Goal: Task Accomplishment & Management: Complete application form

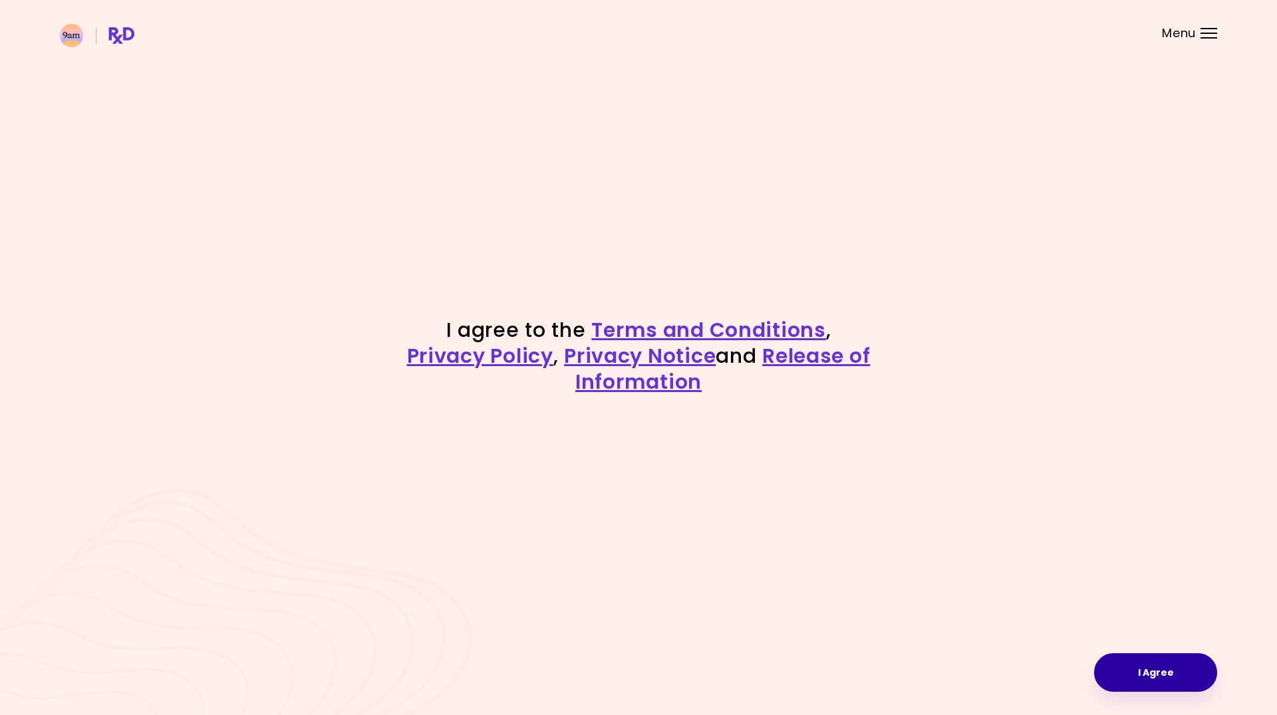
click at [1180, 674] on button "I Agree" at bounding box center [1155, 673] width 123 height 39
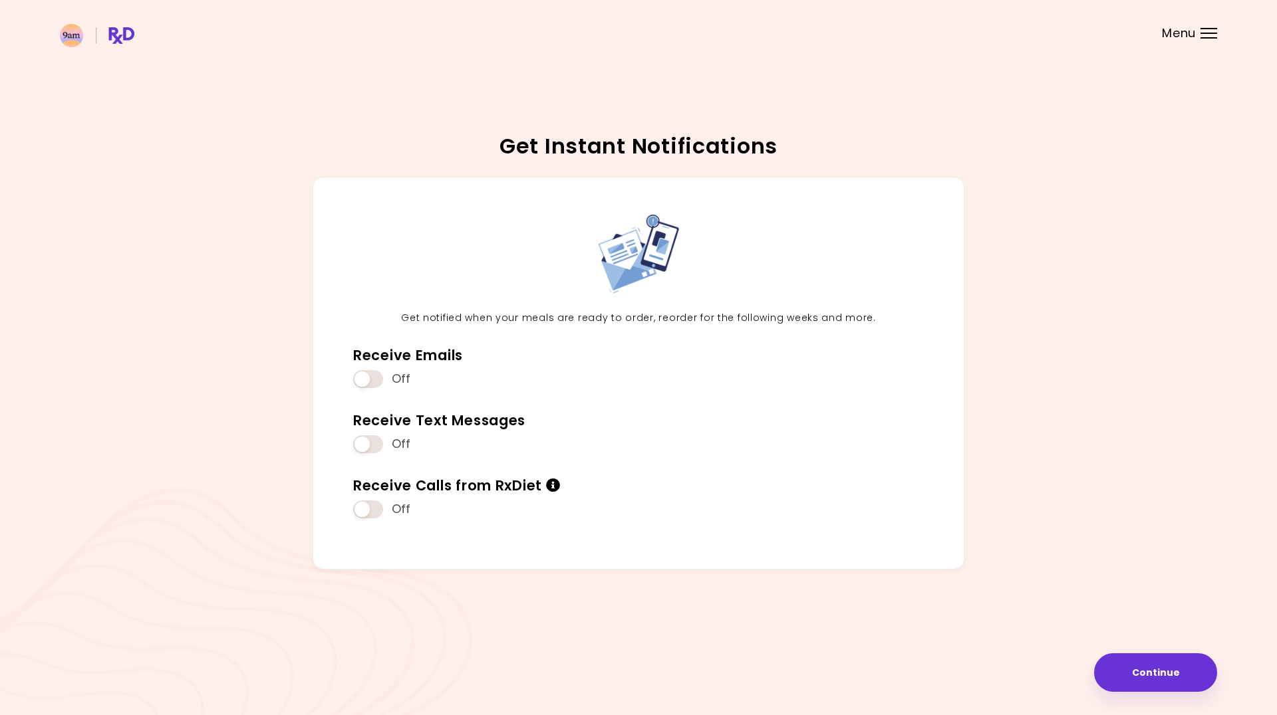
click at [1180, 674] on button "Continue" at bounding box center [1155, 673] width 123 height 39
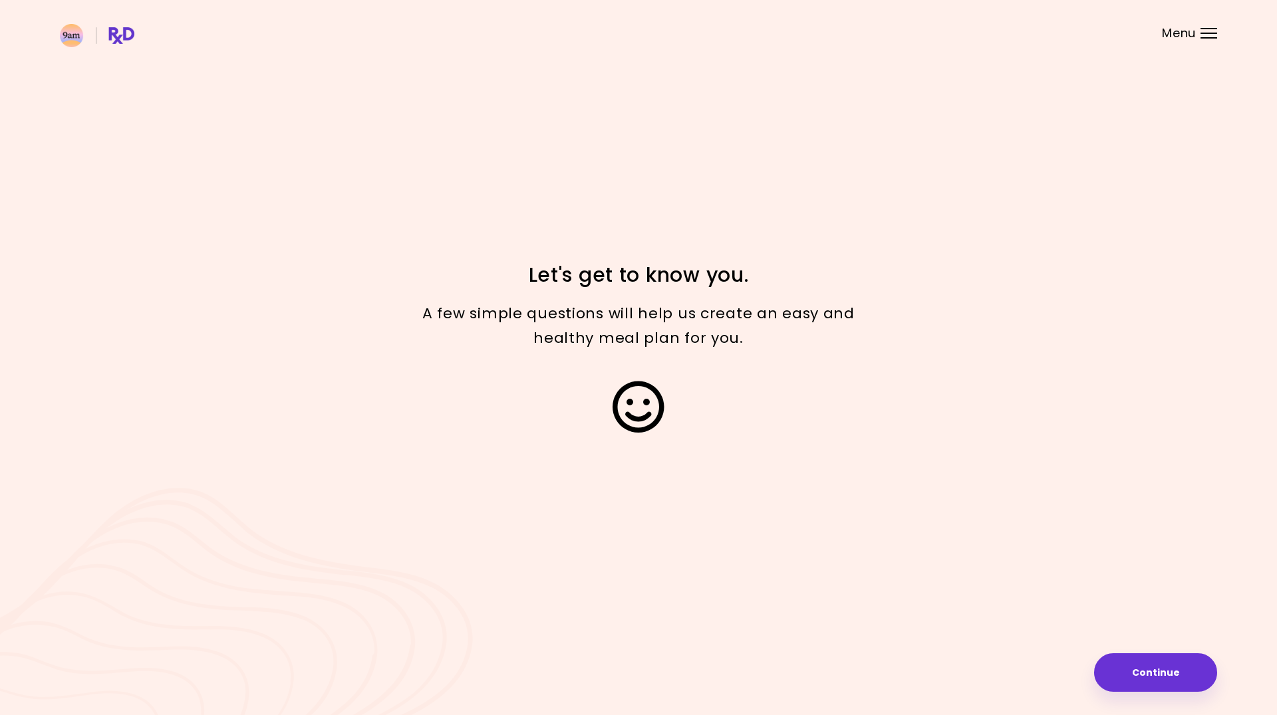
click at [1180, 674] on button "Continue" at bounding box center [1155, 673] width 123 height 39
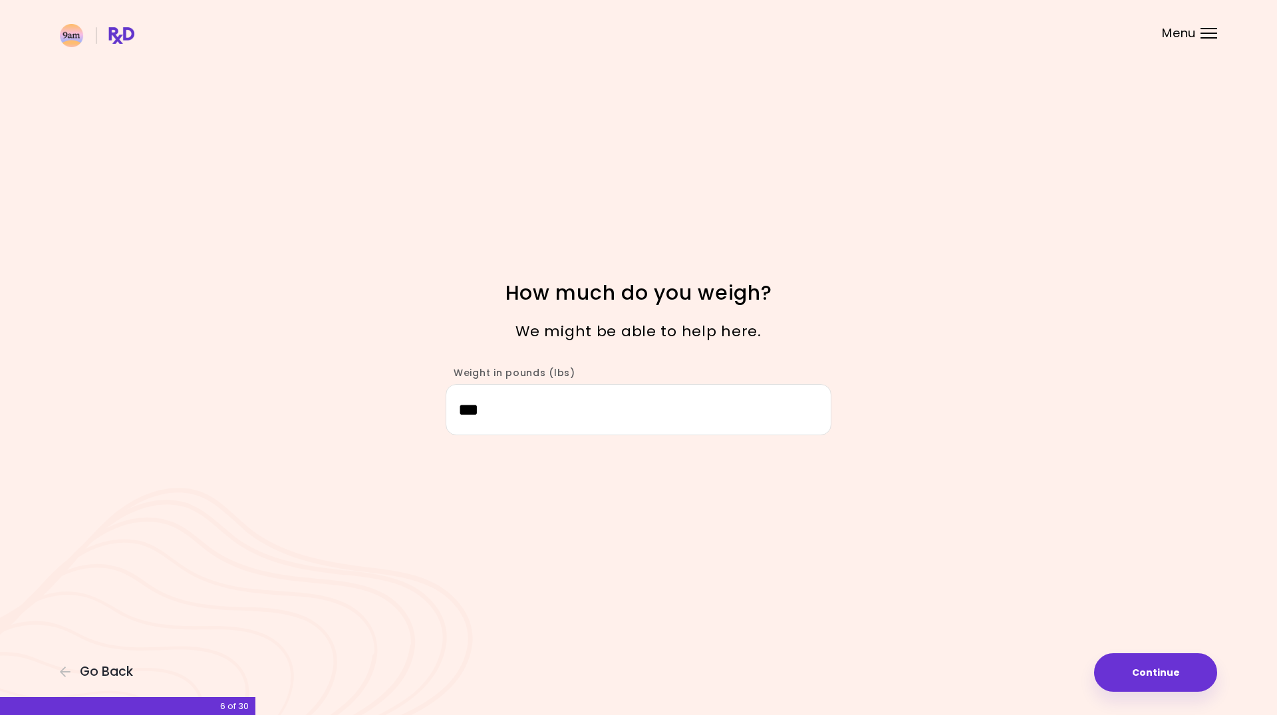
drag, startPoint x: 531, startPoint y: 426, endPoint x: 411, endPoint y: 402, distance: 122.0
click at [411, 402] on div "Weight in pounds (lbs) ***" at bounding box center [638, 395] width 638 height 82
type input "***"
drag, startPoint x: 1271, startPoint y: 654, endPoint x: 1193, endPoint y: 677, distance: 81.2
click at [1270, 654] on div "Focusable invisible element How much do you weigh? We might be able to help her…" at bounding box center [638, 357] width 1277 height 715
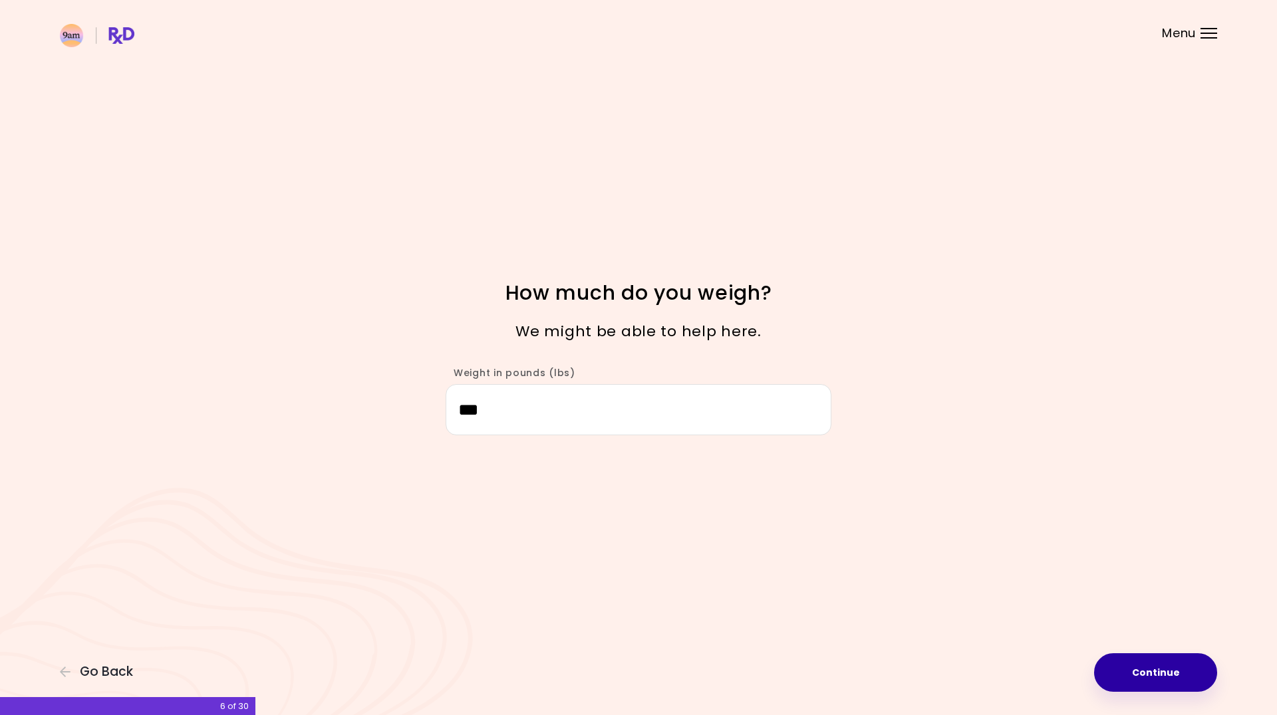
click at [1153, 680] on button "Continue" at bounding box center [1155, 673] width 123 height 39
select select "****"
click at [1153, 680] on button "Continue" at bounding box center [1155, 673] width 123 height 39
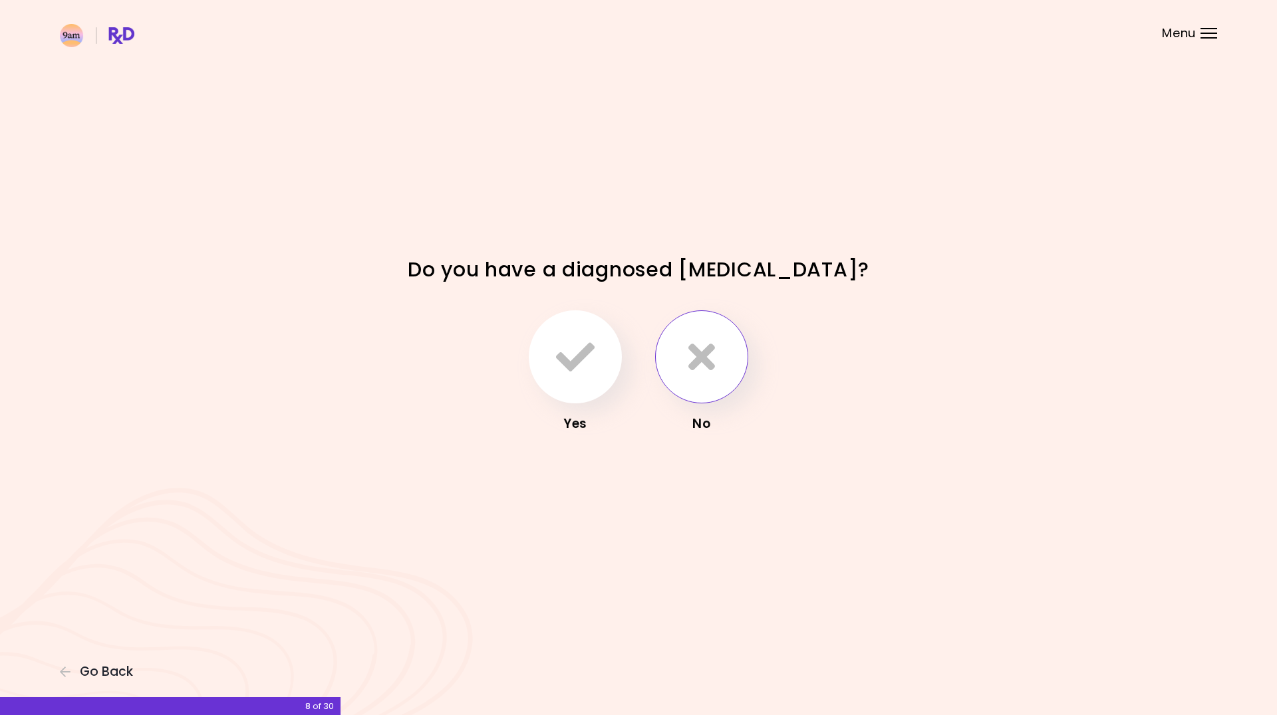
click at [719, 352] on button "button" at bounding box center [701, 357] width 93 height 93
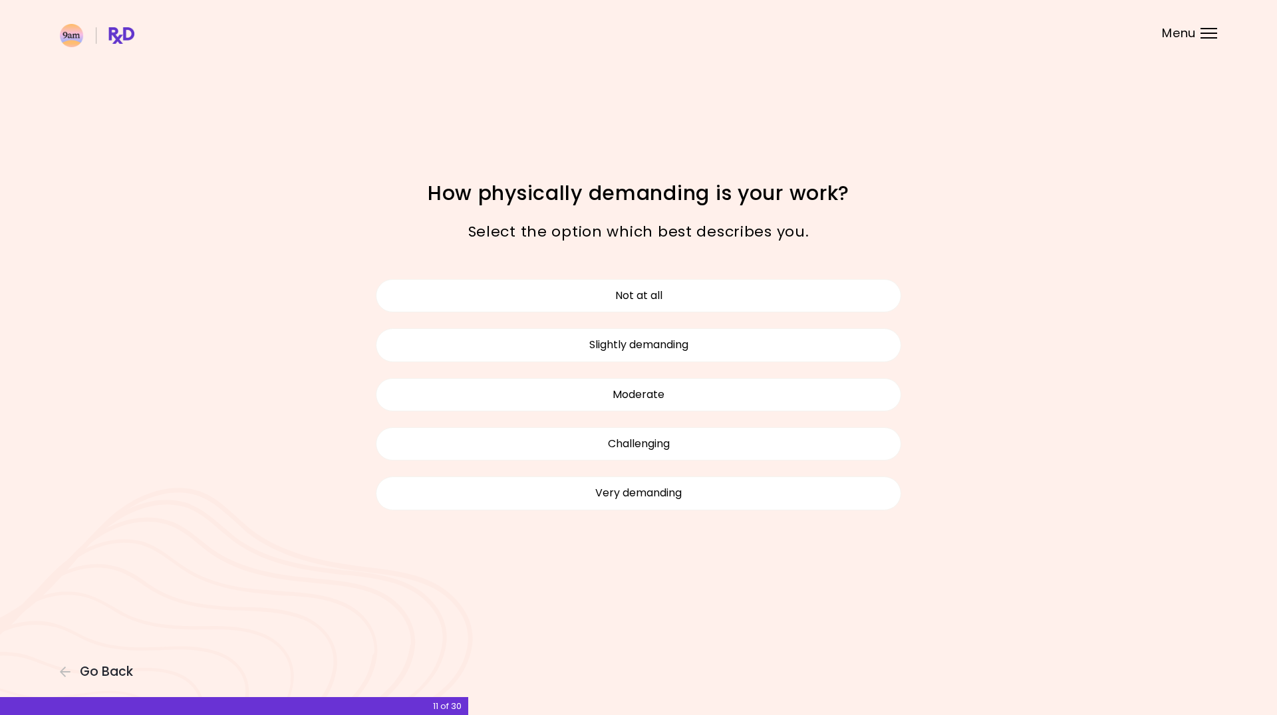
click at [622, 372] on div "Not at all Slightly demanding Moderate Challenging Very demanding" at bounding box center [638, 394] width 545 height 247
click at [621, 290] on button "Not at all" at bounding box center [638, 295] width 525 height 33
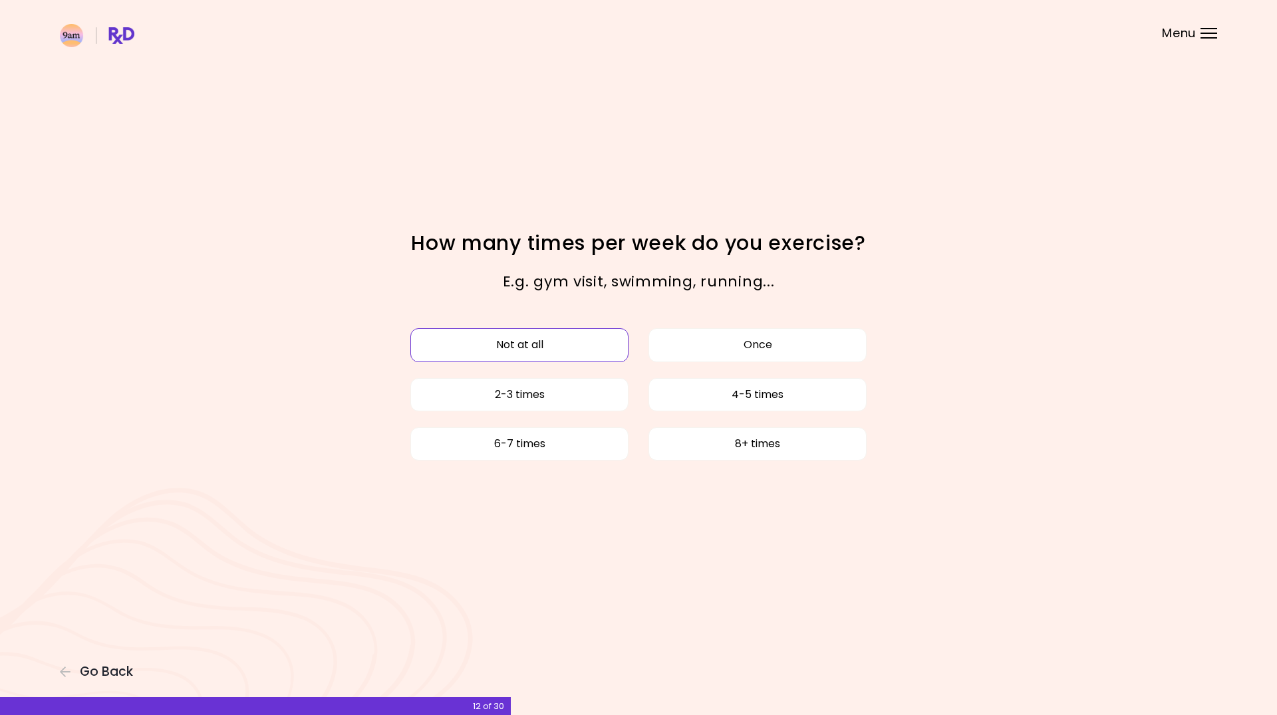
click at [526, 352] on button "Not at all" at bounding box center [519, 344] width 218 height 33
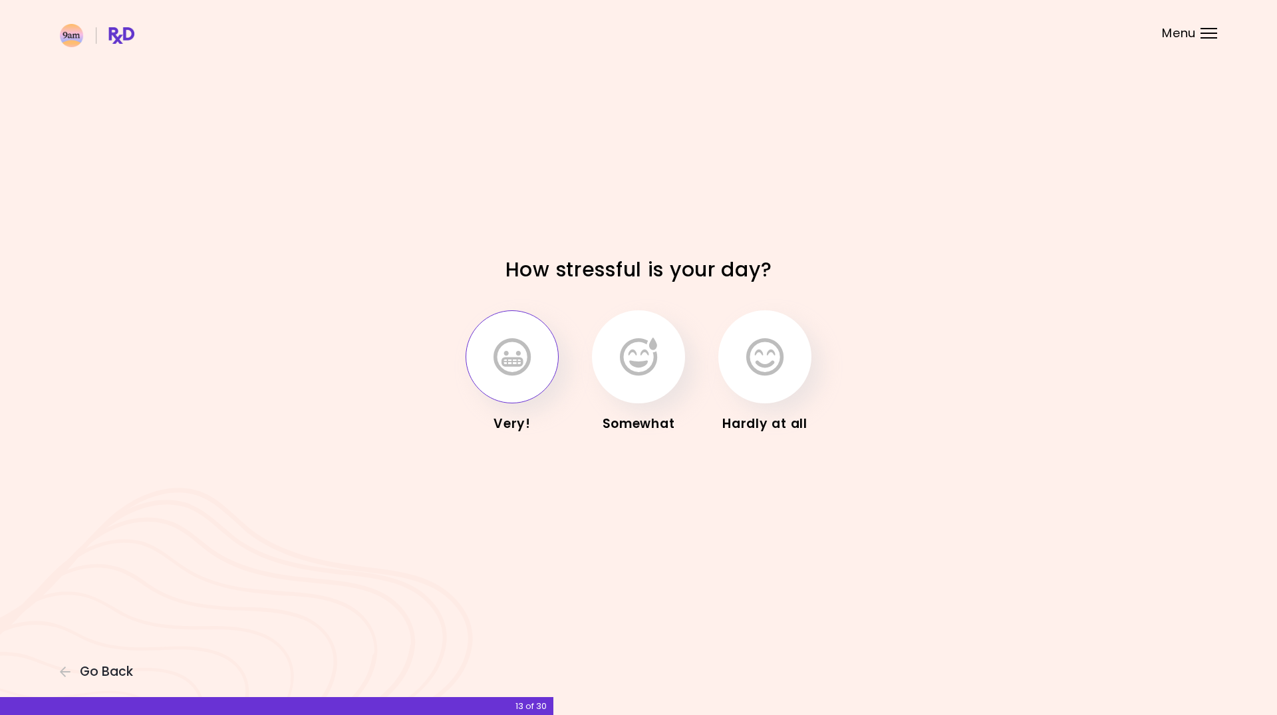
click at [526, 352] on icon "button" at bounding box center [511, 357] width 37 height 39
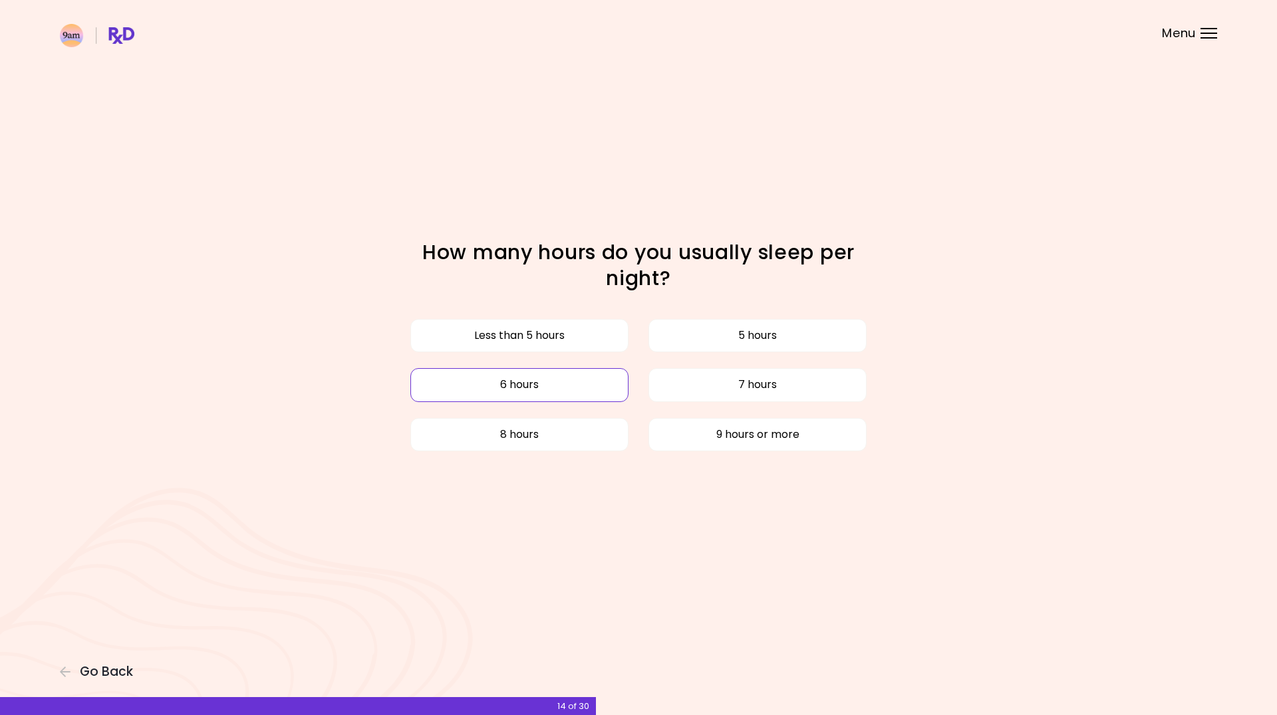
click at [521, 381] on button "6 hours" at bounding box center [519, 384] width 218 height 33
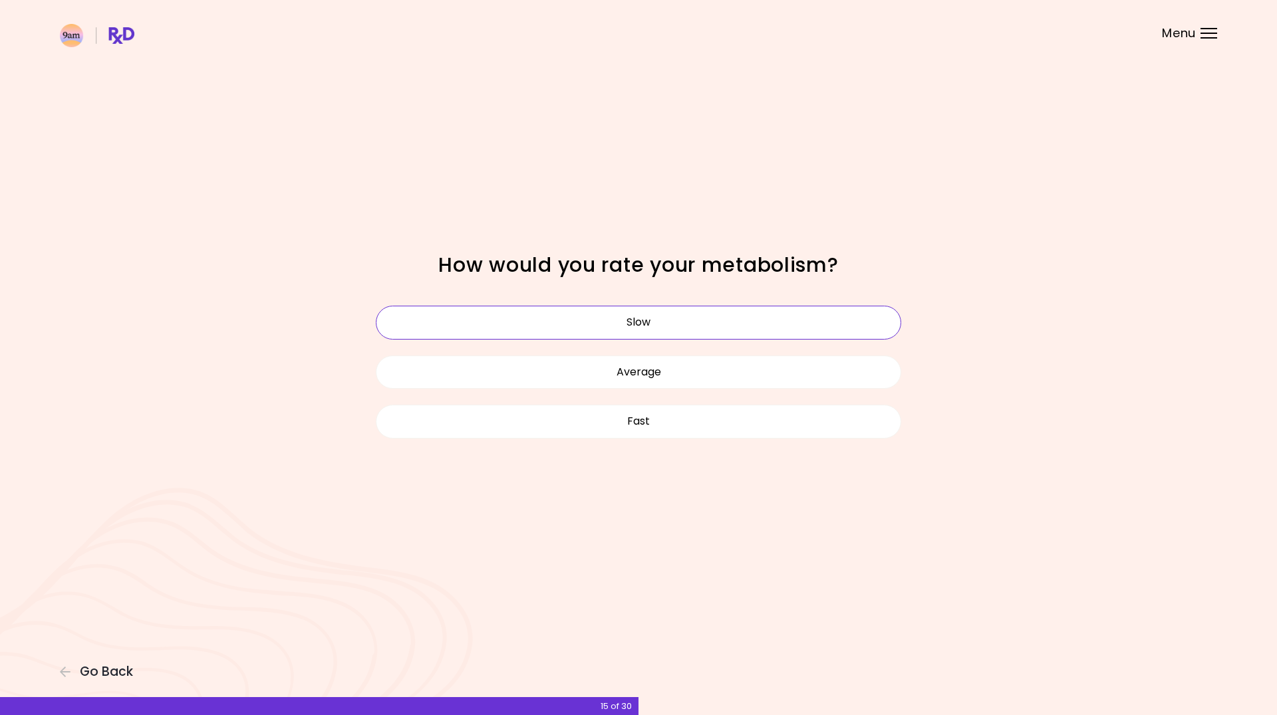
click at [657, 323] on button "Slow" at bounding box center [638, 322] width 525 height 33
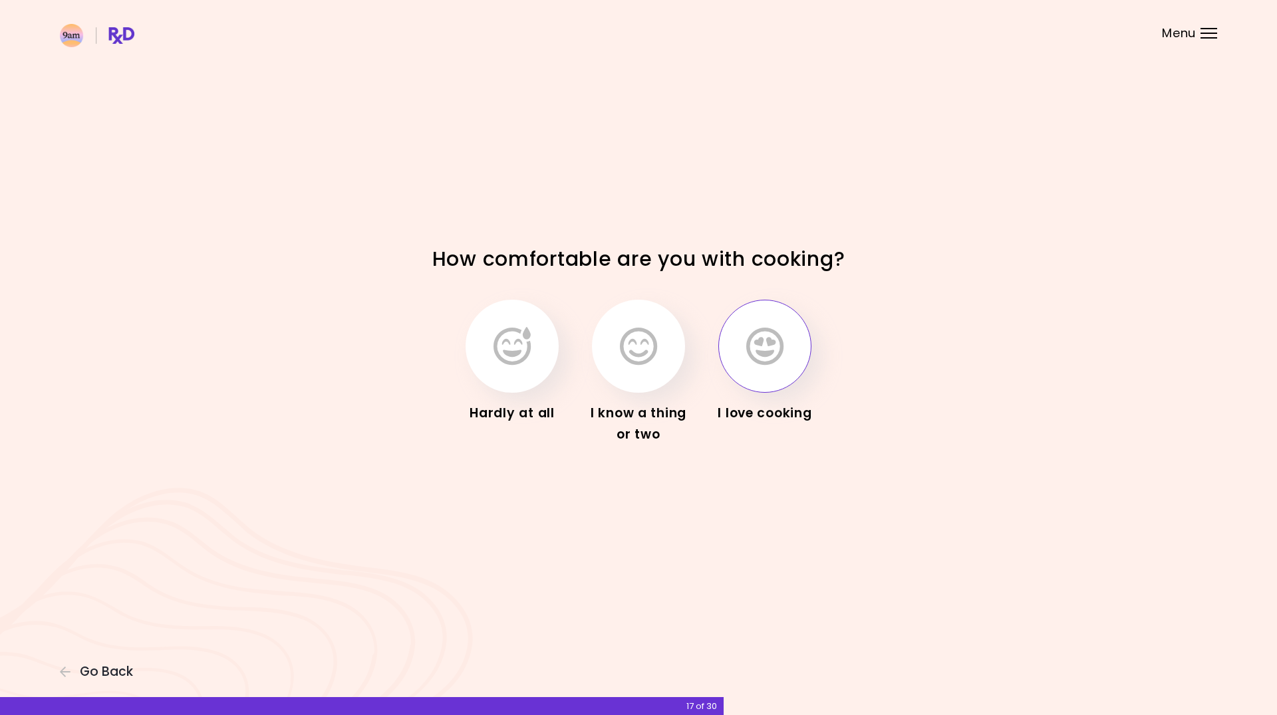
click at [745, 355] on button "button" at bounding box center [764, 346] width 93 height 93
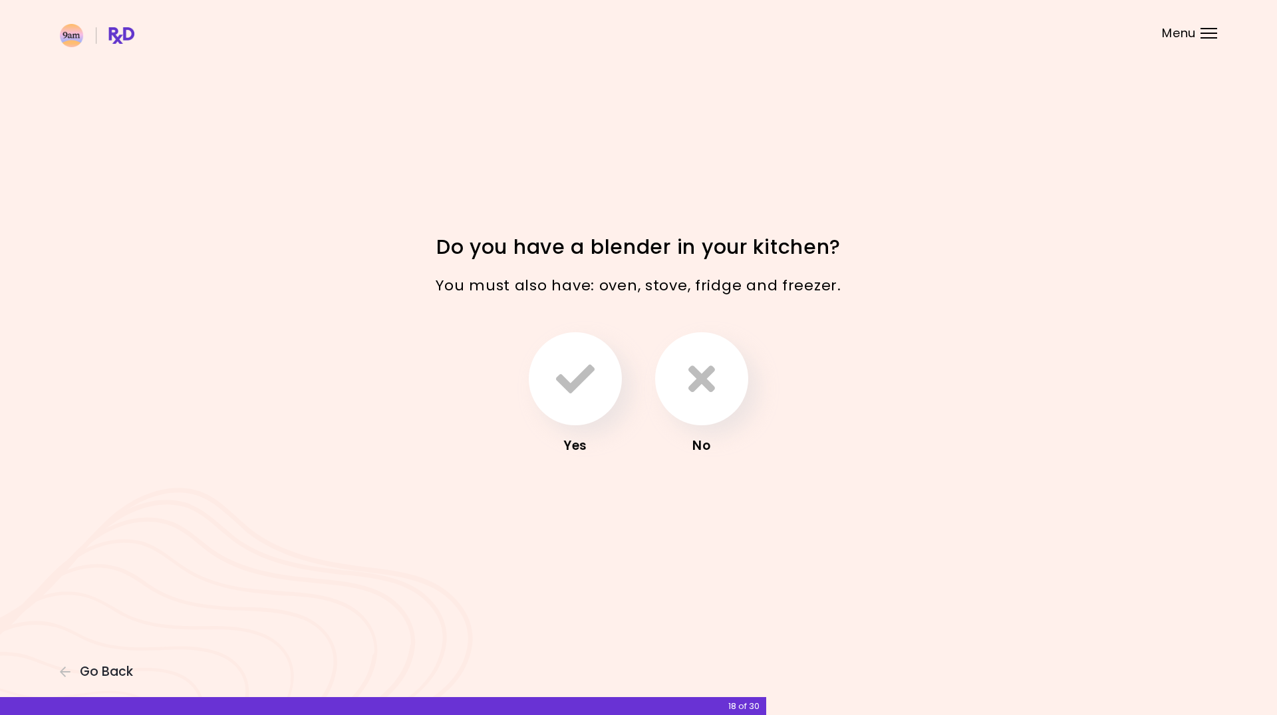
click at [513, 388] on div "Yes No" at bounding box center [638, 394] width 465 height 140
click at [545, 388] on button "button" at bounding box center [575, 378] width 93 height 93
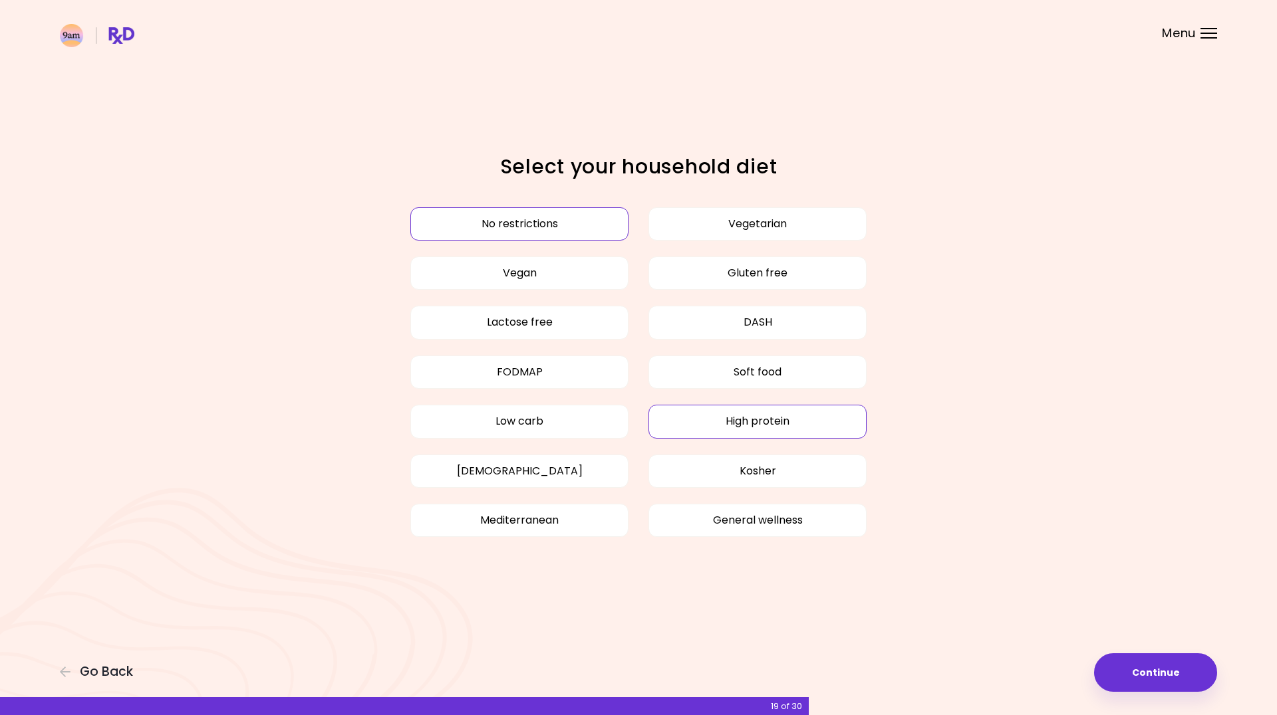
click at [767, 432] on button "High protein" at bounding box center [757, 421] width 218 height 33
click at [1168, 669] on button "Continue" at bounding box center [1155, 673] width 123 height 39
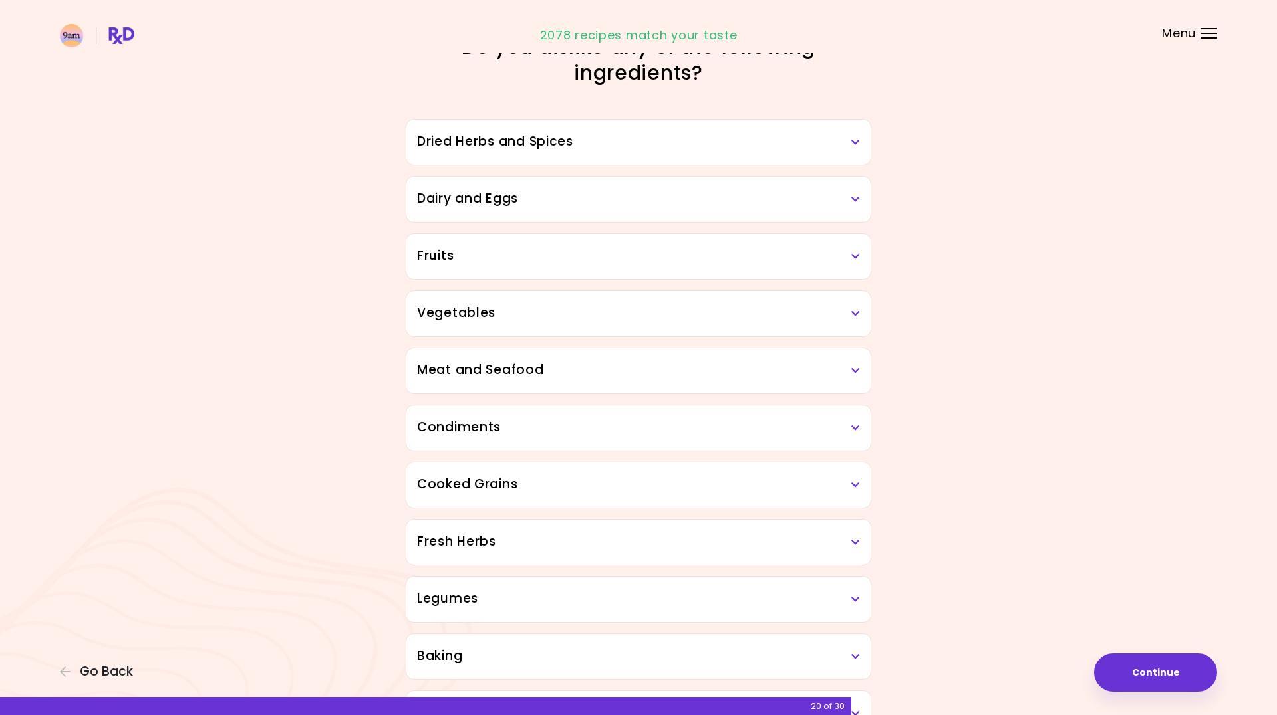
scroll to position [94, 0]
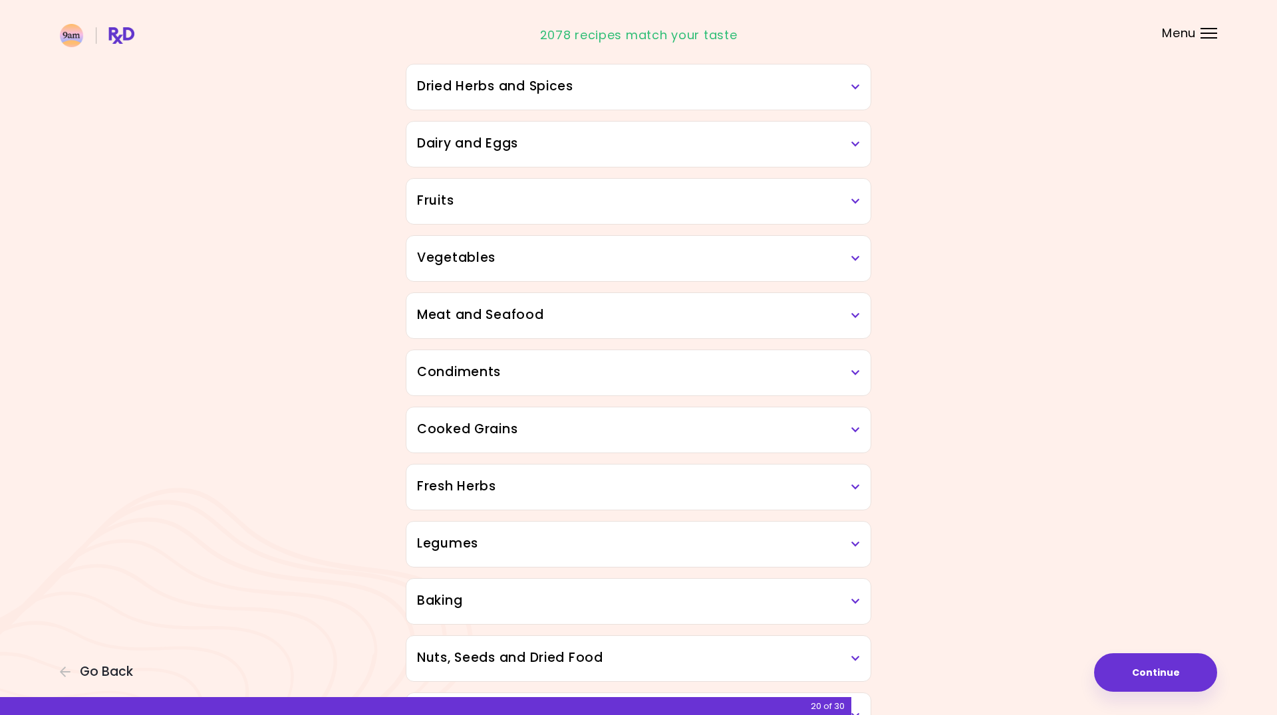
click at [513, 262] on h3 "Vegetables" at bounding box center [638, 258] width 443 height 19
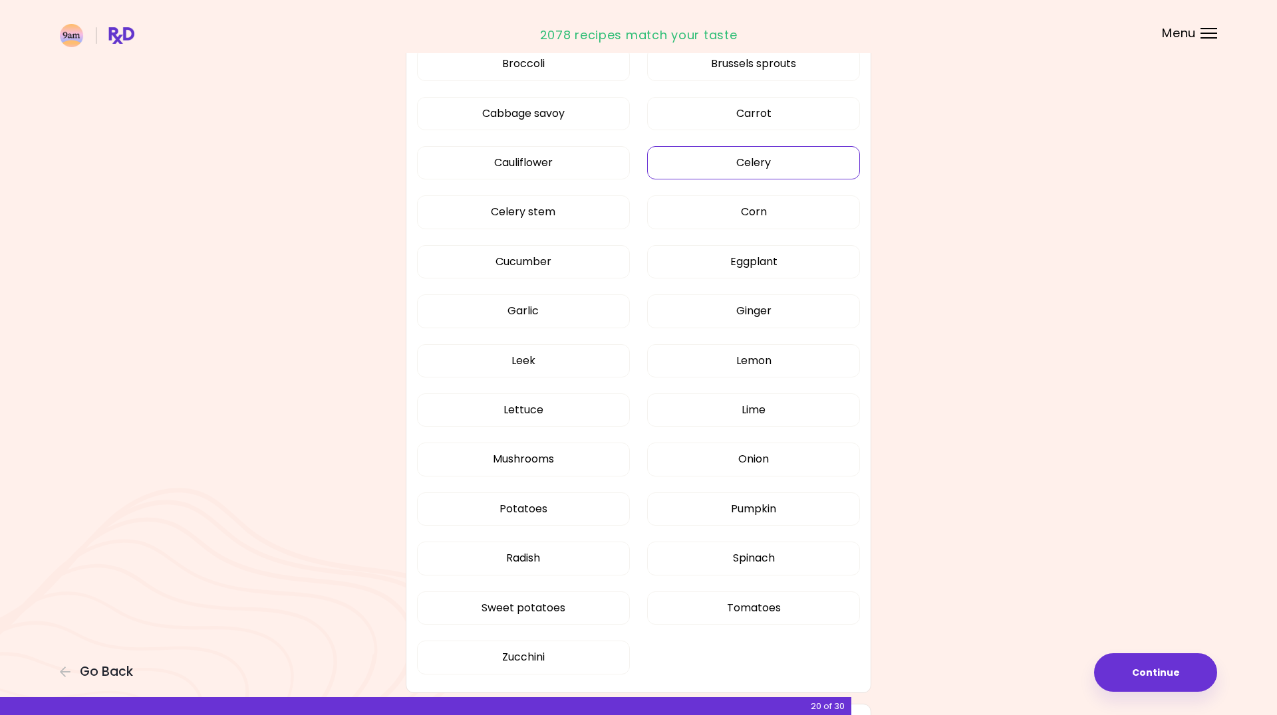
scroll to position [534, 0]
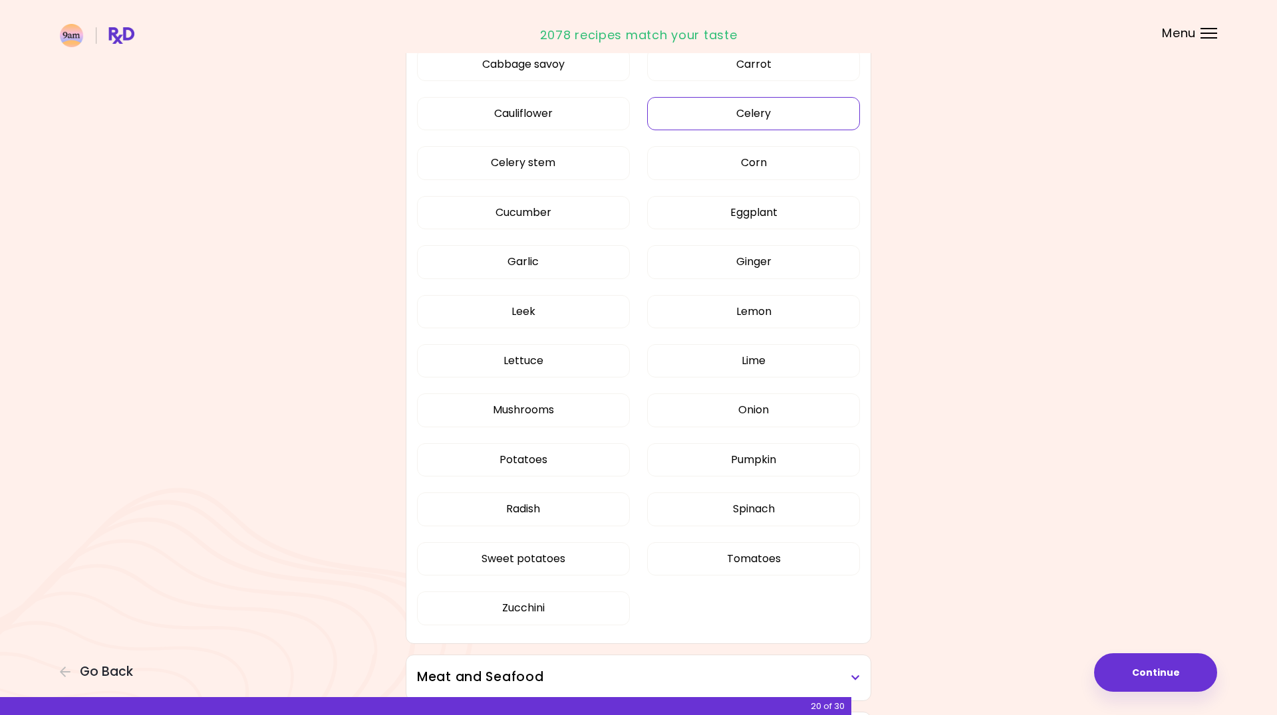
click at [741, 566] on button "Tomatoes" at bounding box center [753, 559] width 213 height 33
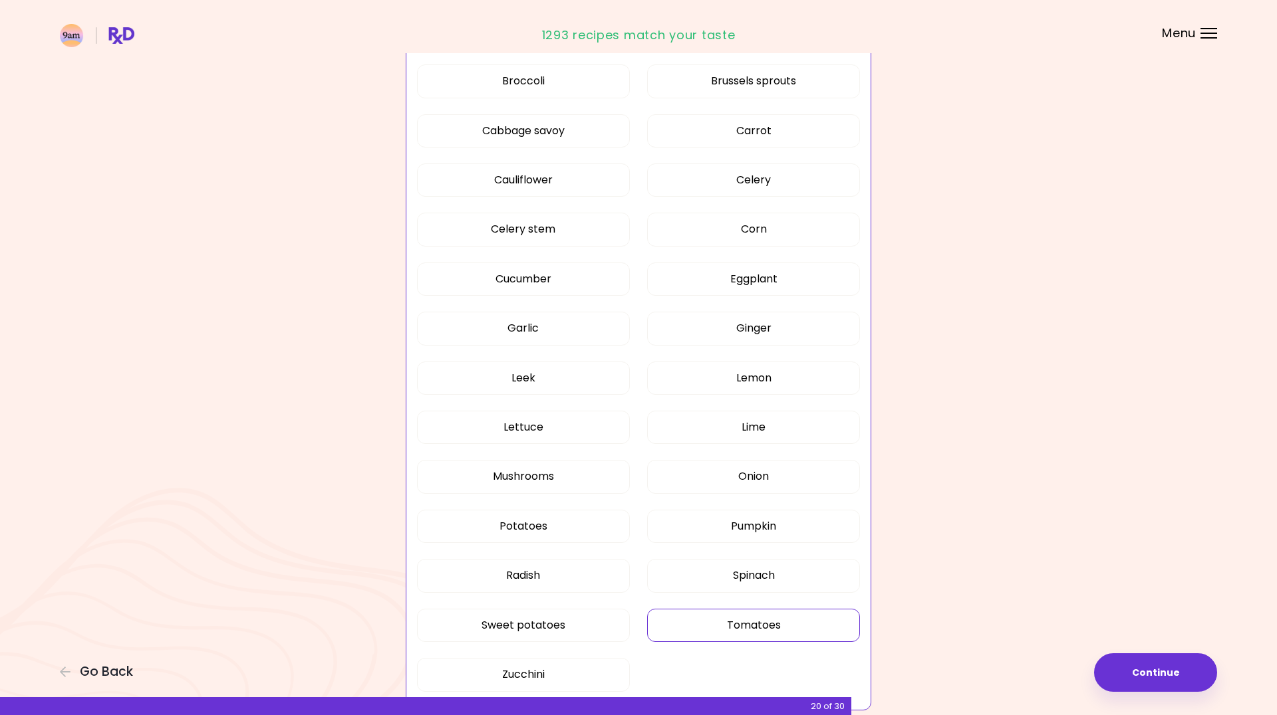
scroll to position [474, 0]
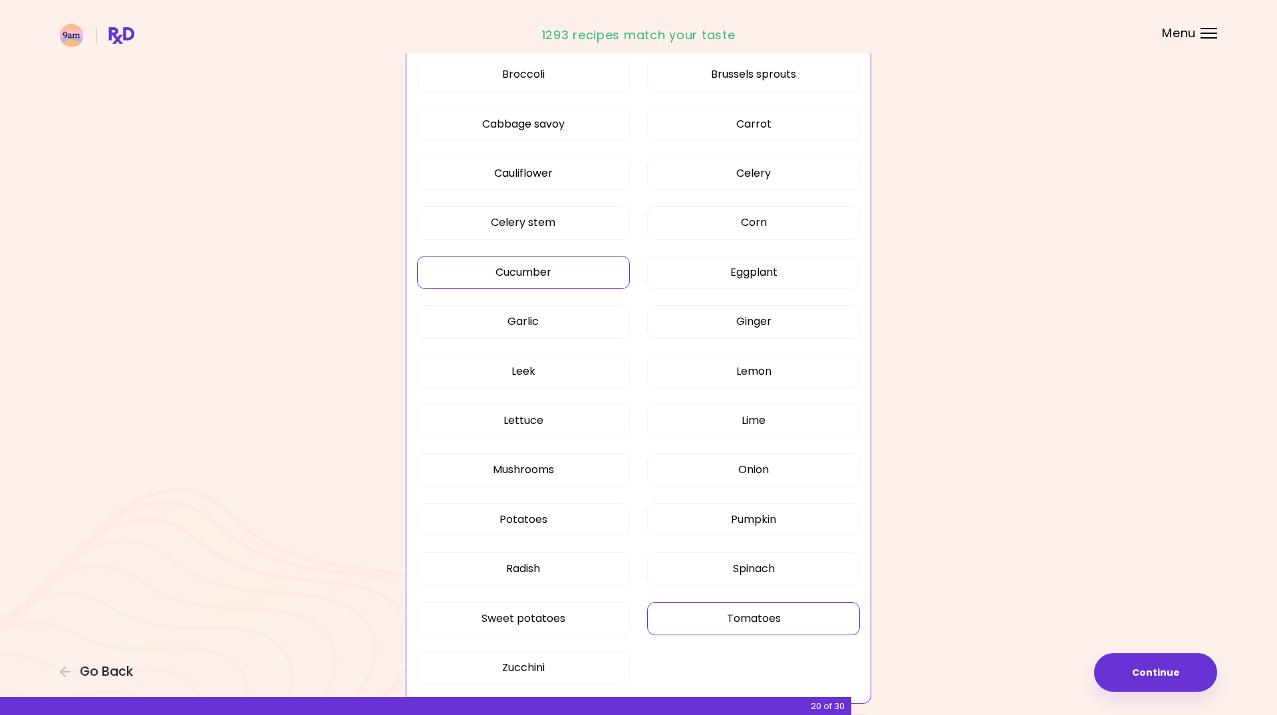
click at [563, 267] on button "Cucumber" at bounding box center [523, 272] width 213 height 33
click at [1167, 681] on button "Continue" at bounding box center [1155, 673] width 123 height 39
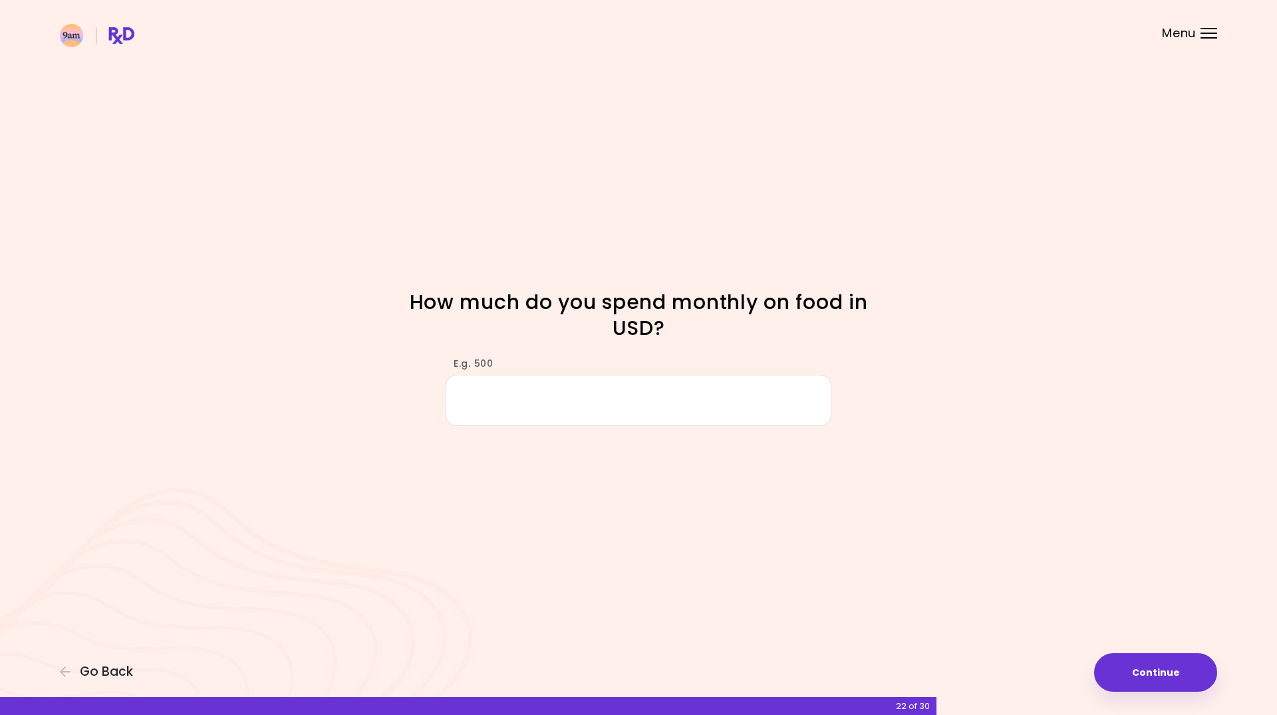
click at [490, 407] on input "E.g. 500" at bounding box center [638, 400] width 386 height 51
type input "***"
click at [1172, 673] on button "Continue" at bounding box center [1155, 673] width 123 height 39
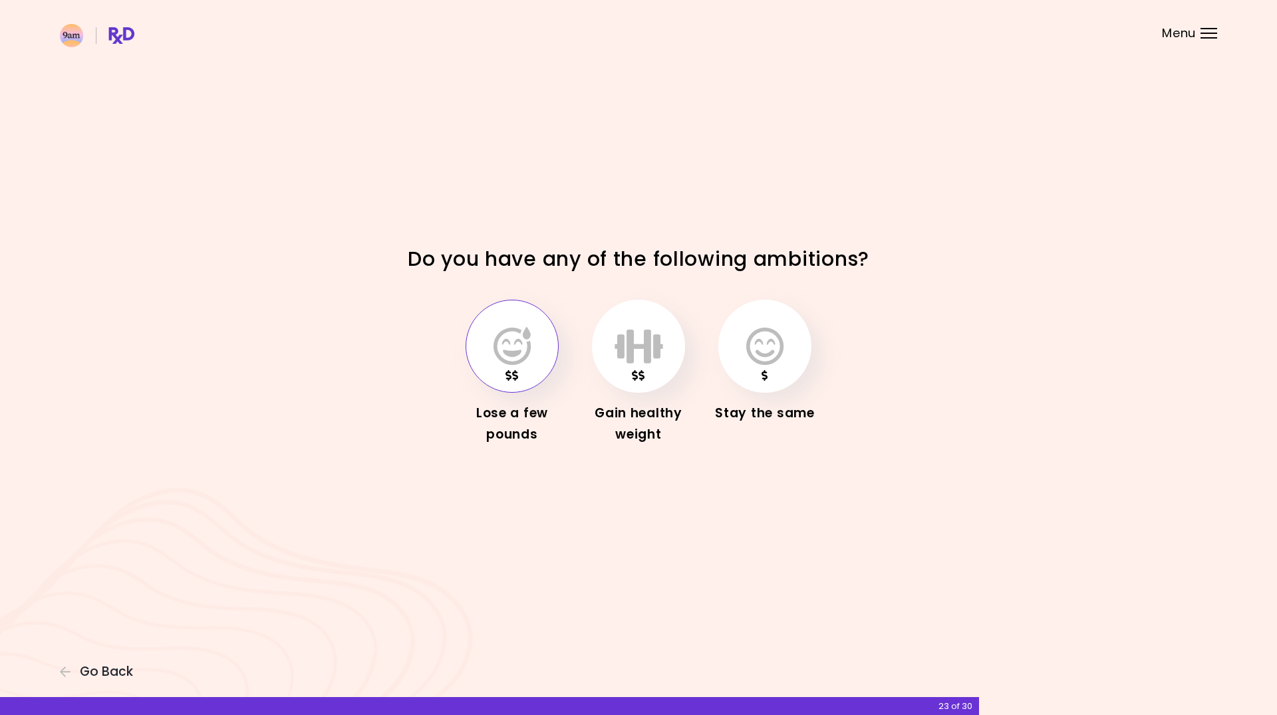
click at [544, 355] on button "button" at bounding box center [511, 346] width 93 height 93
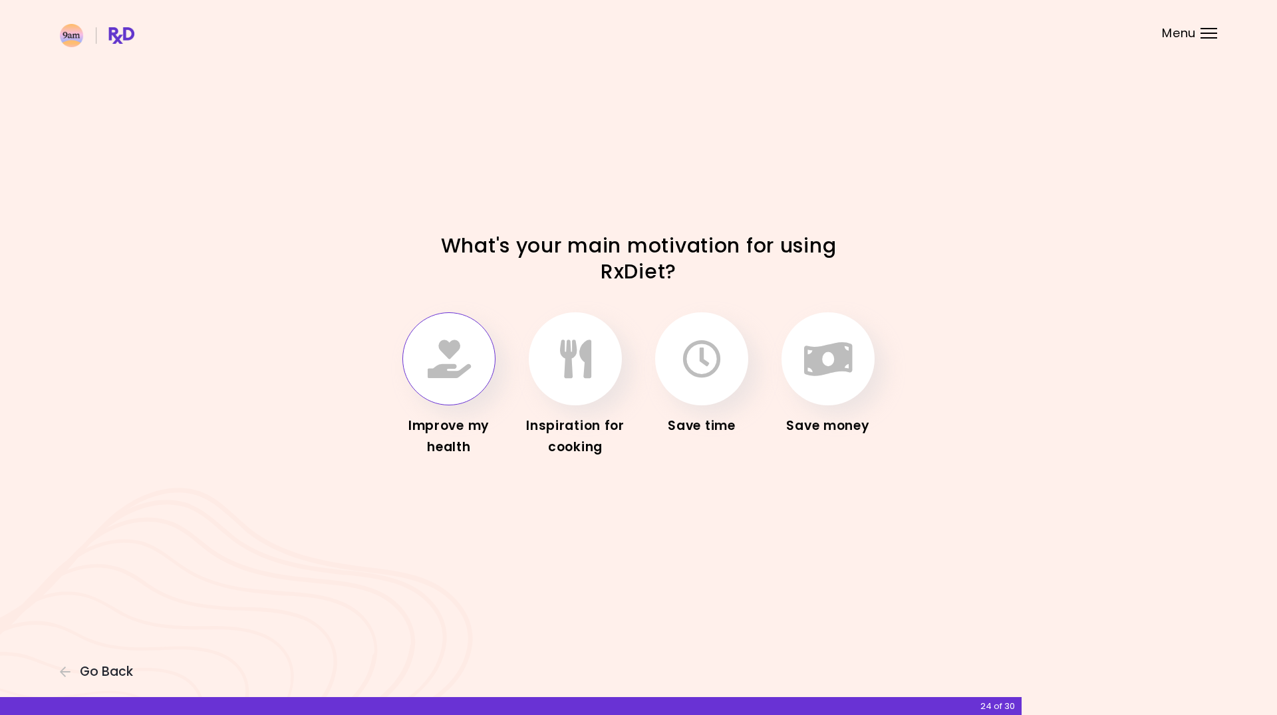
click at [432, 378] on button "button" at bounding box center [448, 358] width 93 height 93
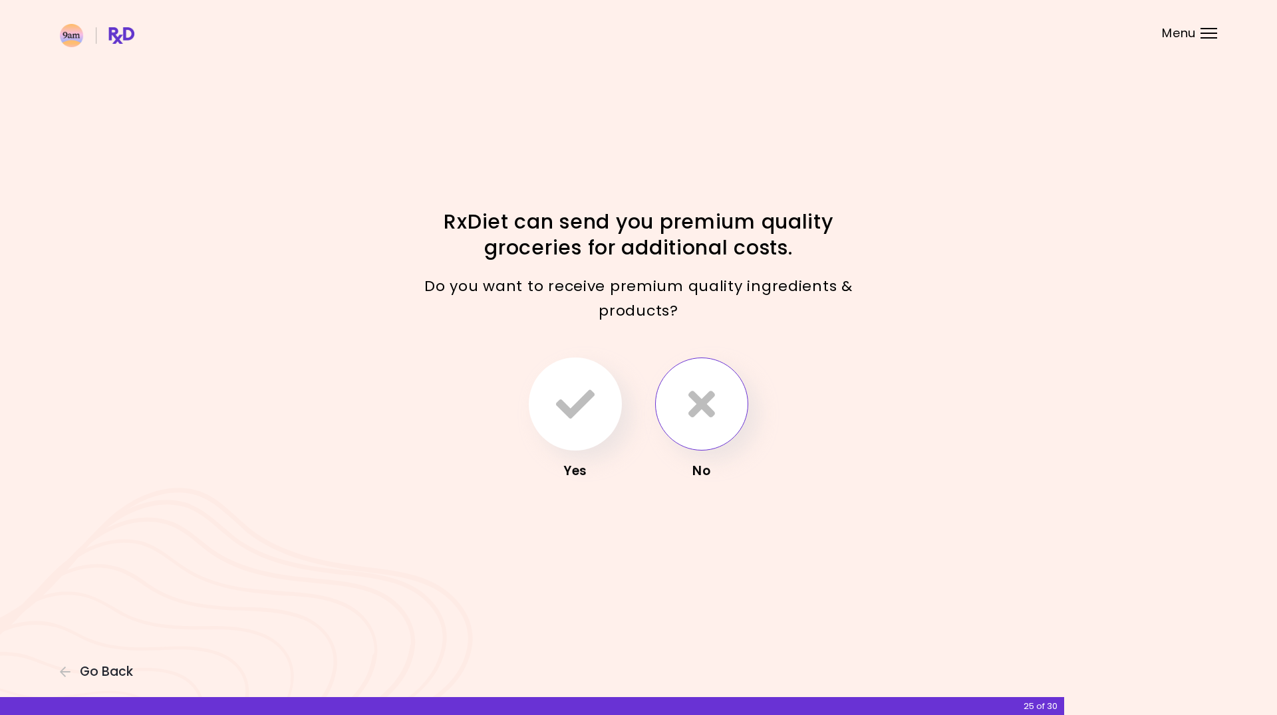
click at [713, 421] on icon "button" at bounding box center [701, 404] width 27 height 39
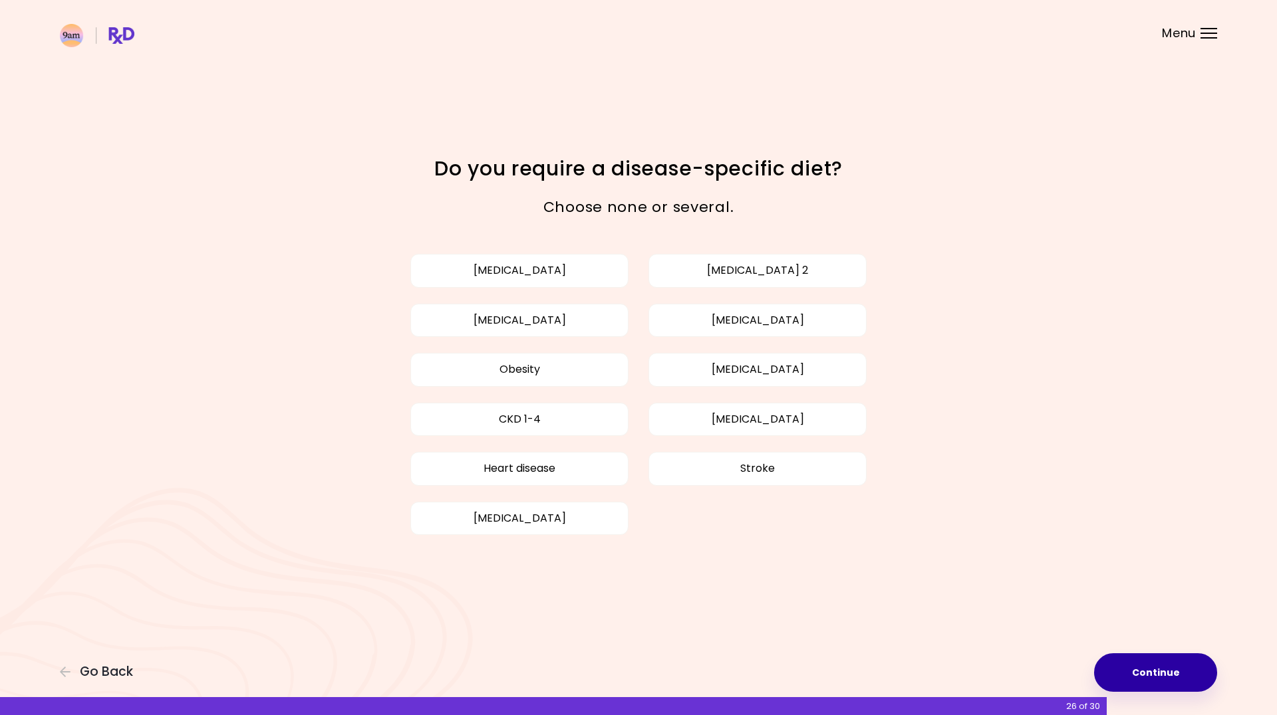
click at [1153, 664] on button "Continue" at bounding box center [1155, 673] width 123 height 39
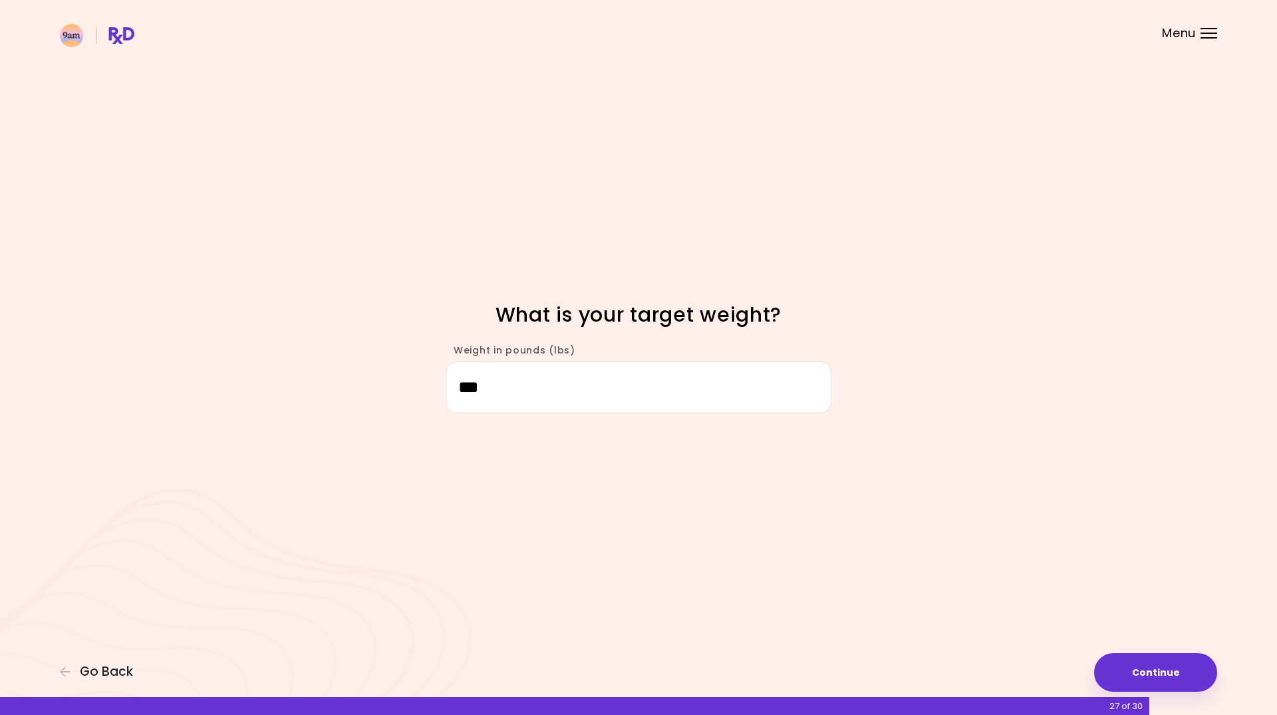
drag, startPoint x: 507, startPoint y: 388, endPoint x: 402, endPoint y: 388, distance: 105.1
click at [402, 388] on div "Weight in pounds (lbs) ***" at bounding box center [638, 372] width 638 height 82
type input "***"
click at [1209, 676] on button "Continue" at bounding box center [1155, 673] width 123 height 39
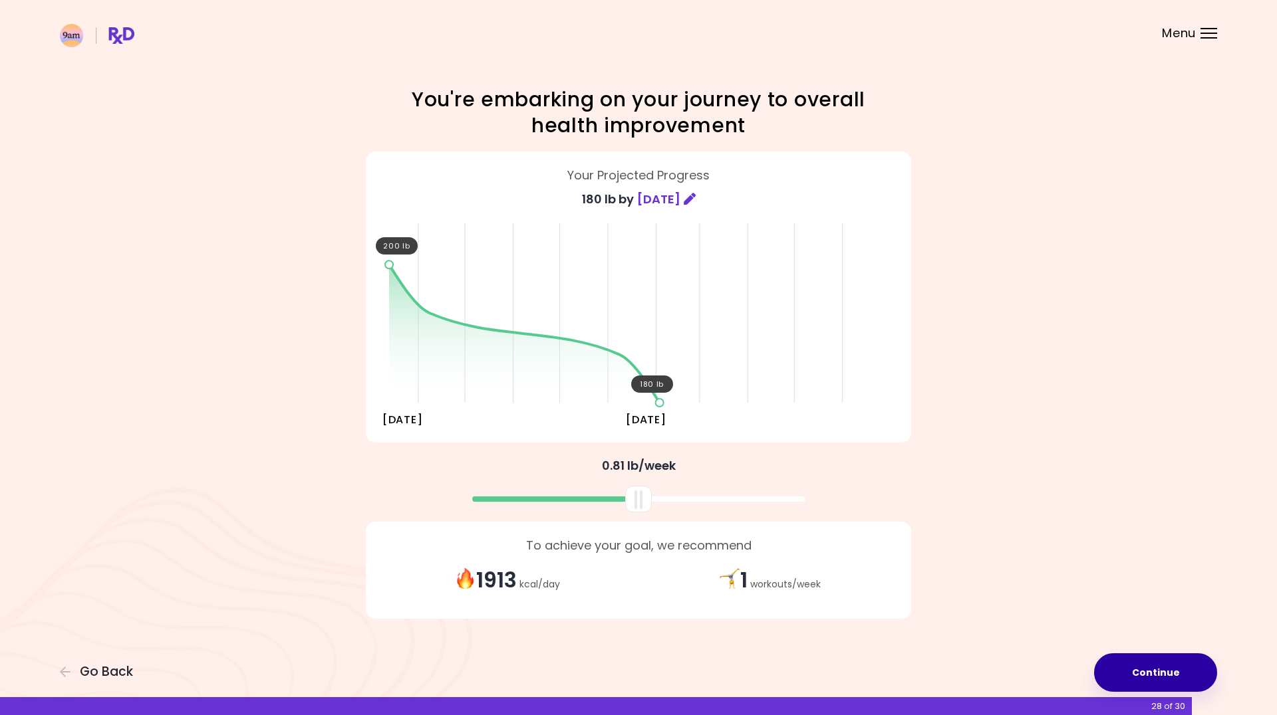
click at [1149, 669] on button "Continue" at bounding box center [1155, 673] width 123 height 39
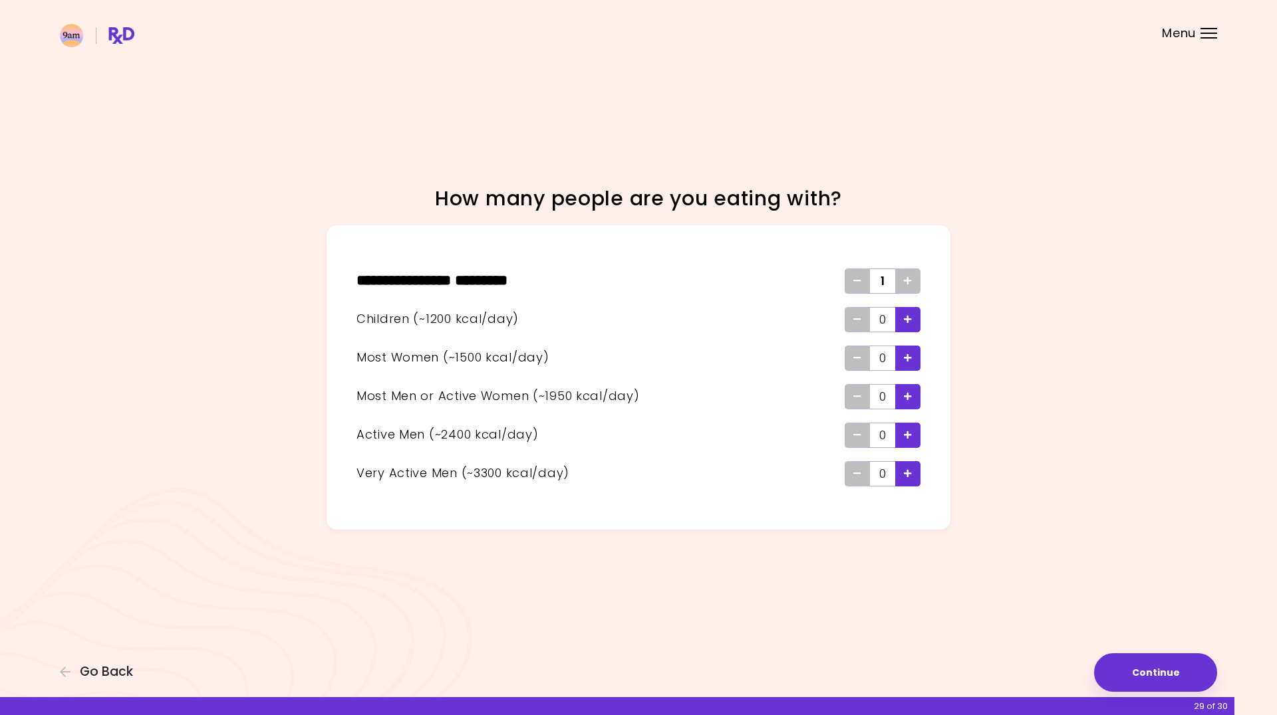
click at [904, 312] on span "Add - Child" at bounding box center [908, 319] width 8 height 21
click at [904, 318] on icon "Add - Child" at bounding box center [908, 319] width 8 height 9
click at [906, 361] on icon "Add - Woman" at bounding box center [908, 358] width 8 height 9
click at [1203, 685] on button "Continue" at bounding box center [1155, 673] width 123 height 39
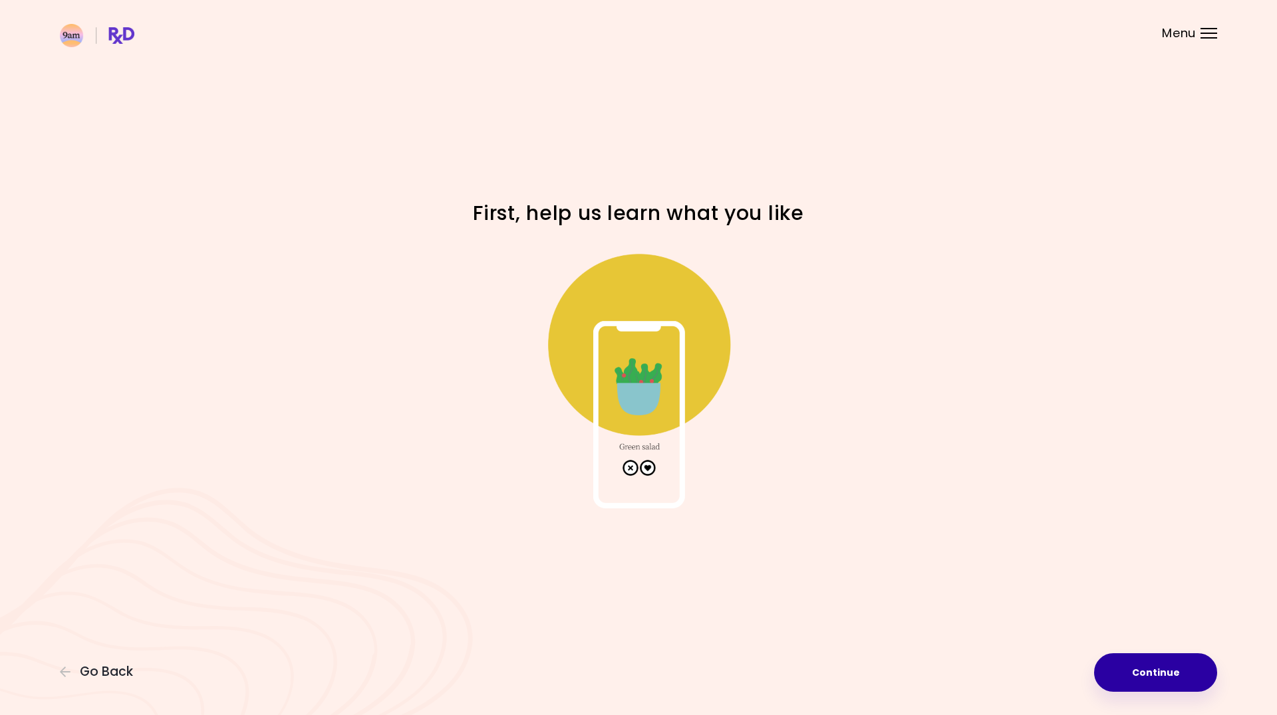
click at [1180, 664] on button "Continue" at bounding box center [1155, 673] width 123 height 39
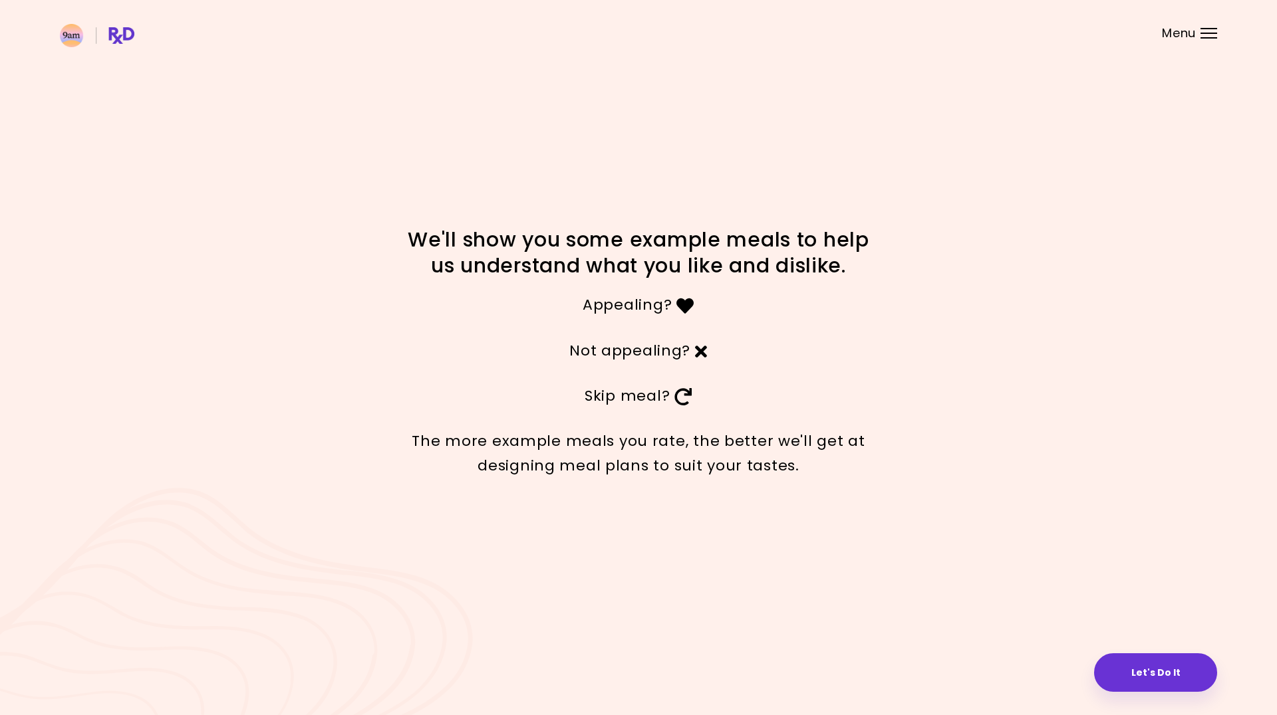
click at [1180, 664] on button "Let's Do It" at bounding box center [1155, 673] width 123 height 39
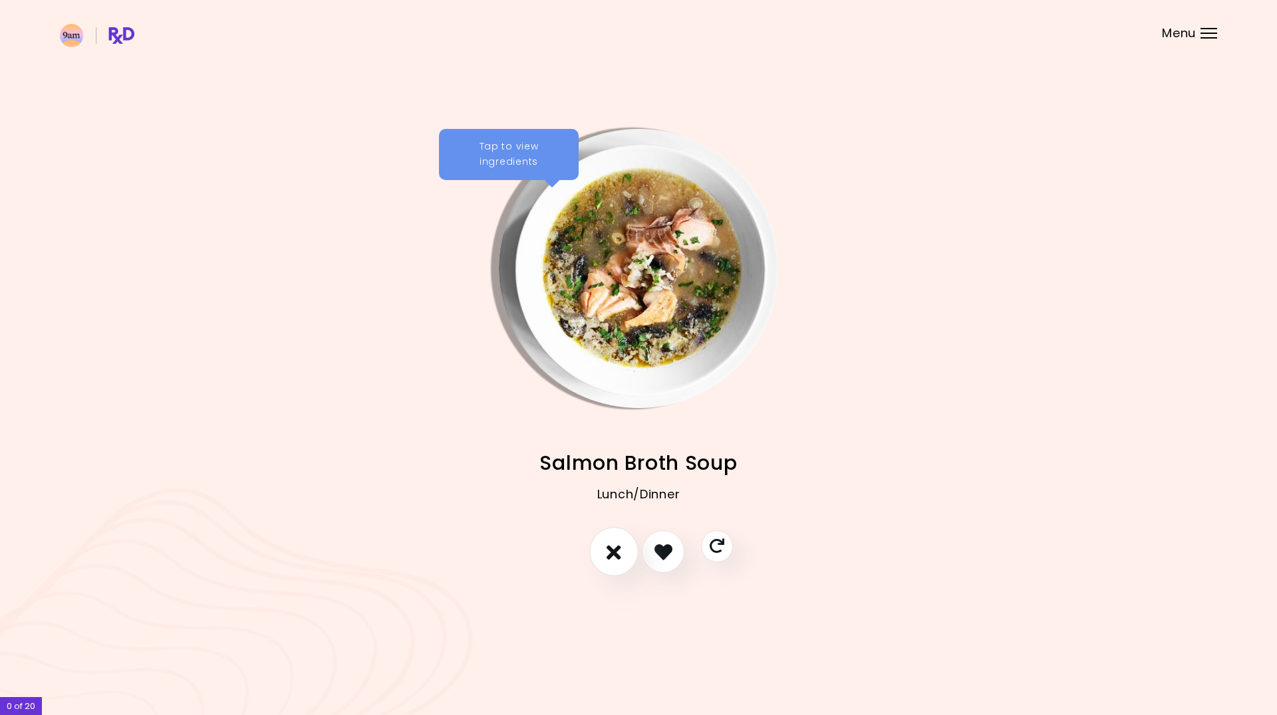
click at [622, 553] on button "I don't like this recipe" at bounding box center [613, 552] width 49 height 49
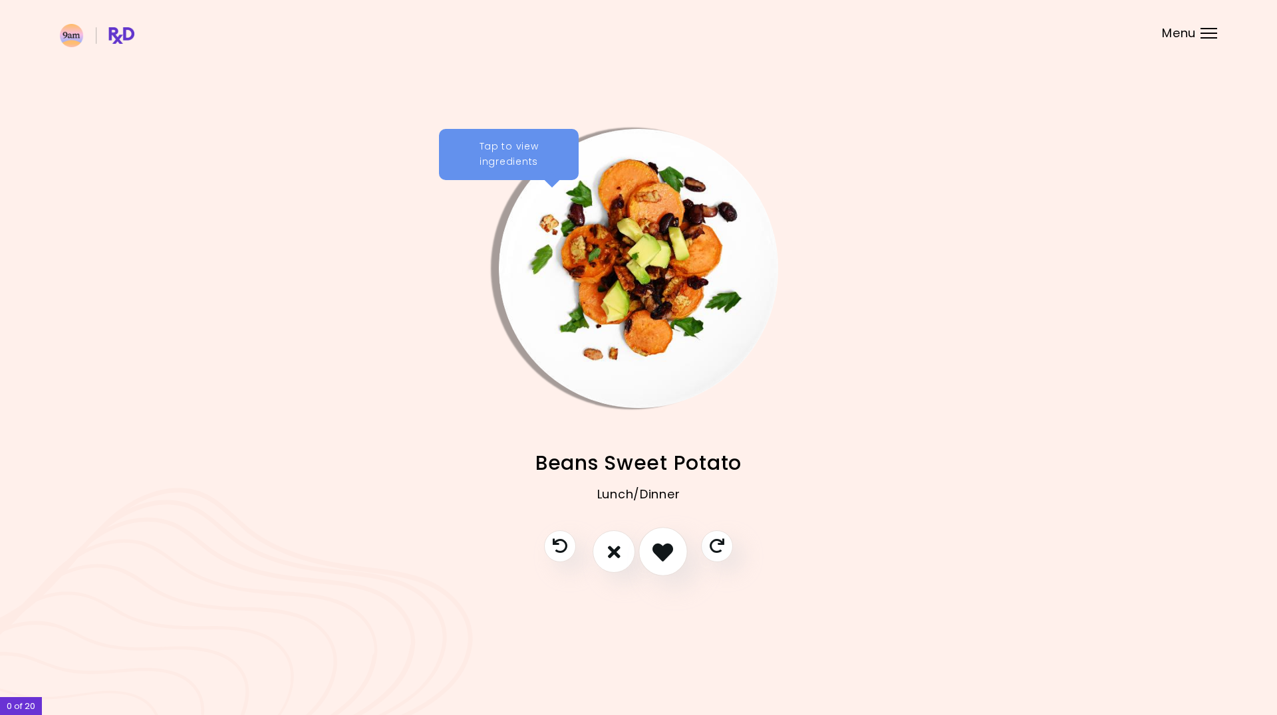
click at [656, 559] on icon "I like this recipe" at bounding box center [662, 552] width 21 height 21
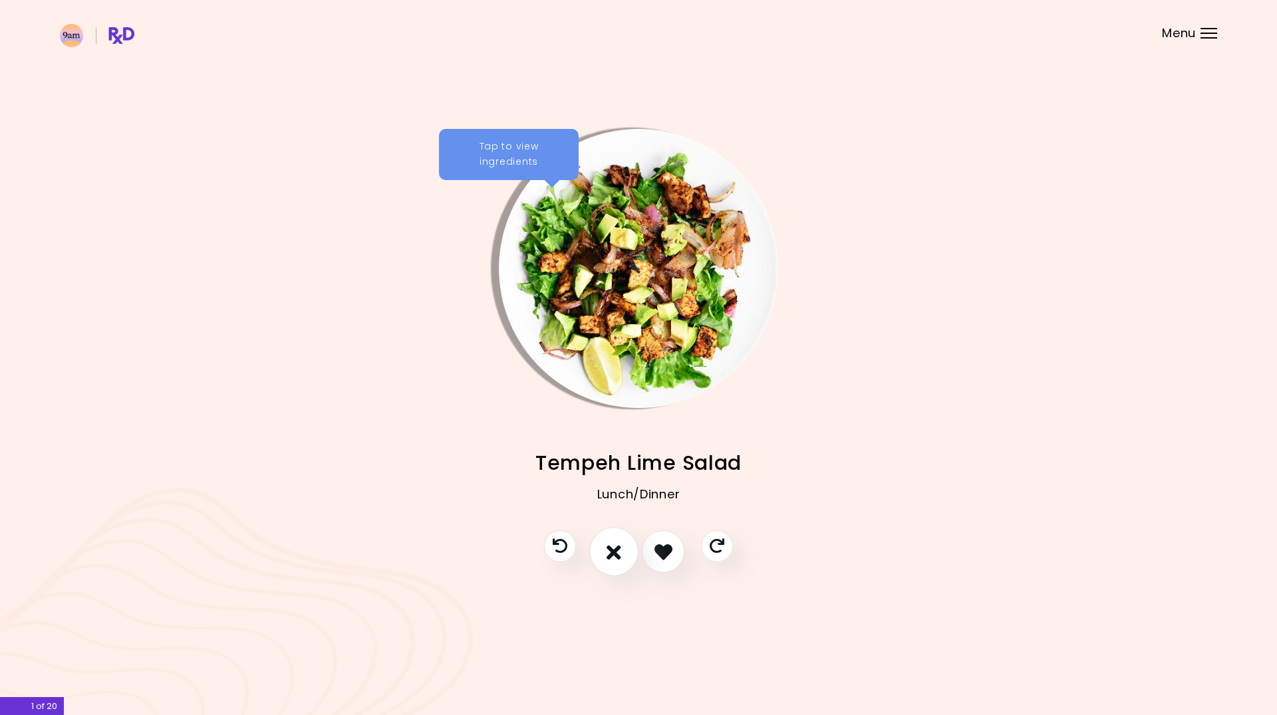
click at [622, 554] on button "I don't like this recipe" at bounding box center [613, 552] width 49 height 49
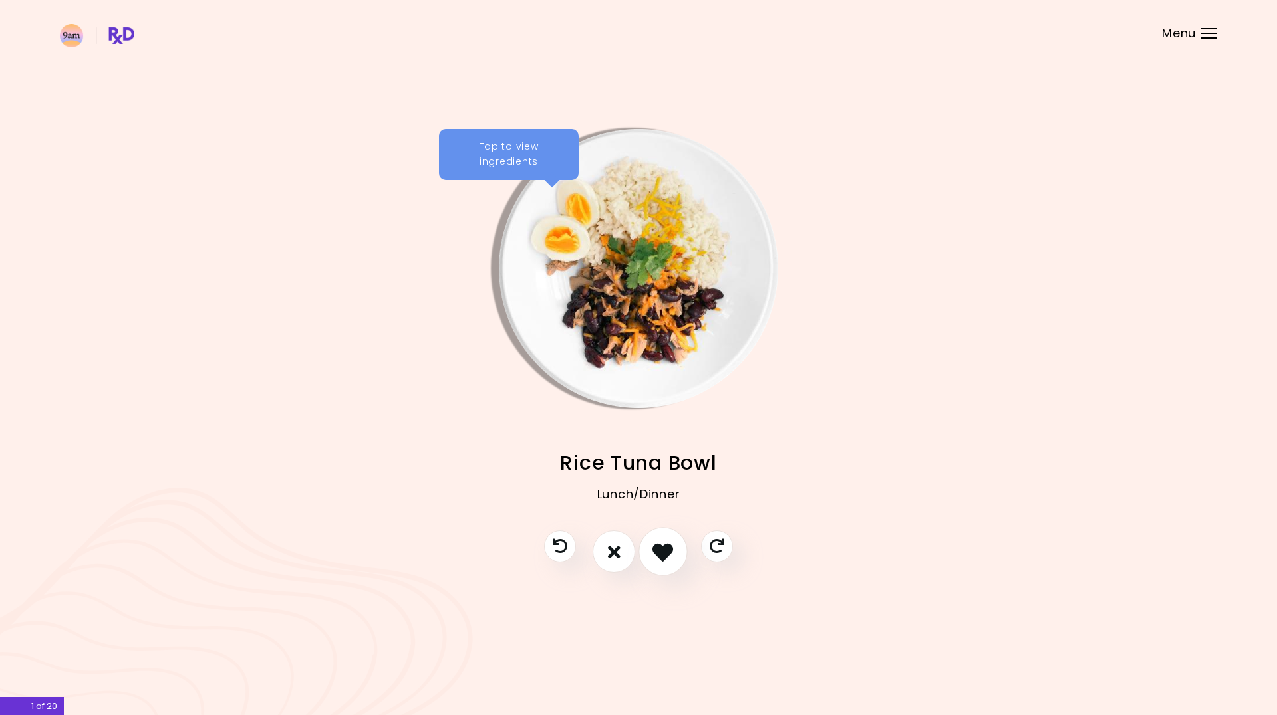
click at [660, 552] on icon "I like this recipe" at bounding box center [662, 552] width 21 height 21
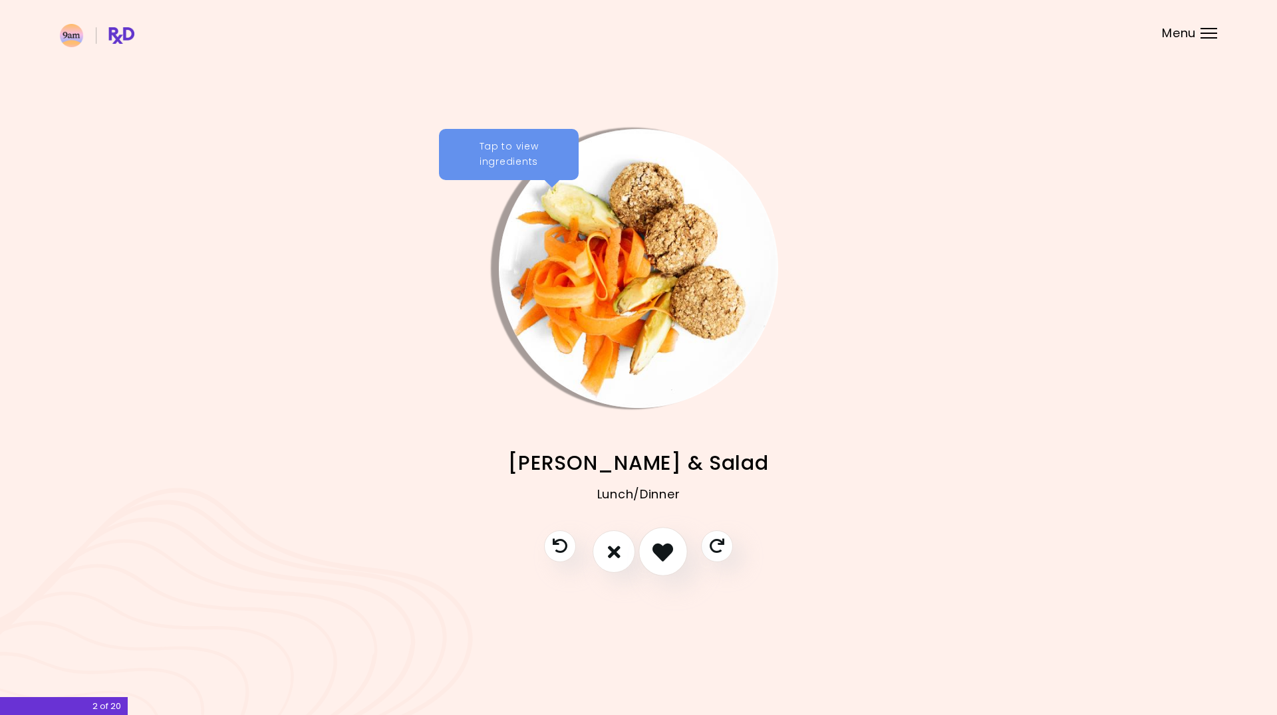
click at [660, 552] on icon "I like this recipe" at bounding box center [662, 552] width 21 height 21
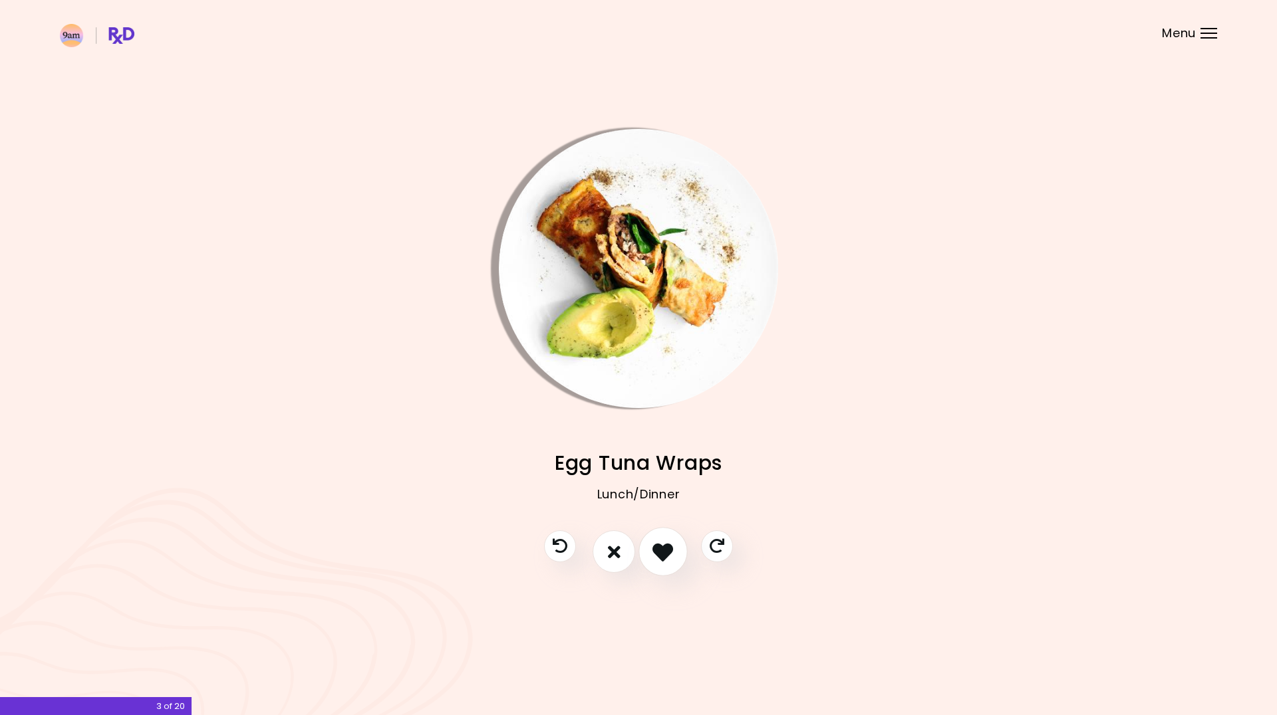
click at [660, 552] on icon "I like this recipe" at bounding box center [662, 552] width 21 height 21
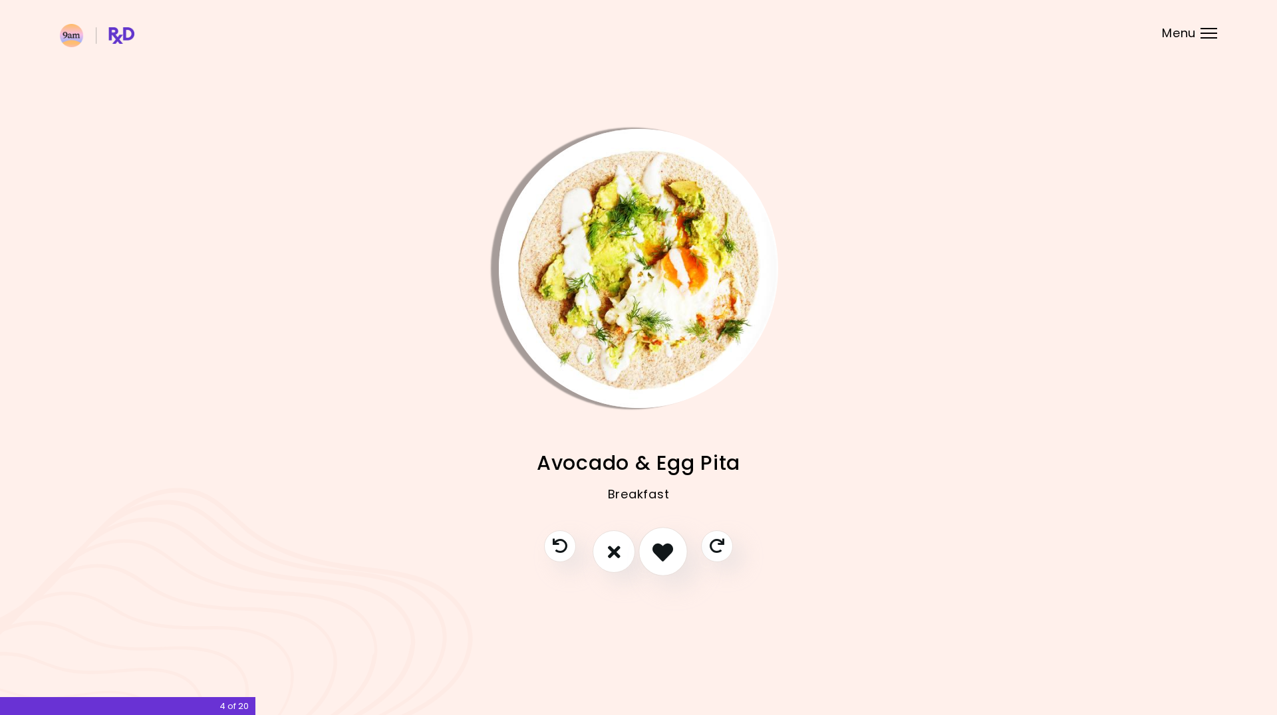
click at [660, 552] on icon "I like this recipe" at bounding box center [662, 552] width 21 height 21
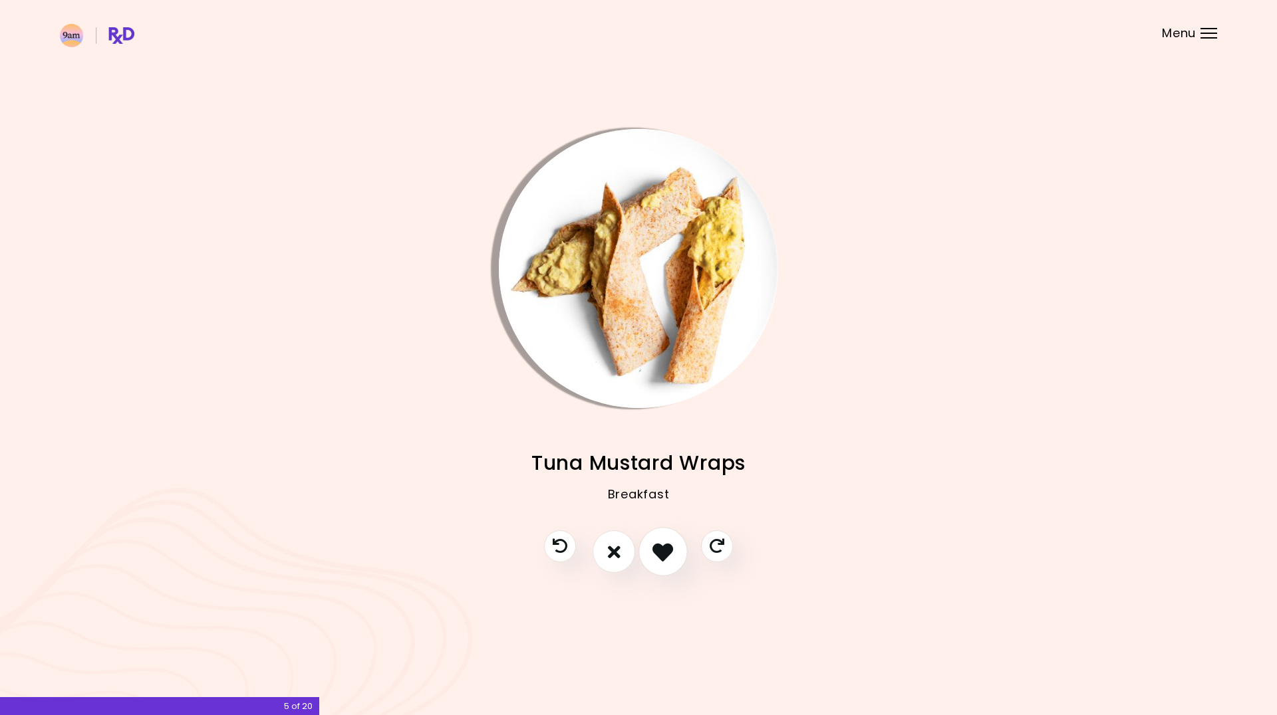
click at [660, 552] on icon "I like this recipe" at bounding box center [662, 552] width 21 height 21
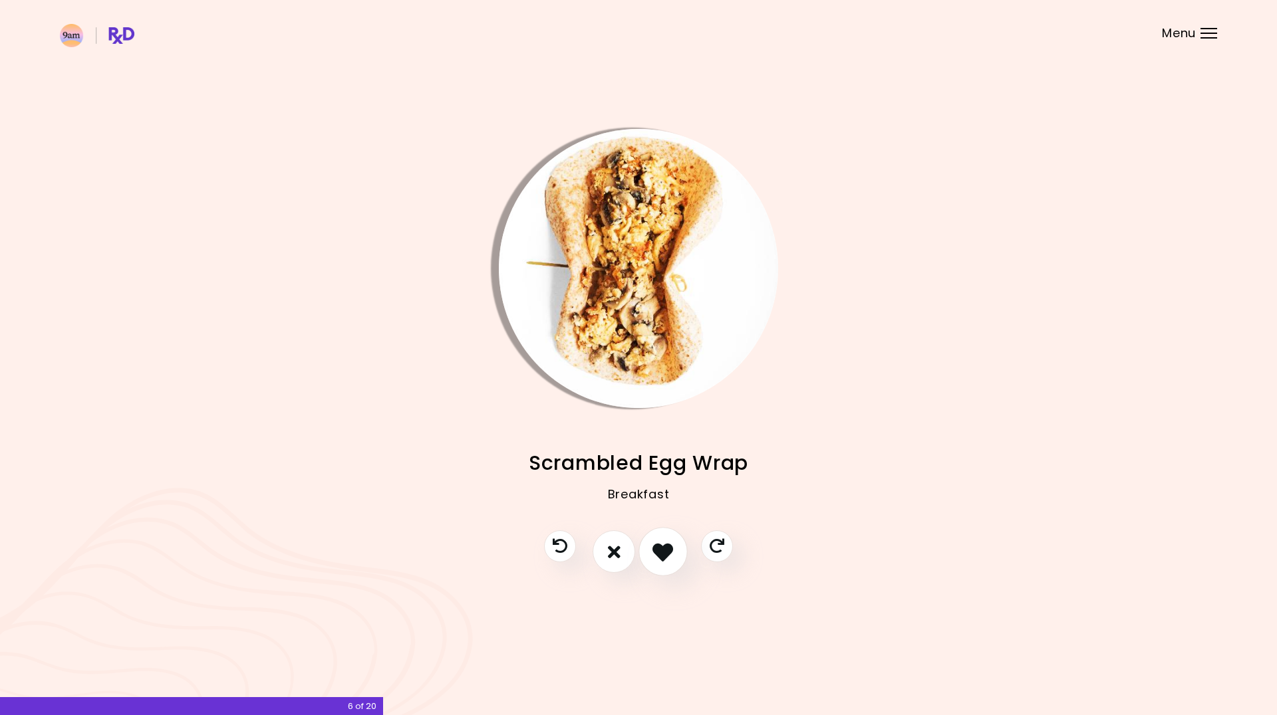
click at [660, 552] on icon "I like this recipe" at bounding box center [662, 552] width 21 height 21
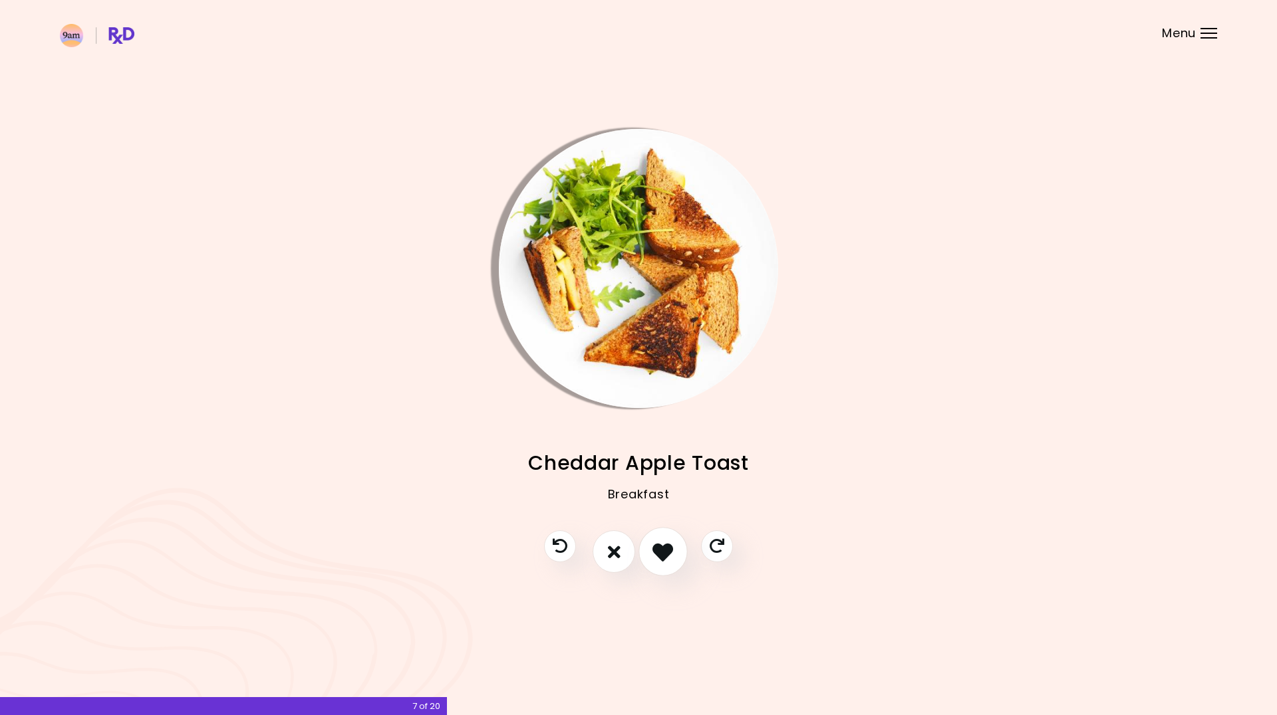
click at [660, 552] on icon "I like this recipe" at bounding box center [662, 552] width 21 height 21
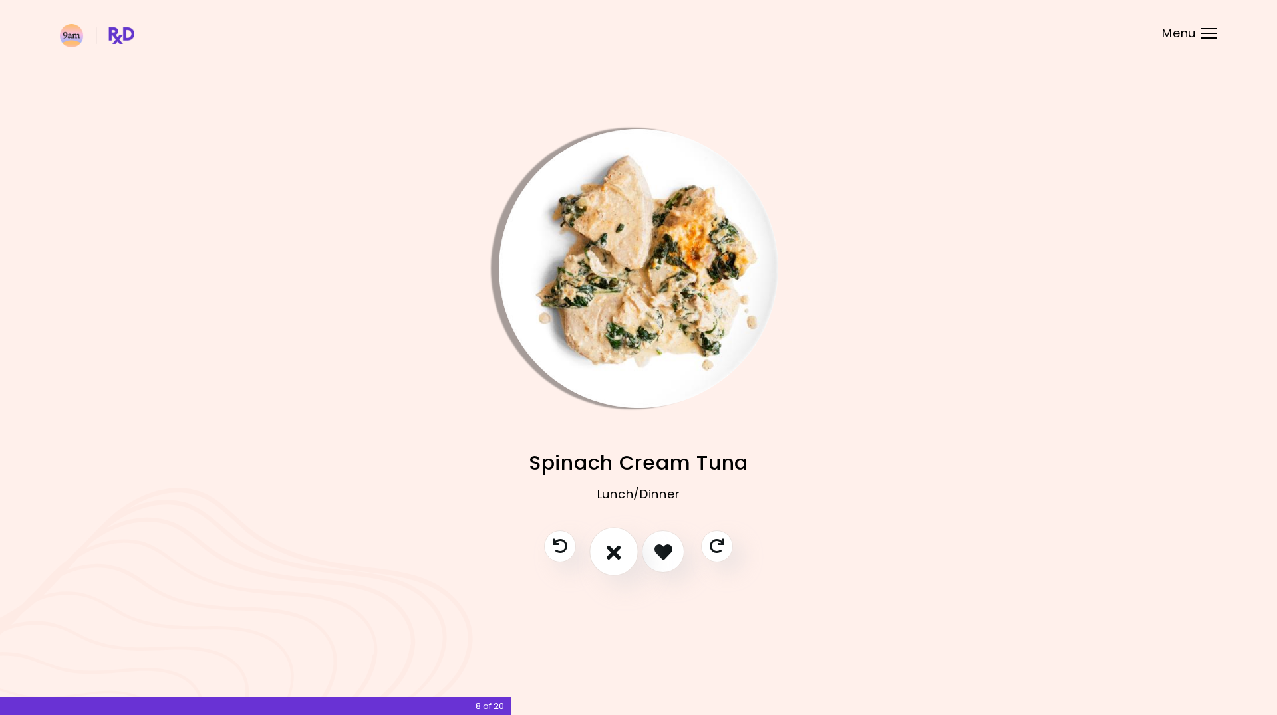
click at [622, 553] on button "I don't like this recipe" at bounding box center [613, 552] width 49 height 49
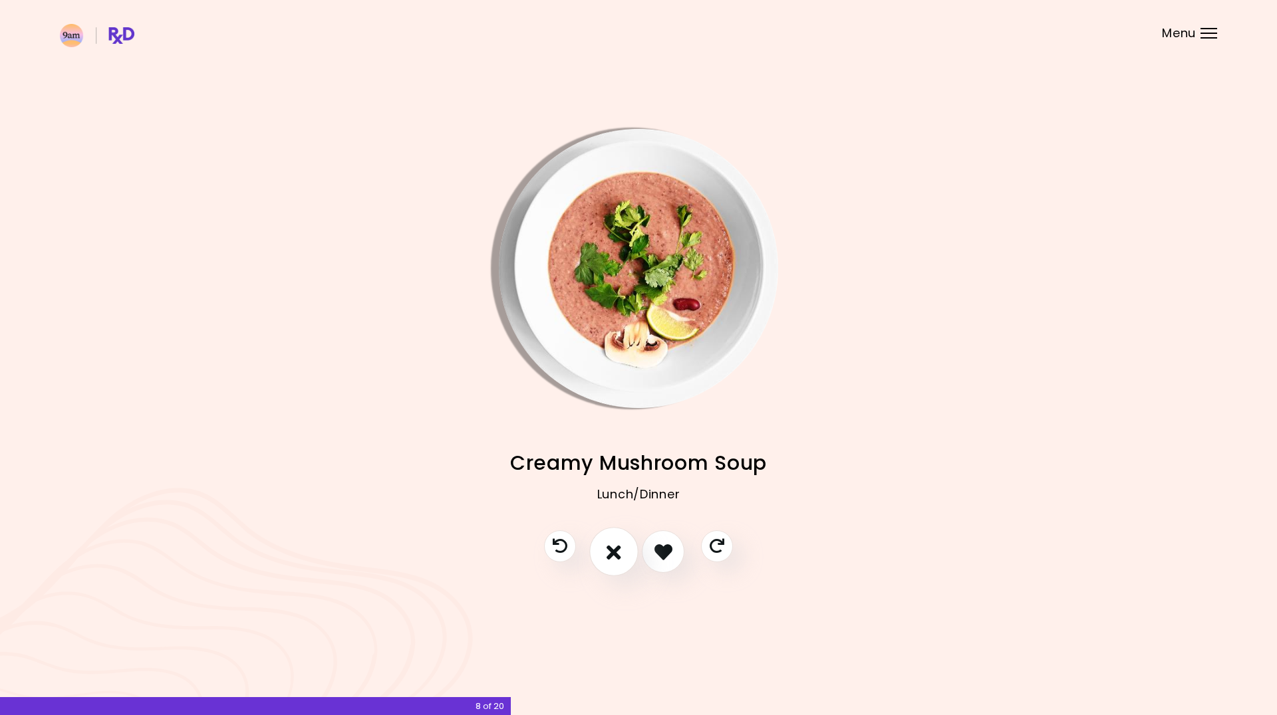
click at [629, 554] on button "I don't like this recipe" at bounding box center [613, 552] width 49 height 49
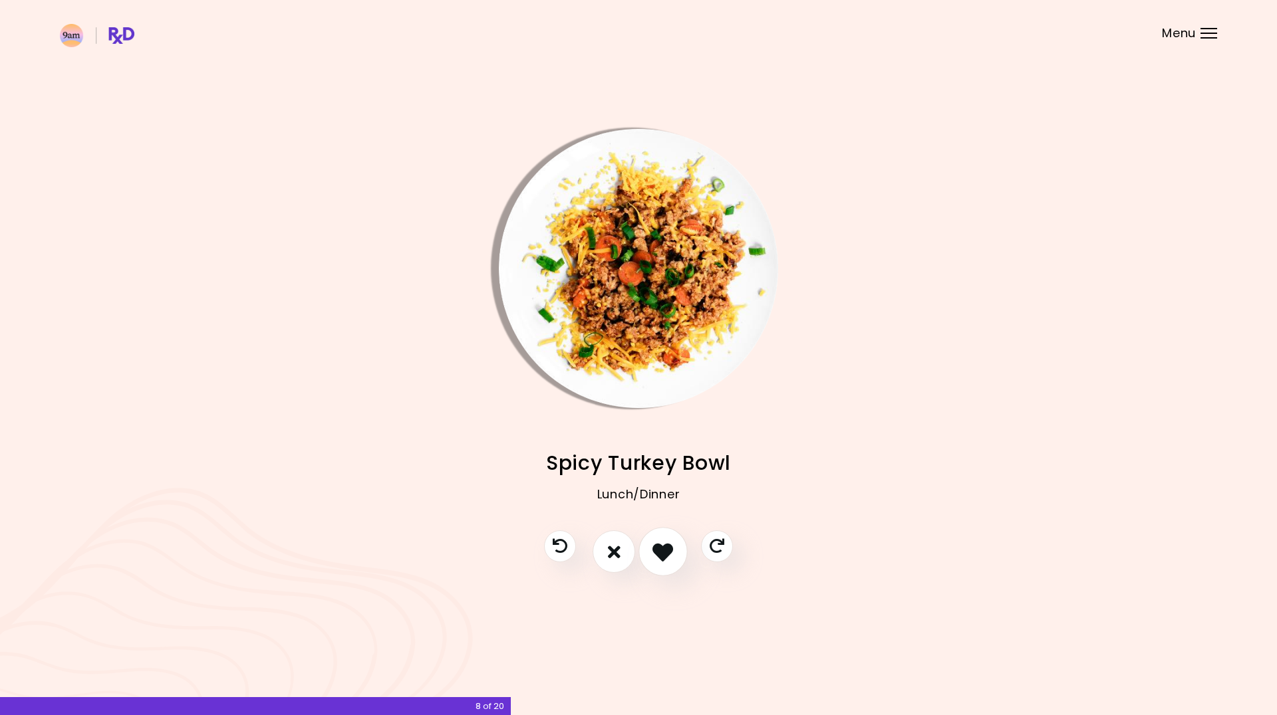
click at [676, 557] on button "I like this recipe" at bounding box center [662, 552] width 49 height 49
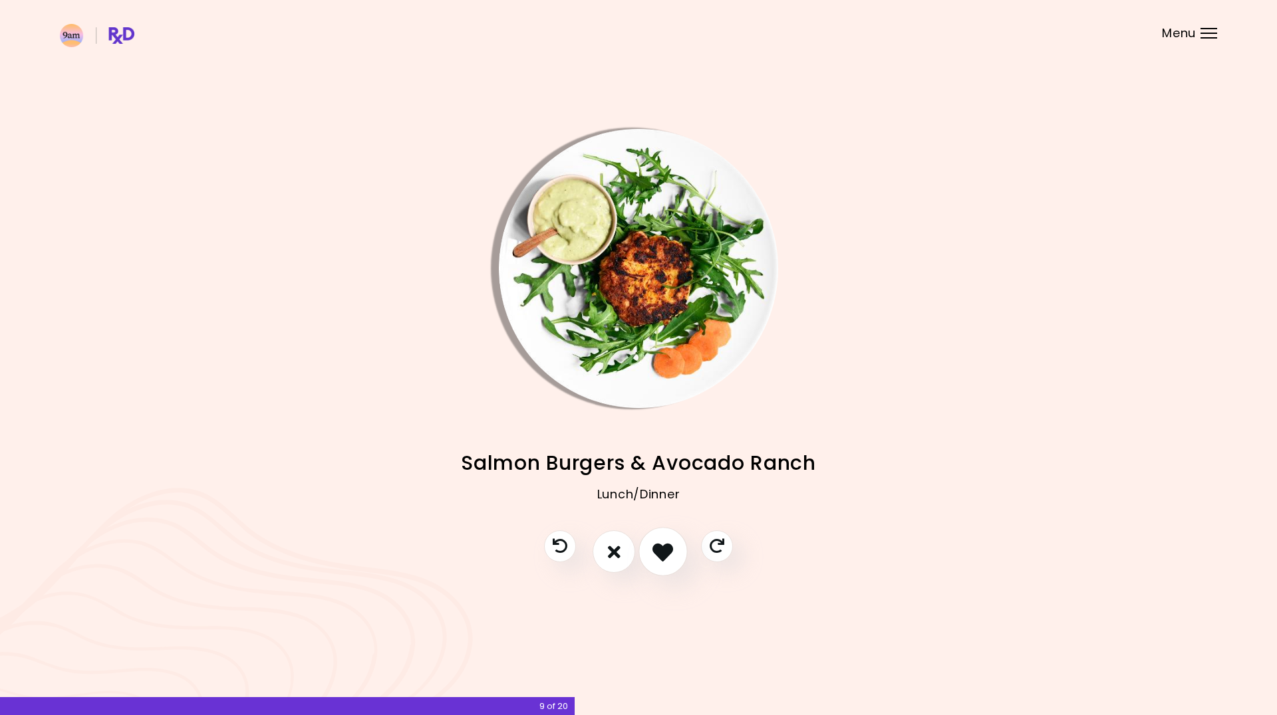
click at [665, 560] on icon "I like this recipe" at bounding box center [662, 552] width 21 height 21
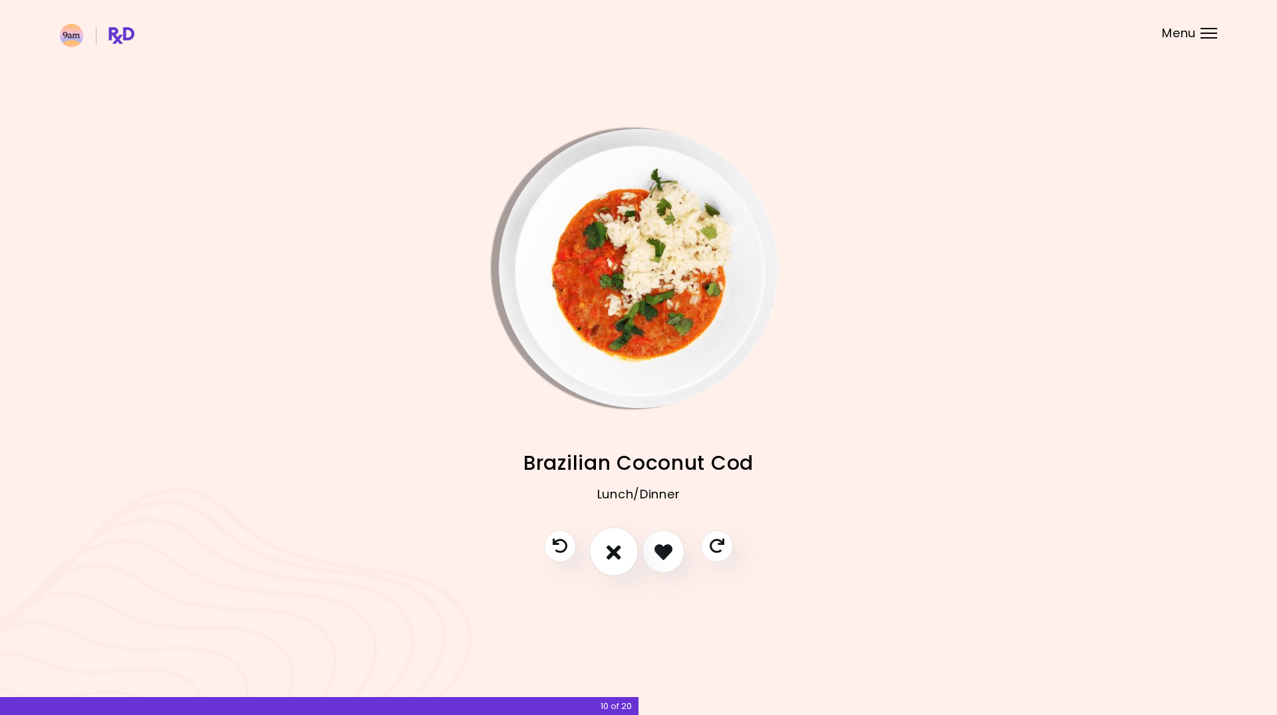
click at [604, 555] on button "I don't like this recipe" at bounding box center [613, 552] width 49 height 49
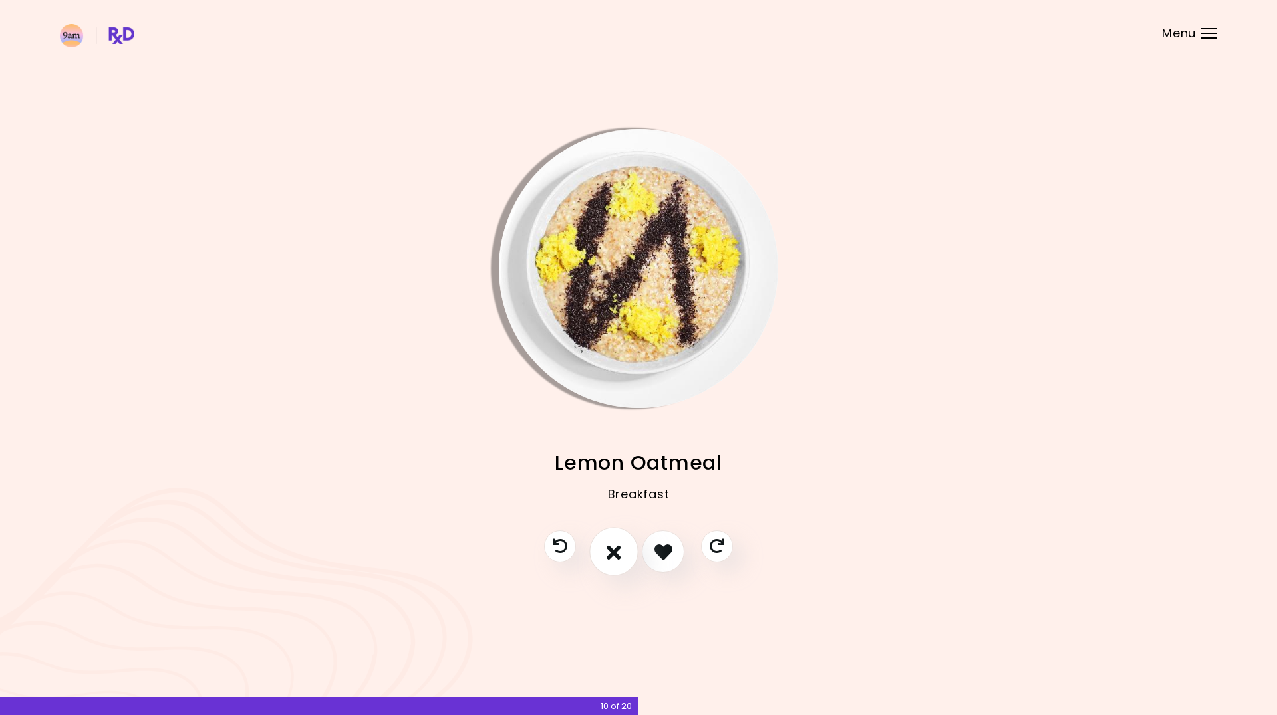
click at [604, 555] on button "I don't like this recipe" at bounding box center [613, 552] width 49 height 49
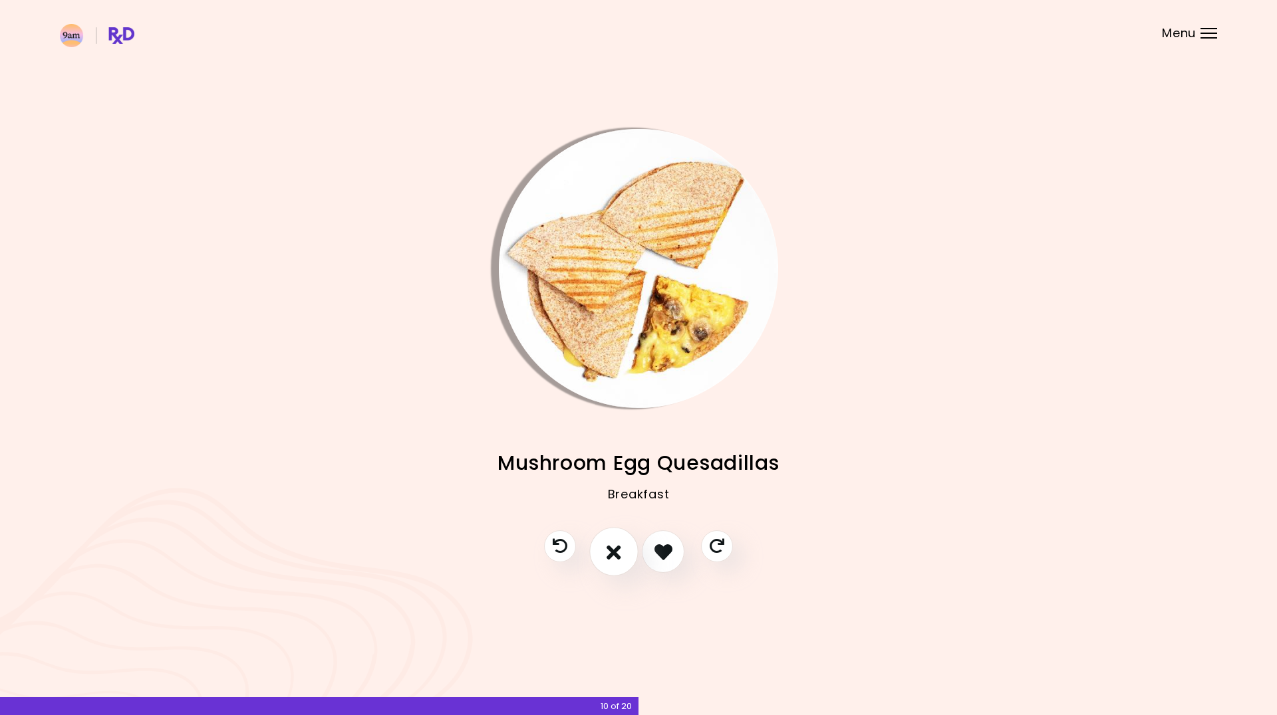
click at [604, 555] on button "I don't like this recipe" at bounding box center [613, 552] width 49 height 49
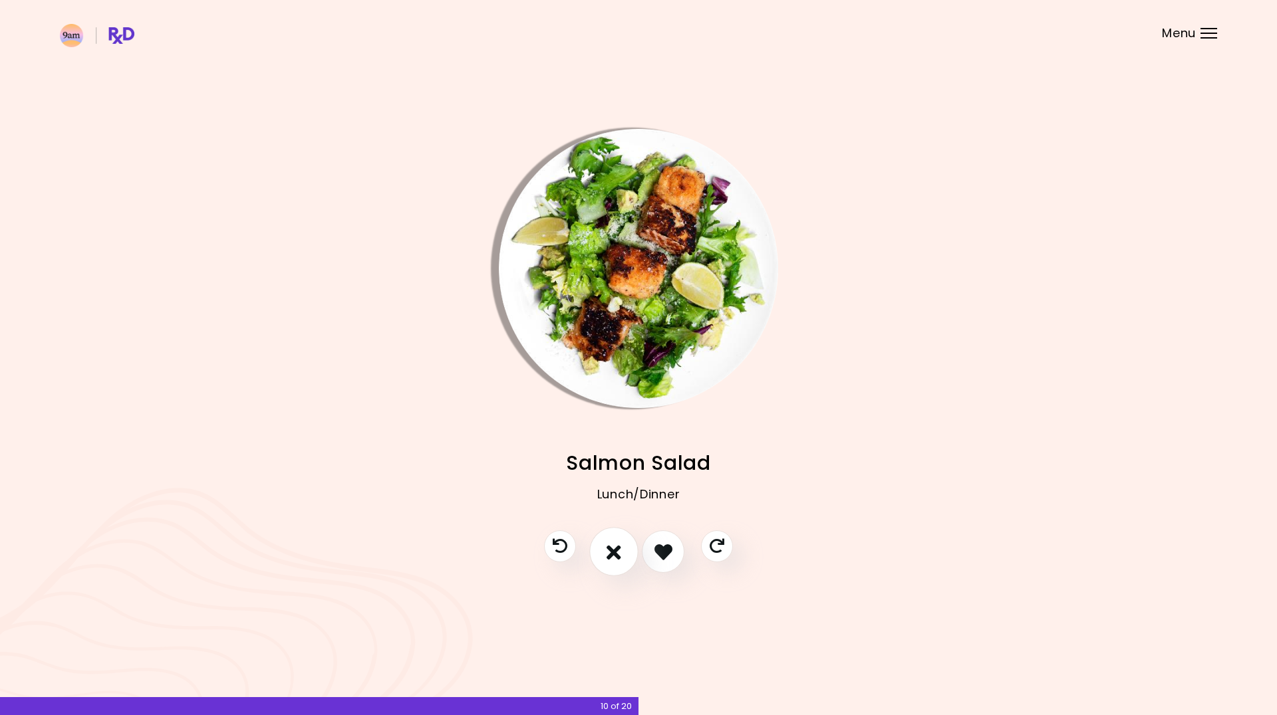
click at [604, 555] on button "I don't like this recipe" at bounding box center [613, 552] width 49 height 49
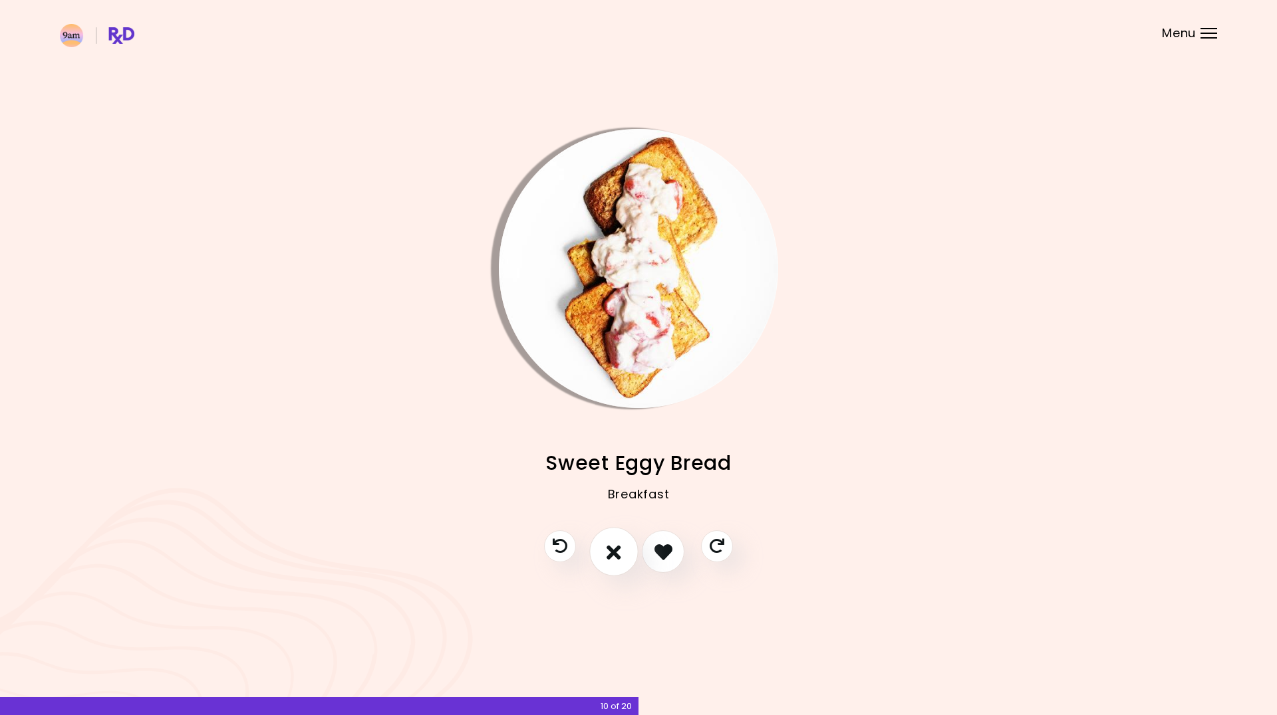
click at [604, 555] on button "I don't like this recipe" at bounding box center [613, 552] width 49 height 49
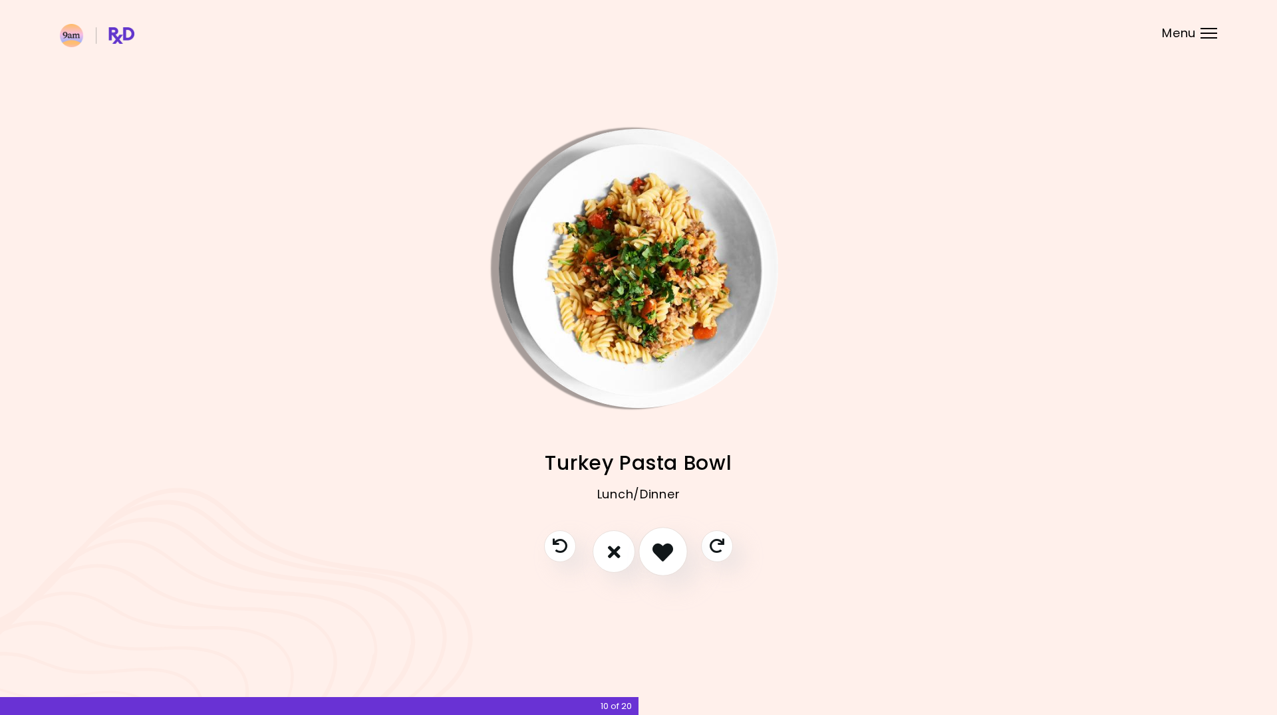
click at [656, 557] on icon "I like this recipe" at bounding box center [662, 552] width 21 height 21
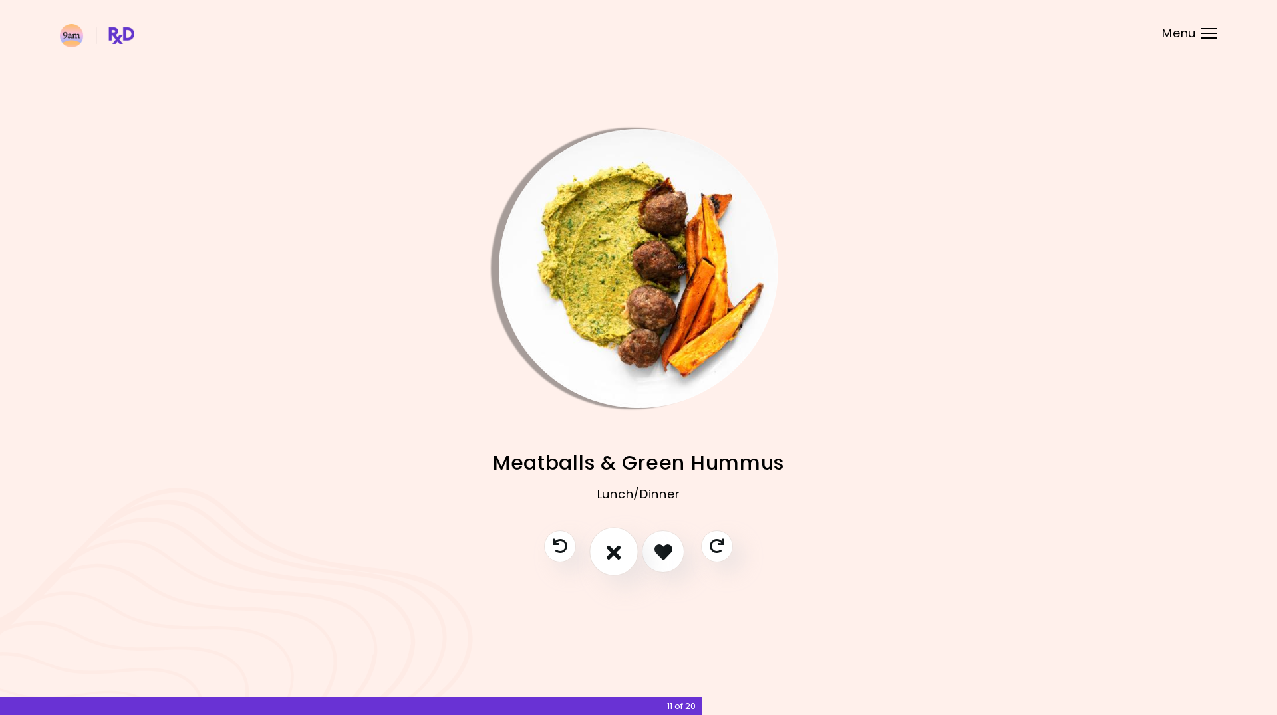
click at [607, 556] on icon "I don't like this recipe" at bounding box center [613, 552] width 15 height 21
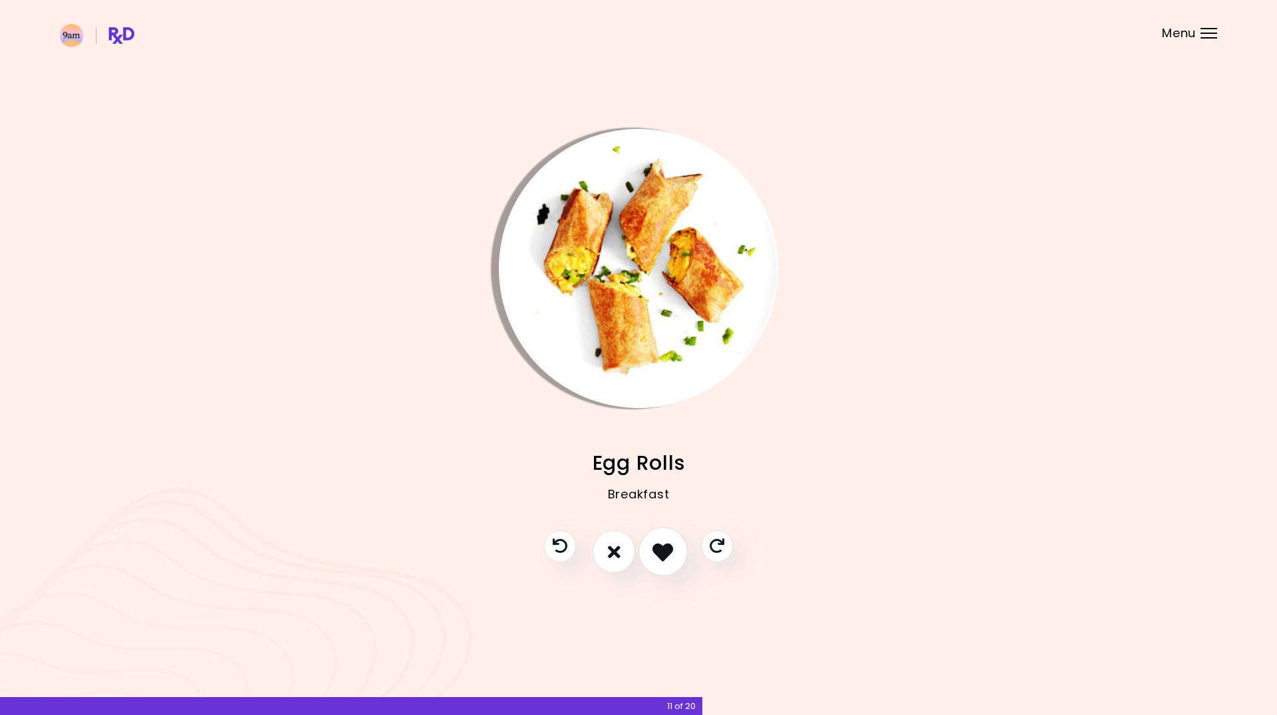
click at [650, 557] on button "I like this recipe" at bounding box center [662, 552] width 49 height 49
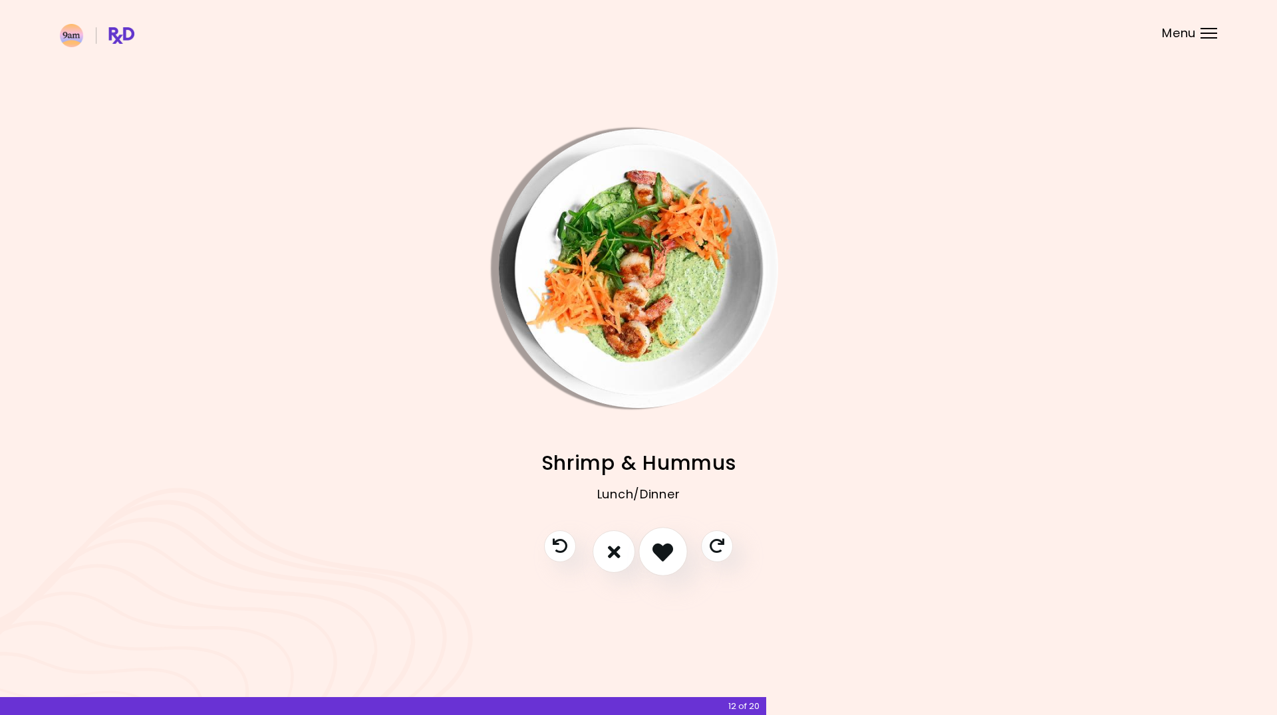
click at [650, 557] on button "I like this recipe" at bounding box center [662, 552] width 49 height 49
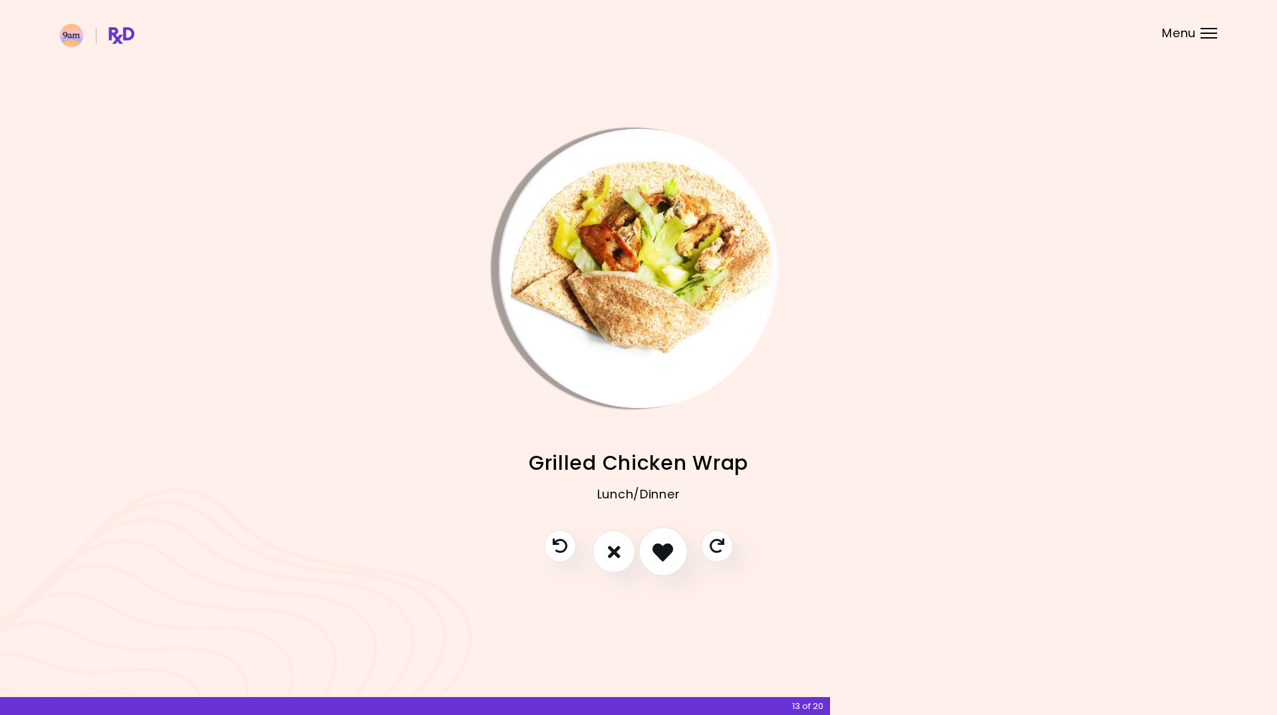
click at [650, 557] on button "I like this recipe" at bounding box center [662, 552] width 49 height 49
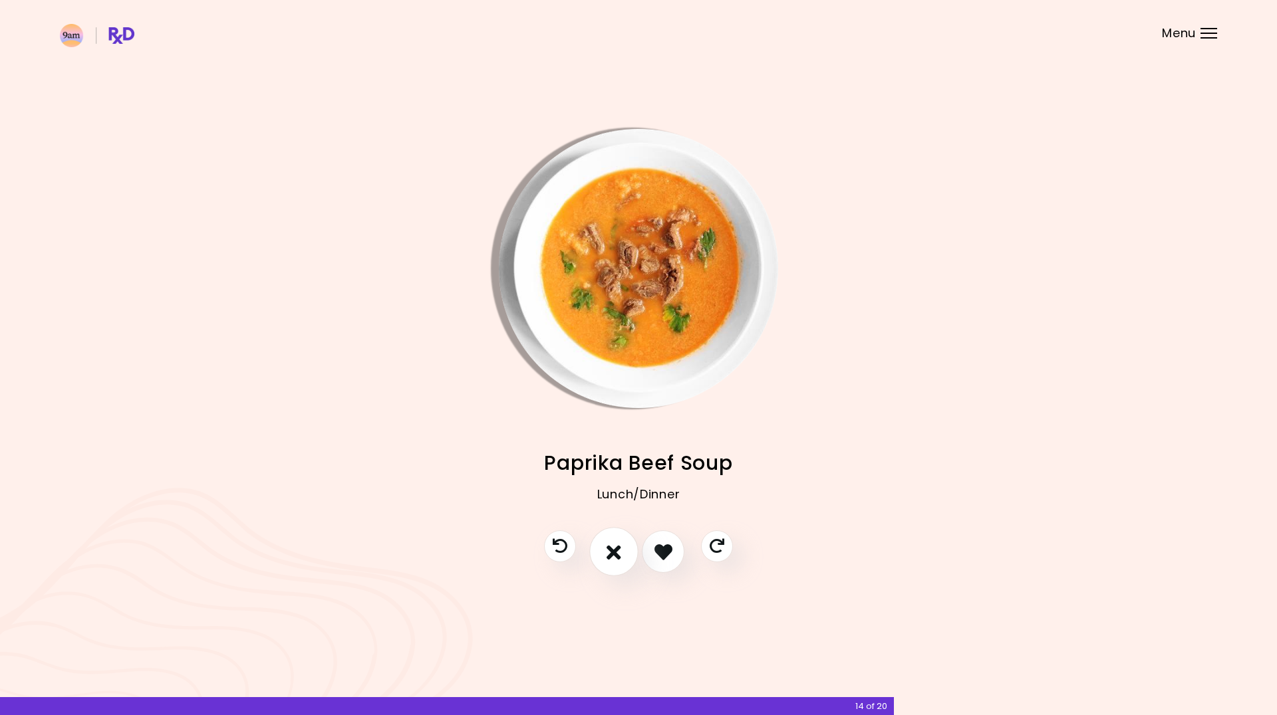
click at [614, 562] on icon "I don't like this recipe" at bounding box center [613, 552] width 15 height 21
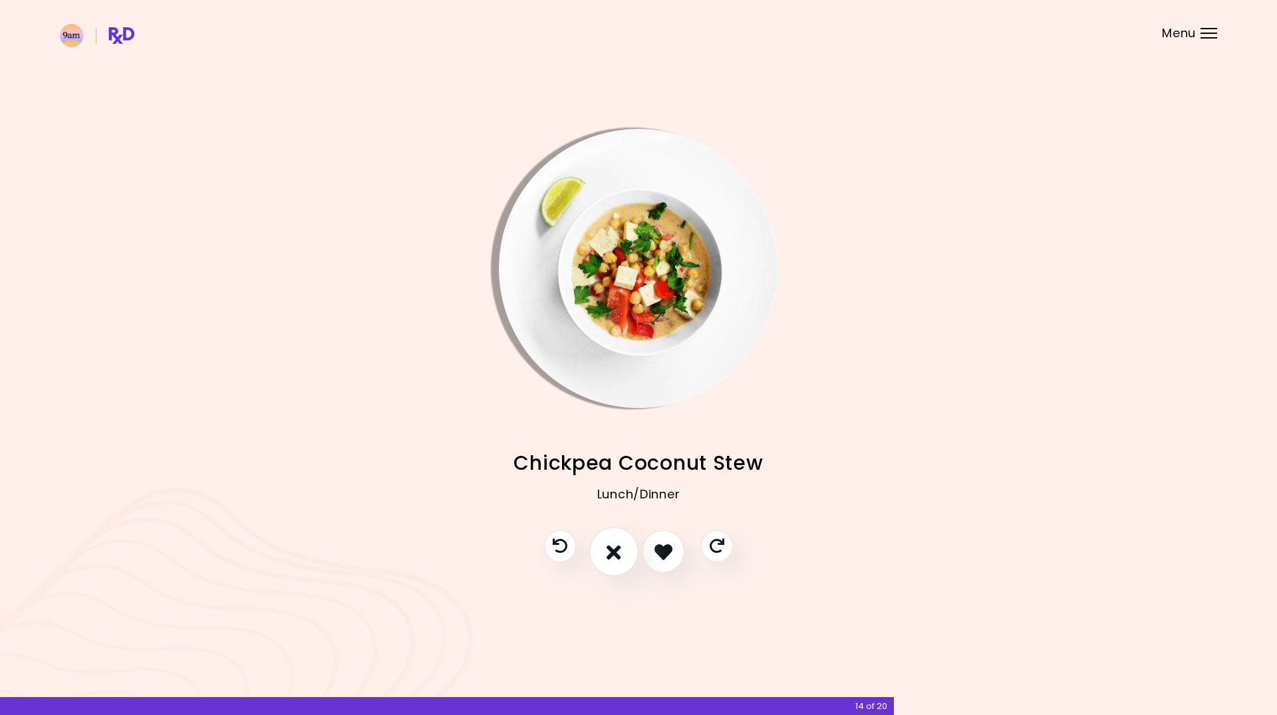
click at [610, 553] on icon "I don't like this recipe" at bounding box center [613, 552] width 15 height 21
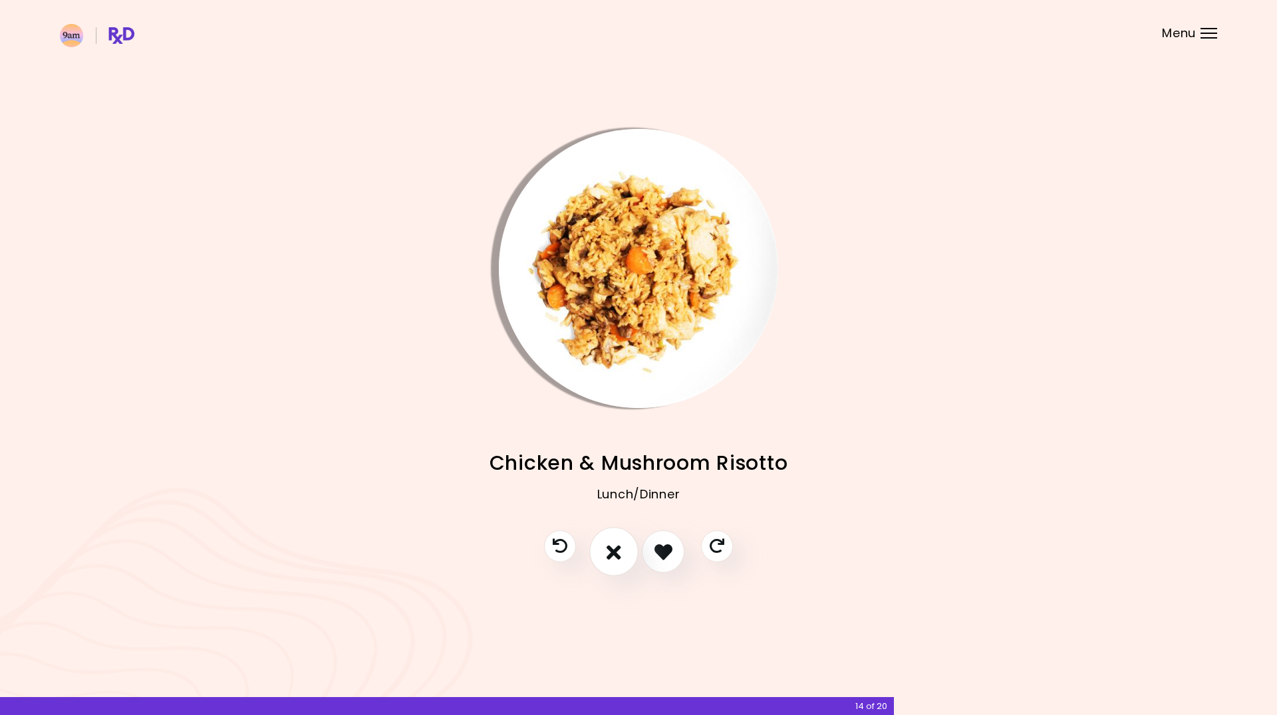
click at [610, 553] on icon "I don't like this recipe" at bounding box center [613, 552] width 15 height 21
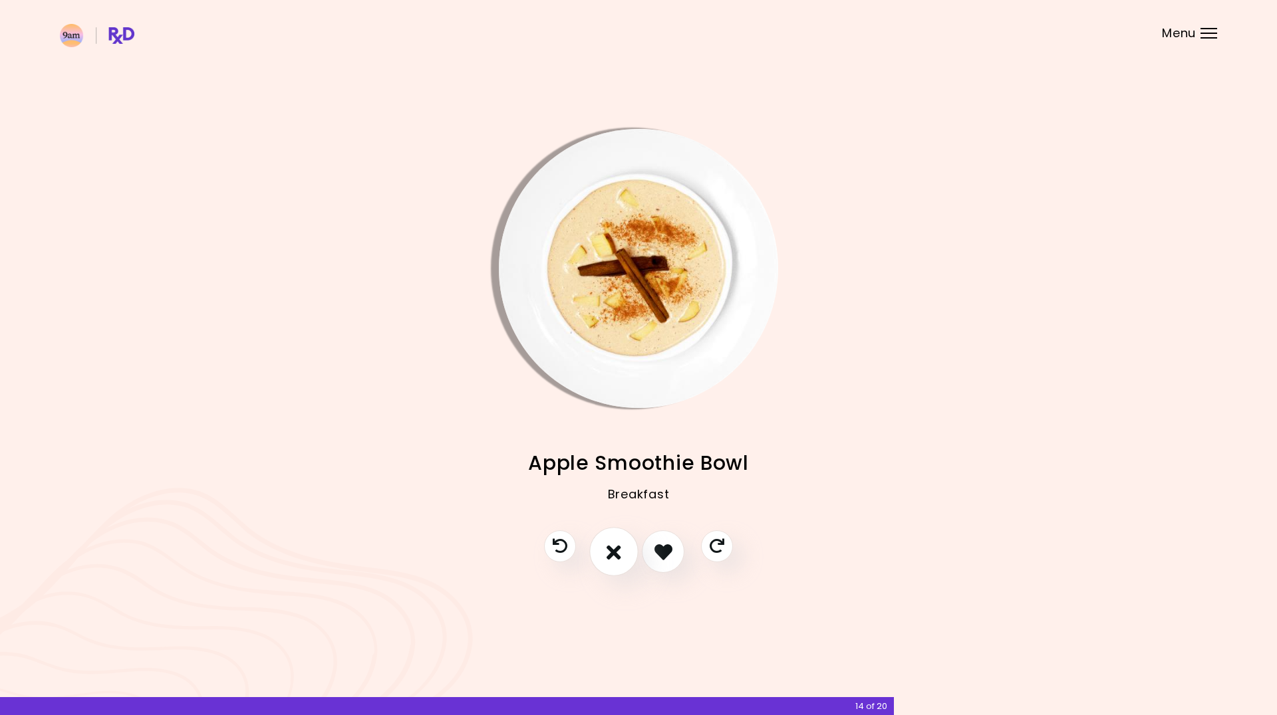
click at [610, 553] on icon "I don't like this recipe" at bounding box center [613, 552] width 15 height 21
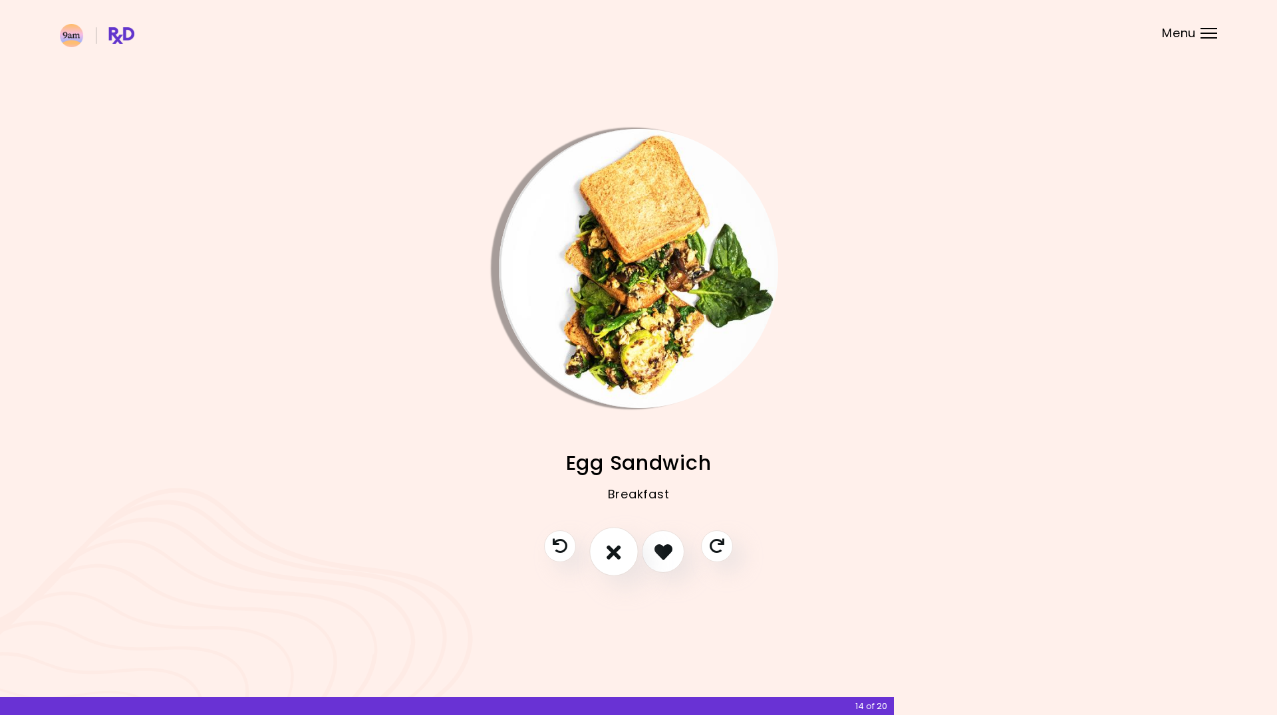
click at [610, 553] on icon "I don't like this recipe" at bounding box center [613, 552] width 15 height 21
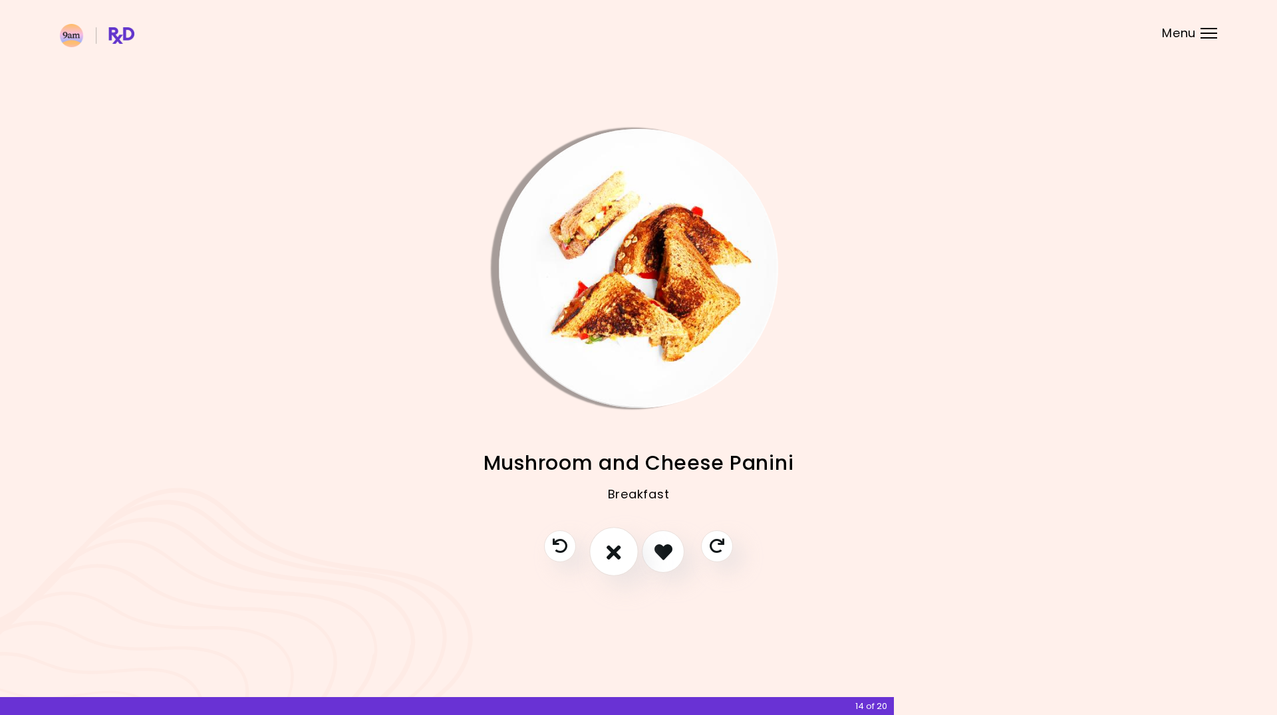
click at [610, 553] on icon "I don't like this recipe" at bounding box center [613, 552] width 15 height 21
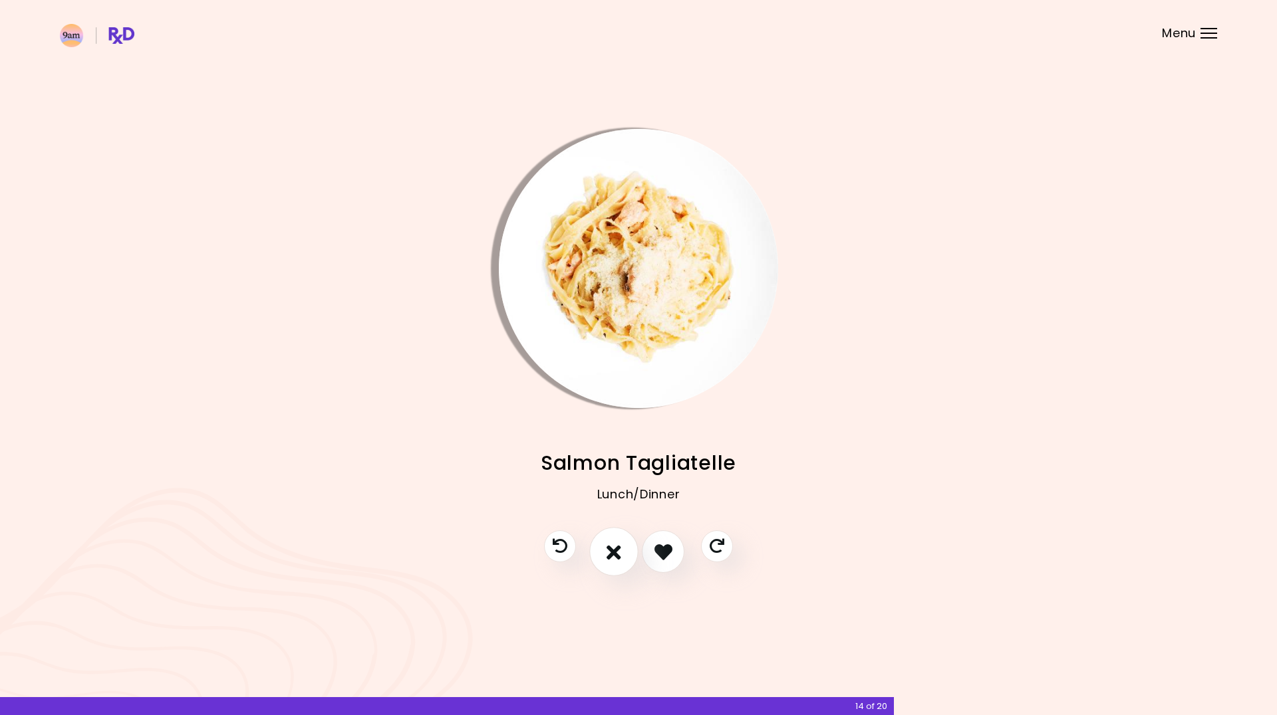
click at [610, 553] on icon "I don't like this recipe" at bounding box center [613, 552] width 15 height 21
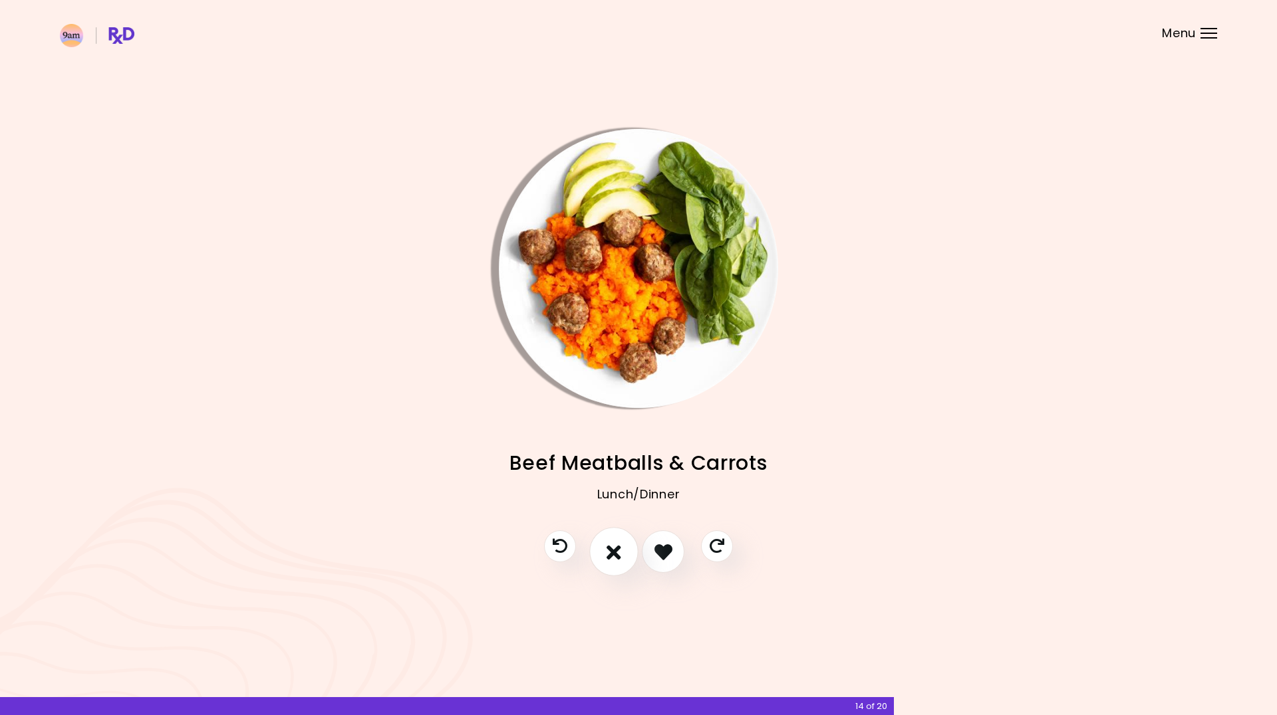
click at [610, 553] on icon "I don't like this recipe" at bounding box center [613, 552] width 15 height 21
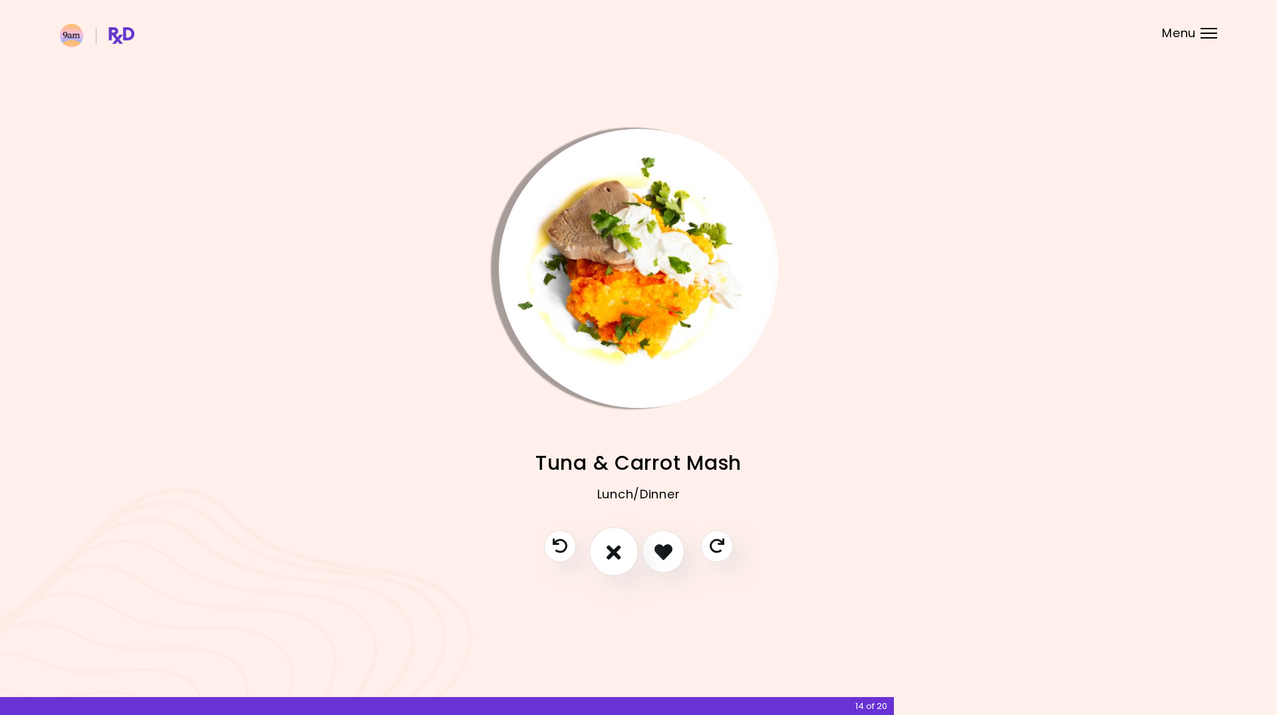
click at [610, 553] on icon "I don't like this recipe" at bounding box center [613, 552] width 15 height 21
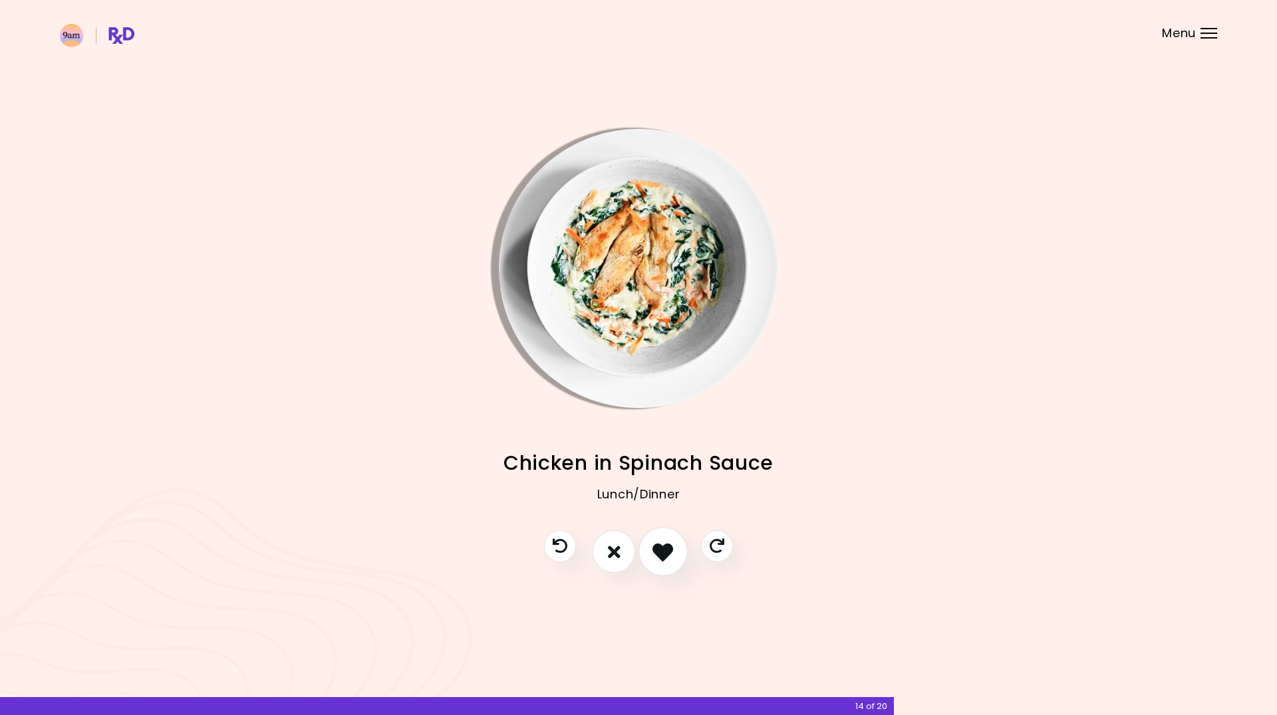
click at [680, 549] on button "I like this recipe" at bounding box center [662, 552] width 49 height 49
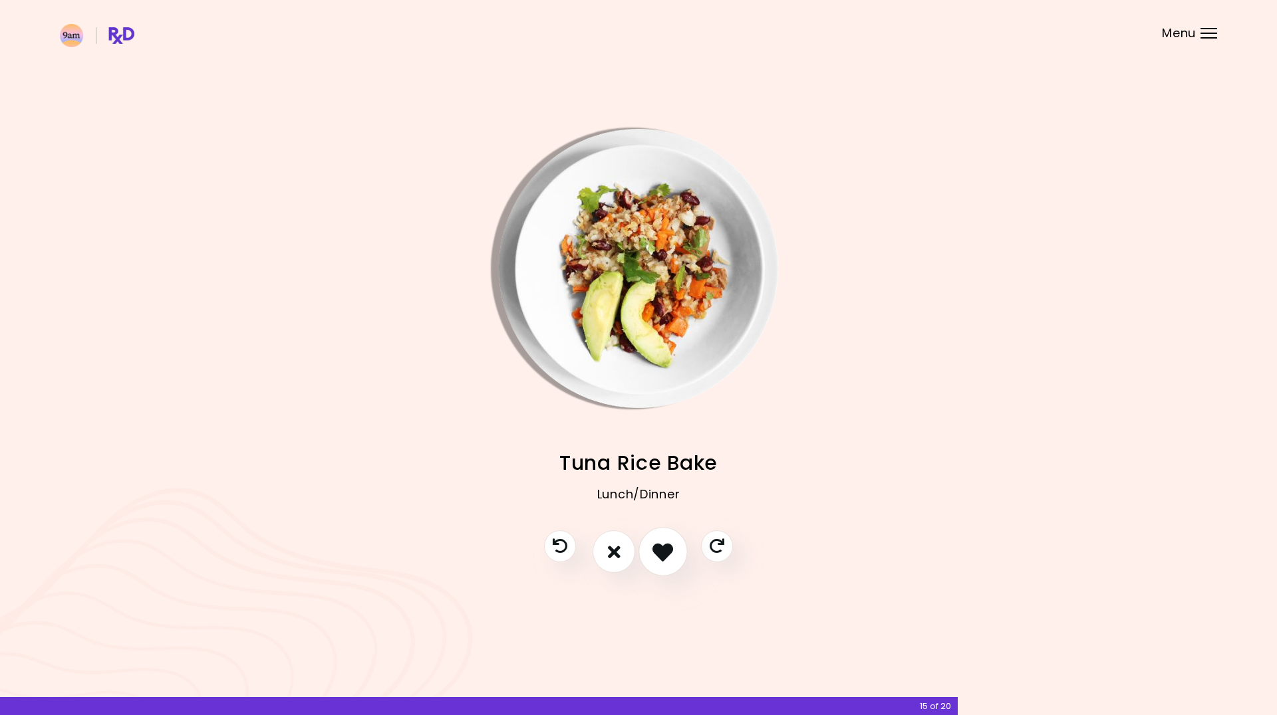
click at [655, 557] on icon "I like this recipe" at bounding box center [662, 552] width 21 height 21
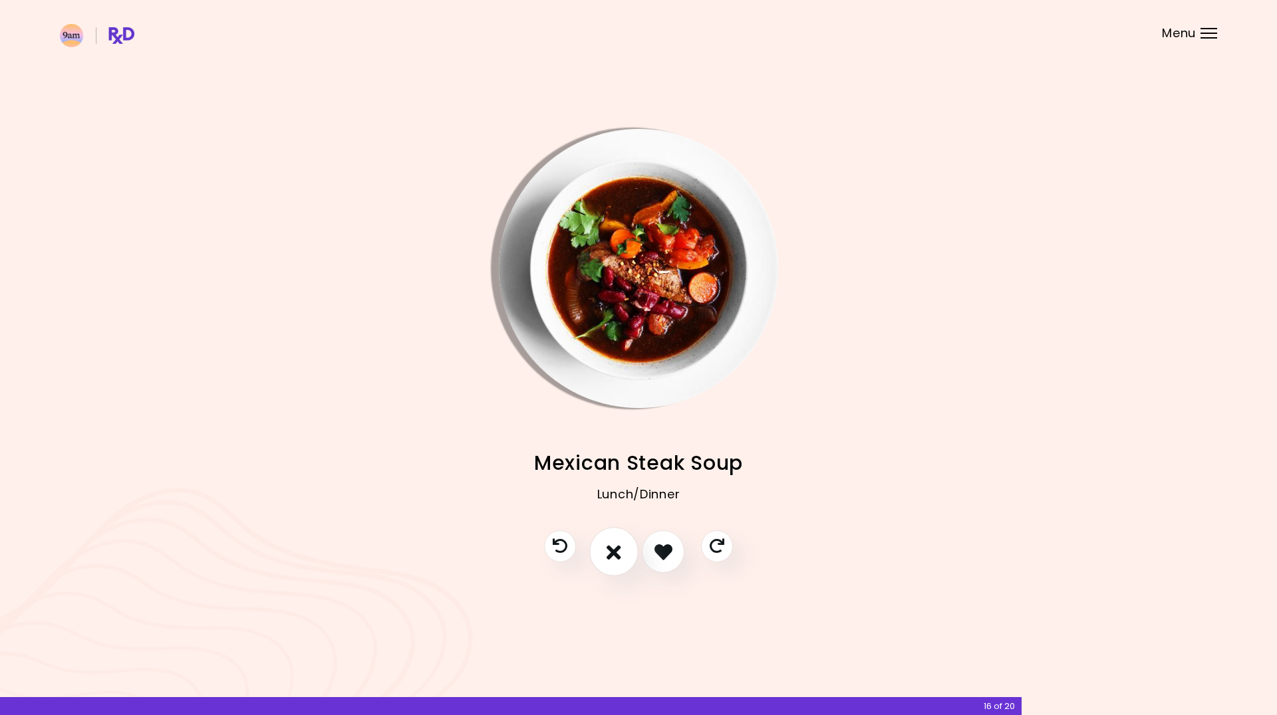
click at [623, 557] on button "I don't like this recipe" at bounding box center [613, 552] width 49 height 49
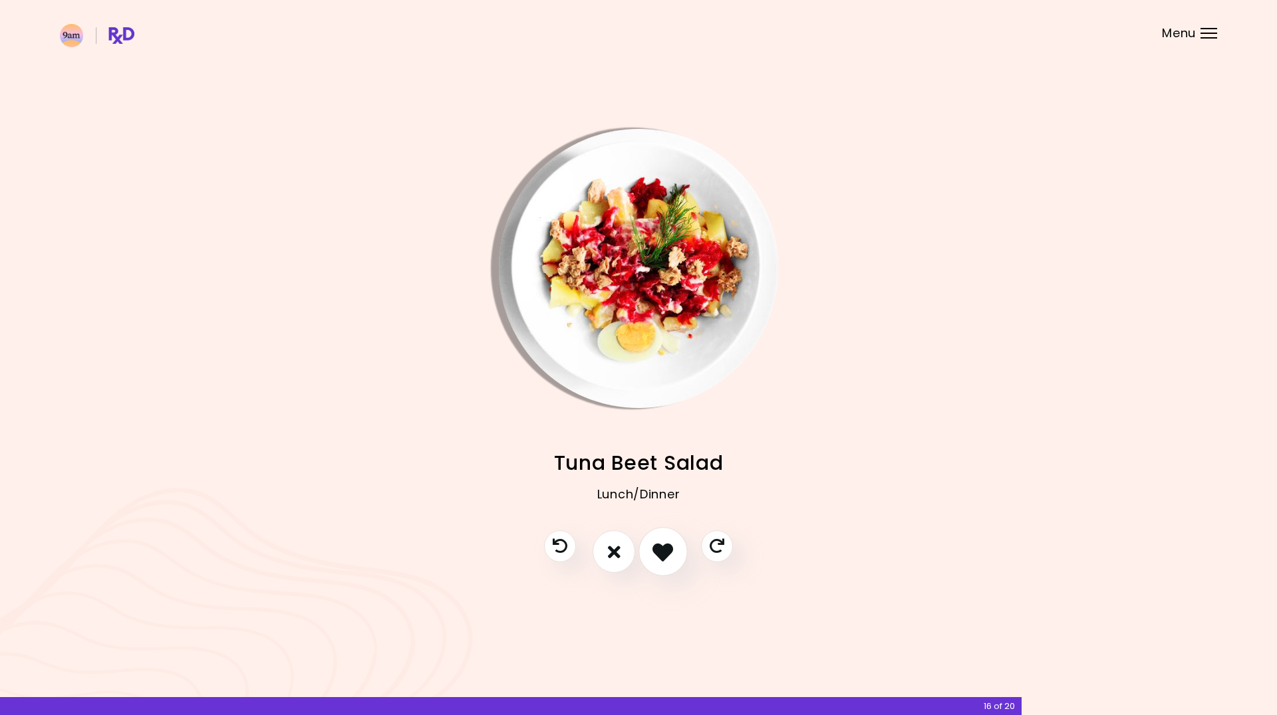
click at [654, 558] on icon "I like this recipe" at bounding box center [662, 552] width 21 height 21
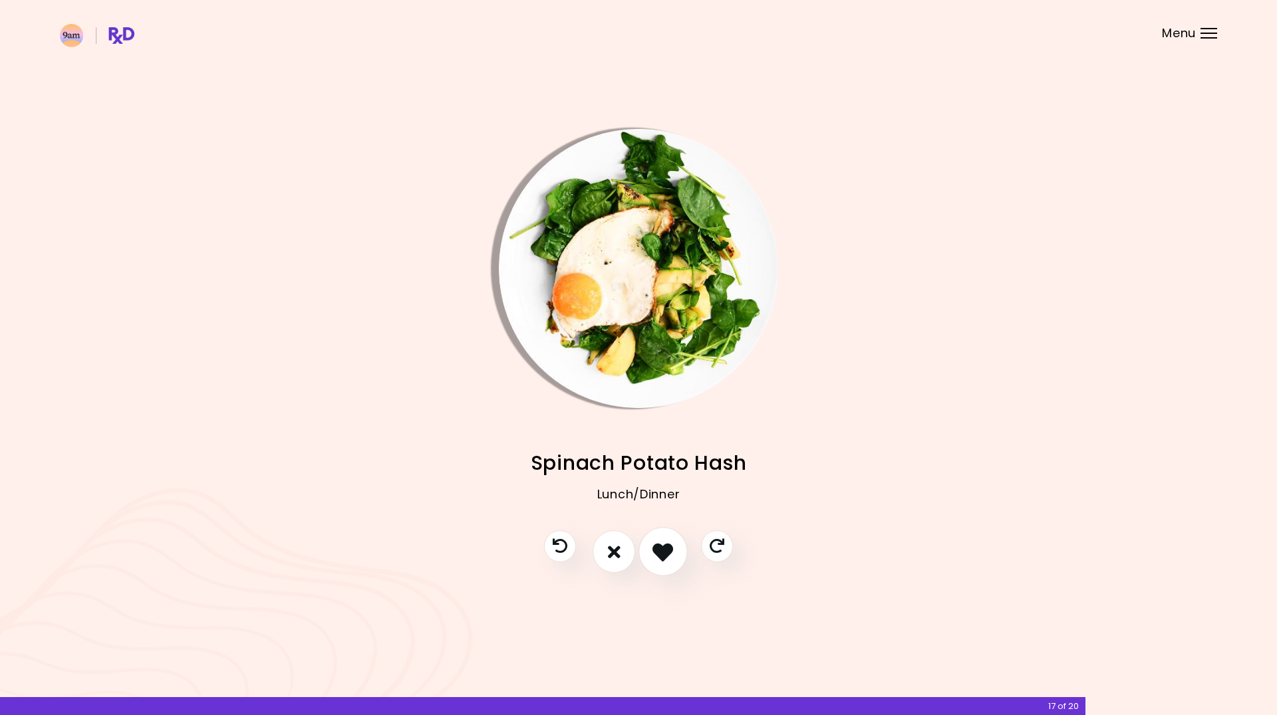
click at [654, 558] on icon "I like this recipe" at bounding box center [662, 552] width 21 height 21
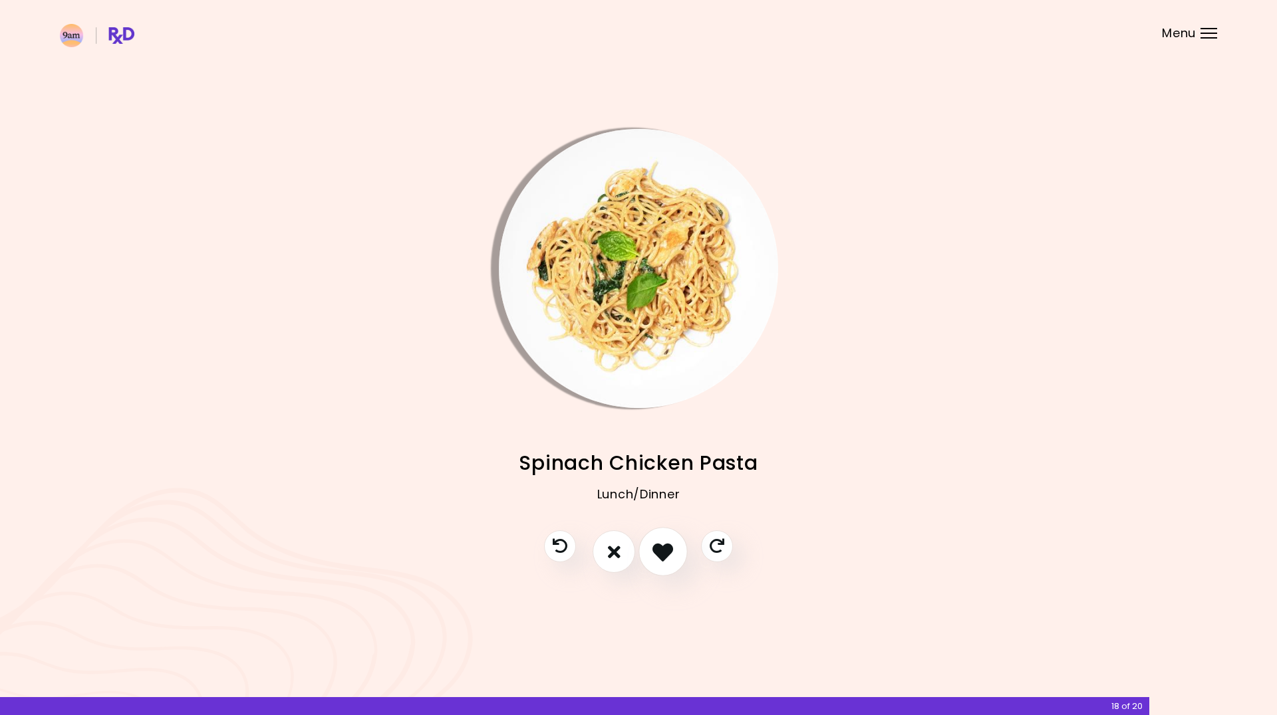
click at [654, 558] on icon "I like this recipe" at bounding box center [662, 552] width 21 height 21
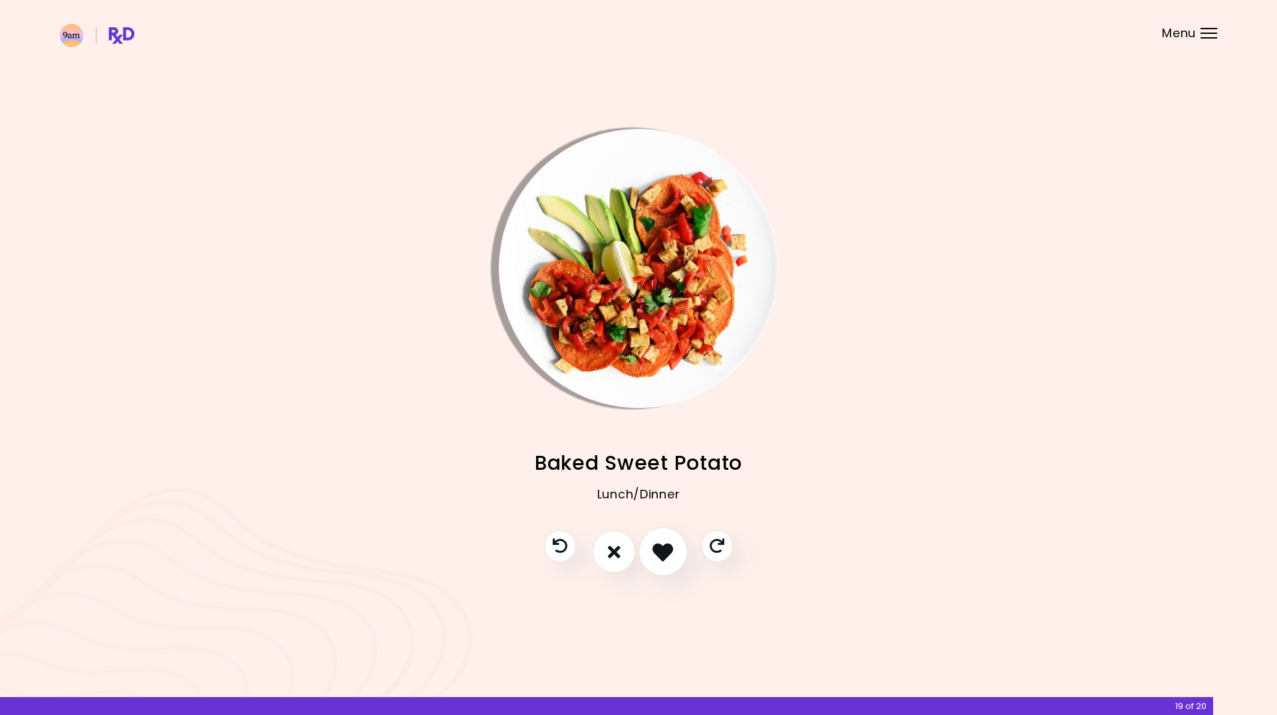
click at [654, 558] on icon "I like this recipe" at bounding box center [662, 552] width 21 height 21
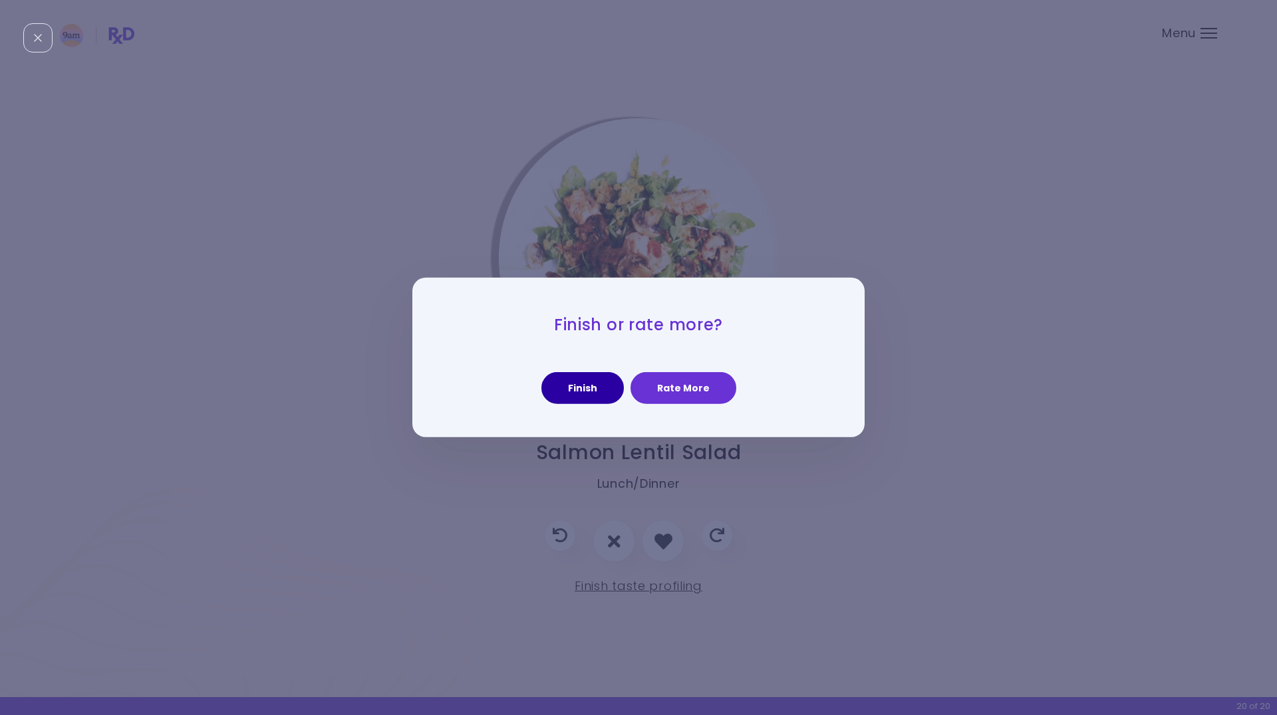
click at [590, 382] on button "Finish" at bounding box center [582, 388] width 82 height 32
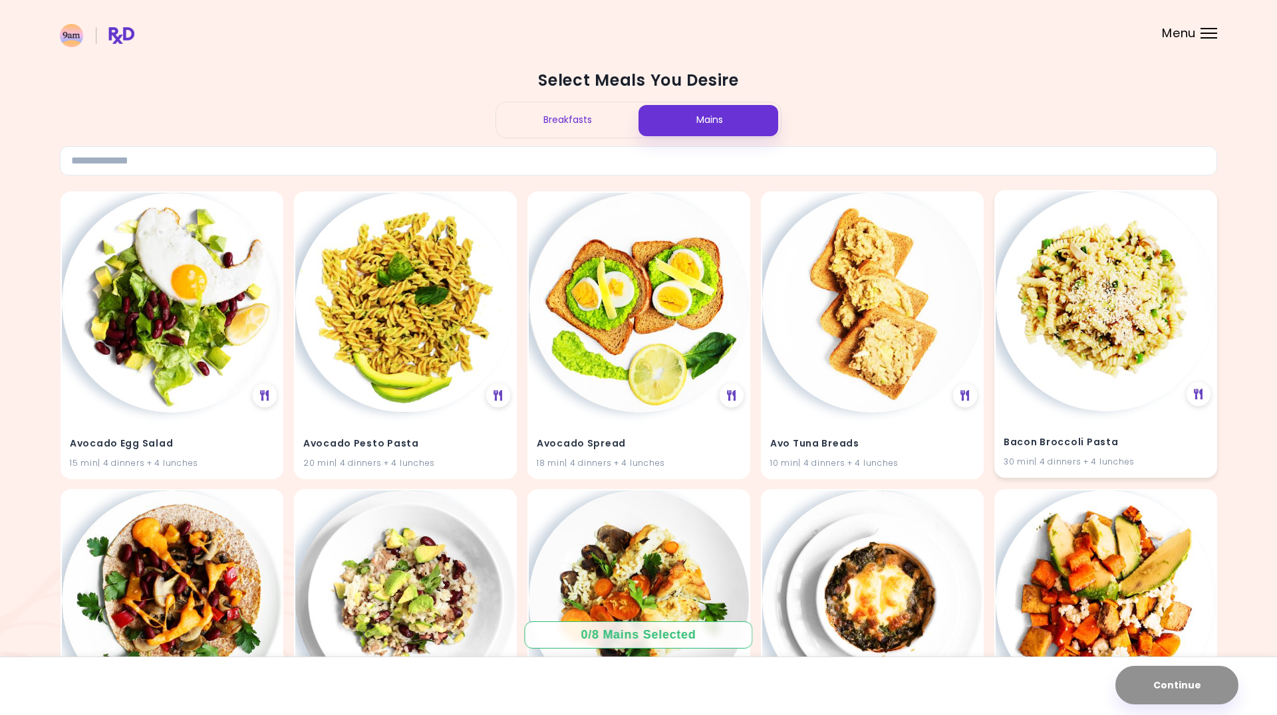
click at [1062, 319] on img at bounding box center [1105, 301] width 220 height 220
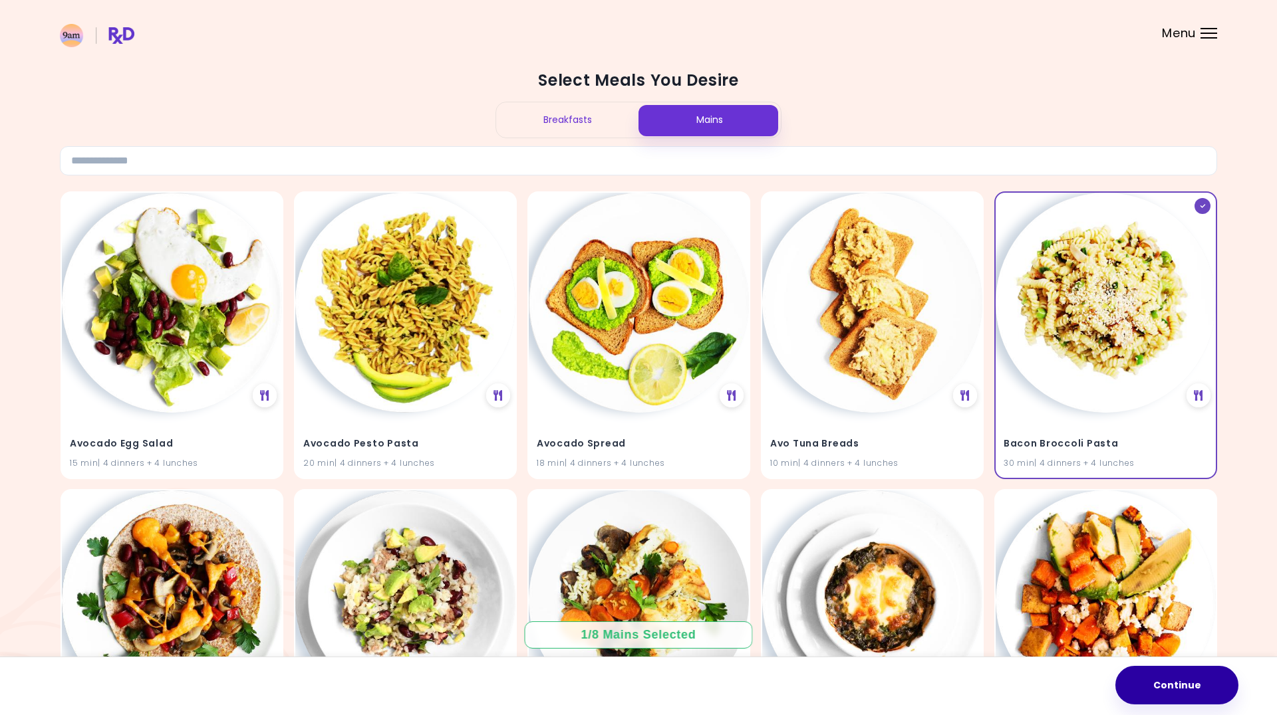
click at [1157, 685] on button "Continue" at bounding box center [1176, 685] width 123 height 39
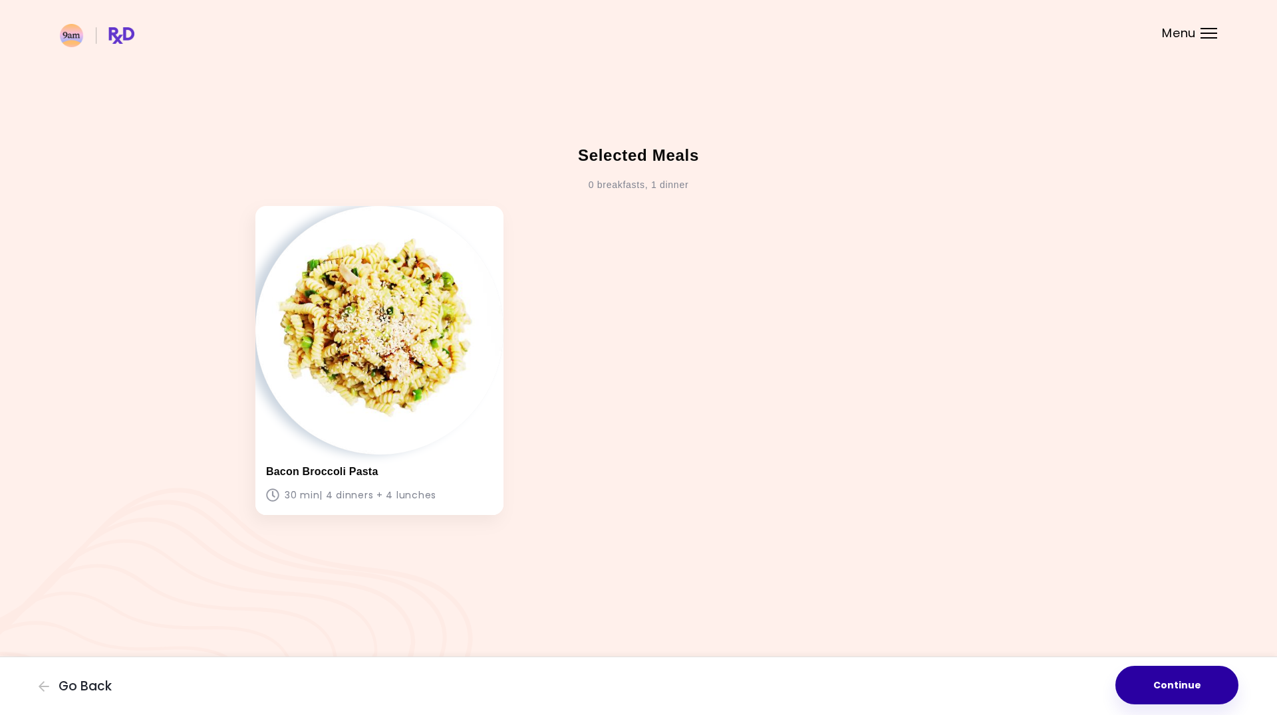
click at [1180, 689] on button "Continue" at bounding box center [1176, 685] width 123 height 39
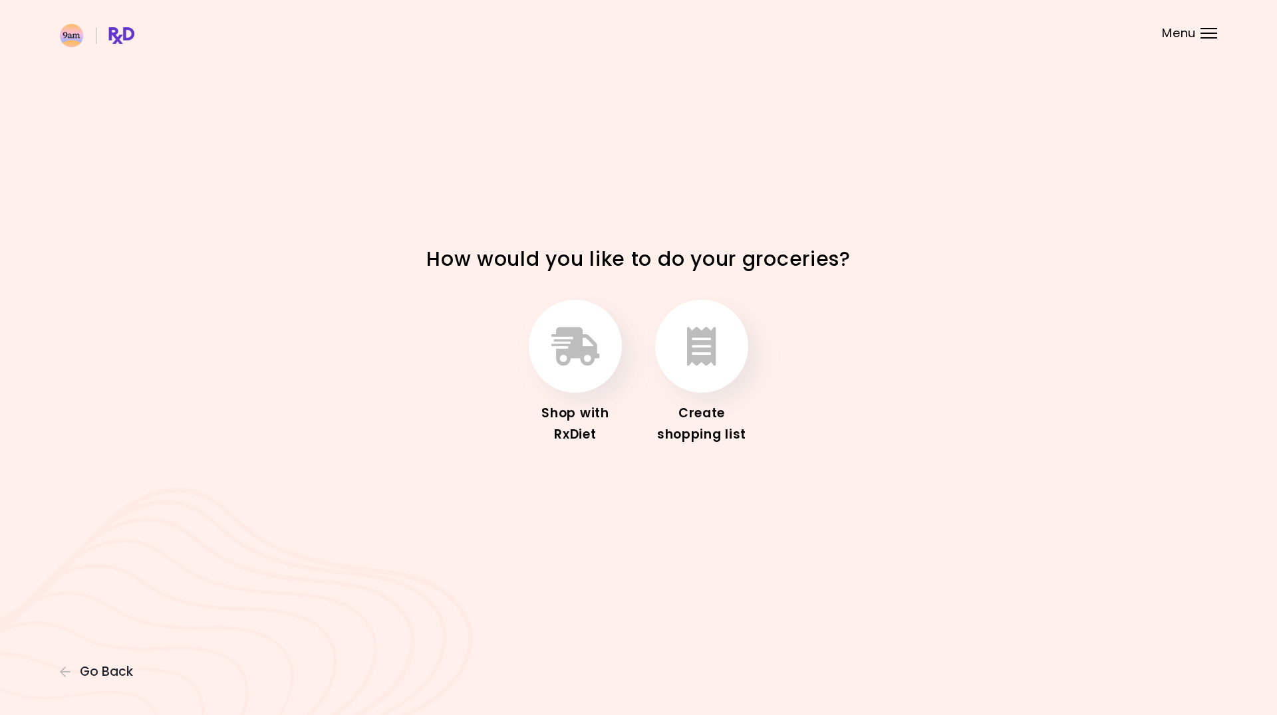
click at [1177, 39] on span "Menu" at bounding box center [1179, 33] width 34 height 12
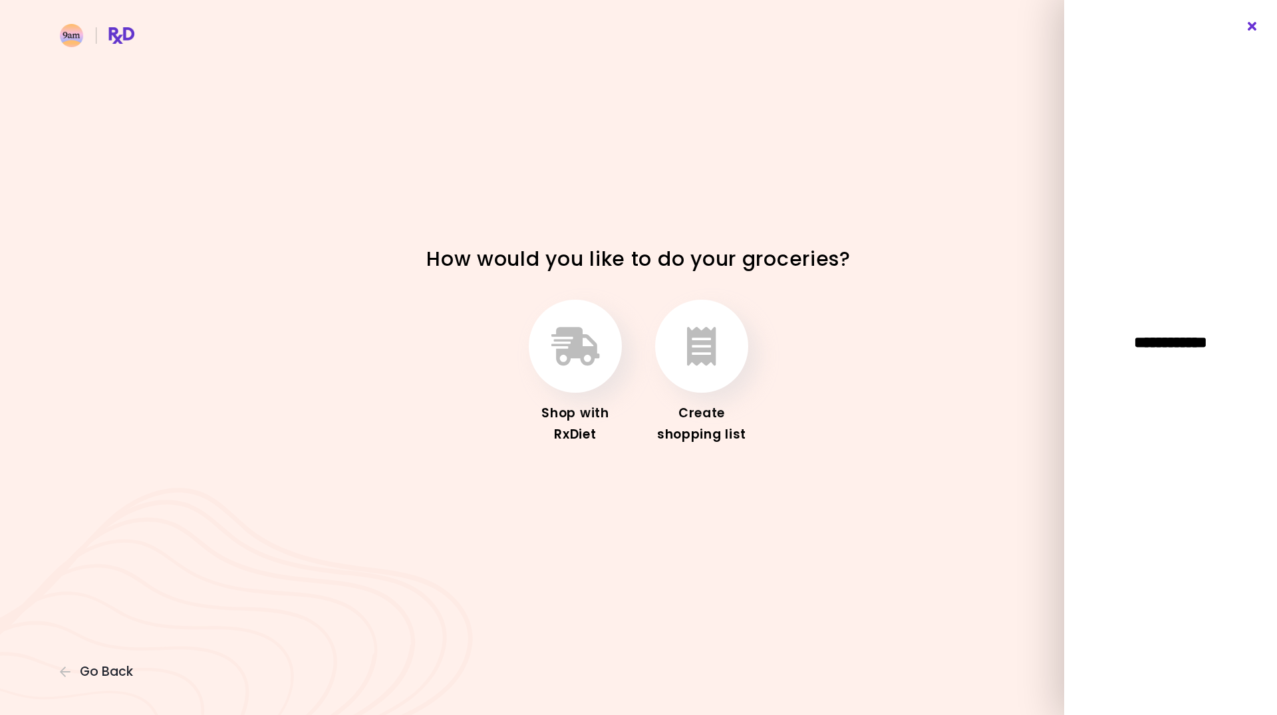
click at [1256, 24] on icon "Close" at bounding box center [1252, 26] width 13 height 9
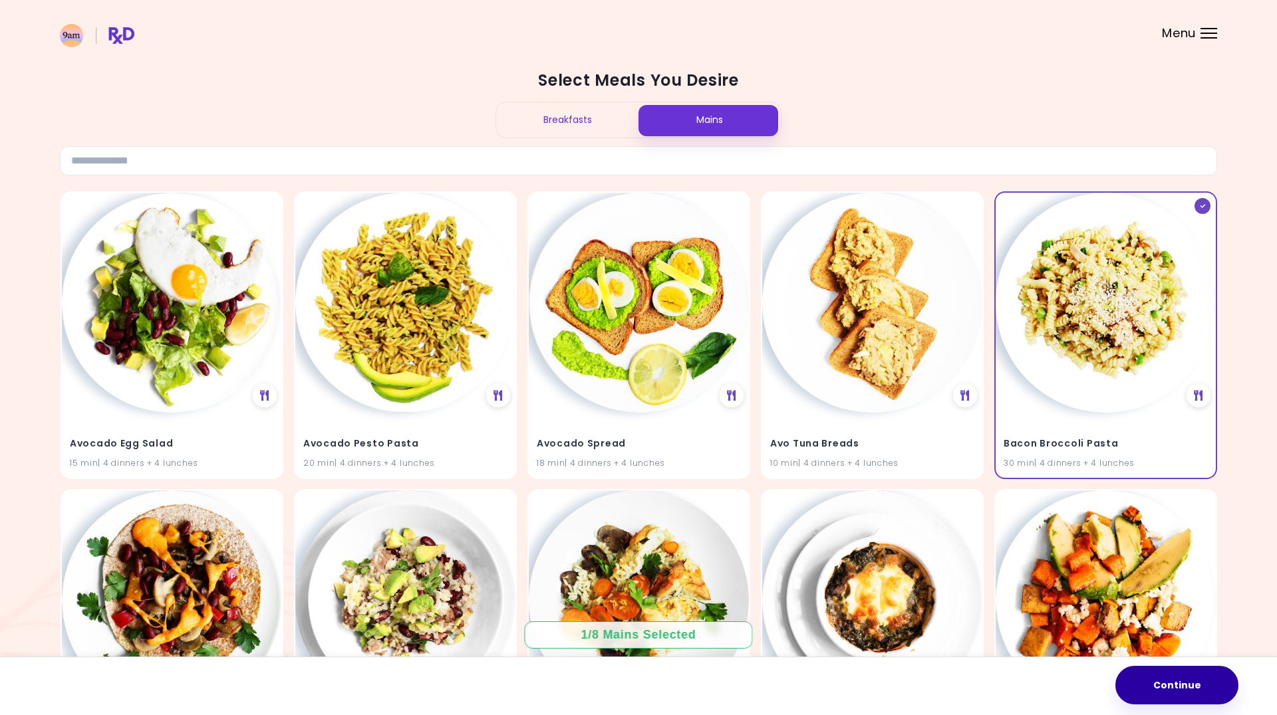
click at [1185, 680] on button "Continue" at bounding box center [1176, 685] width 123 height 39
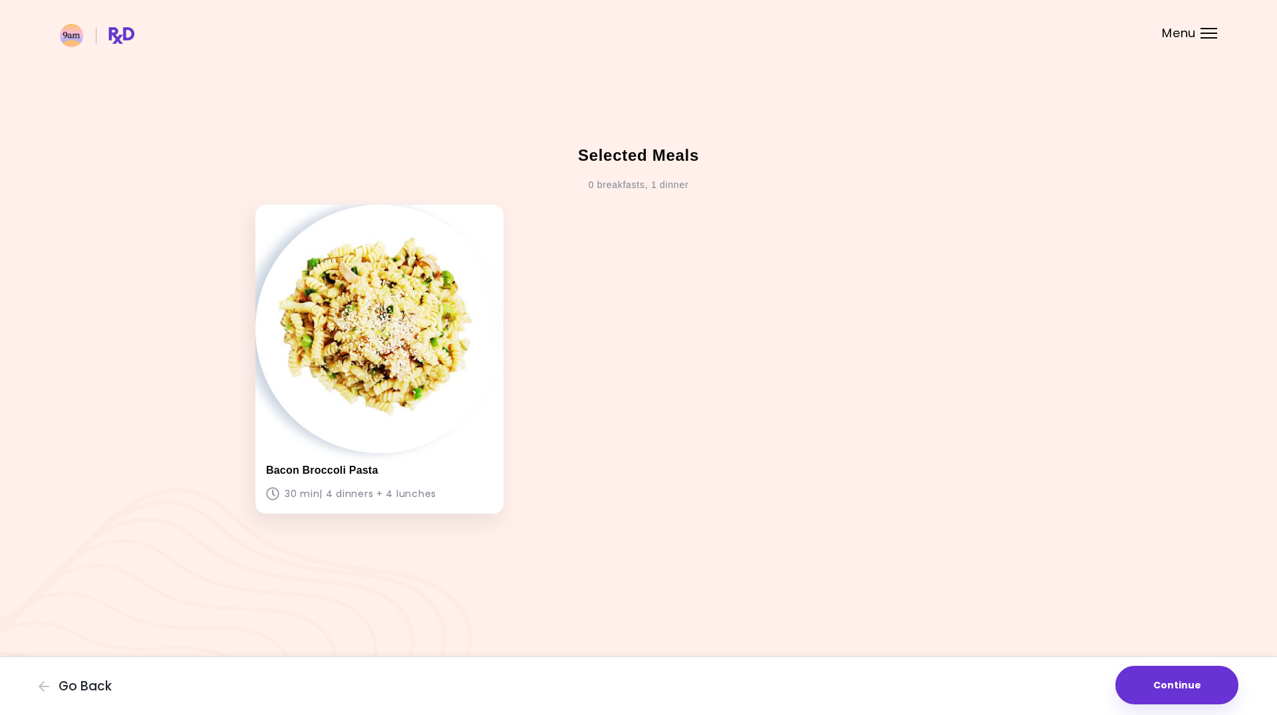
click at [426, 304] on img at bounding box center [379, 329] width 248 height 248
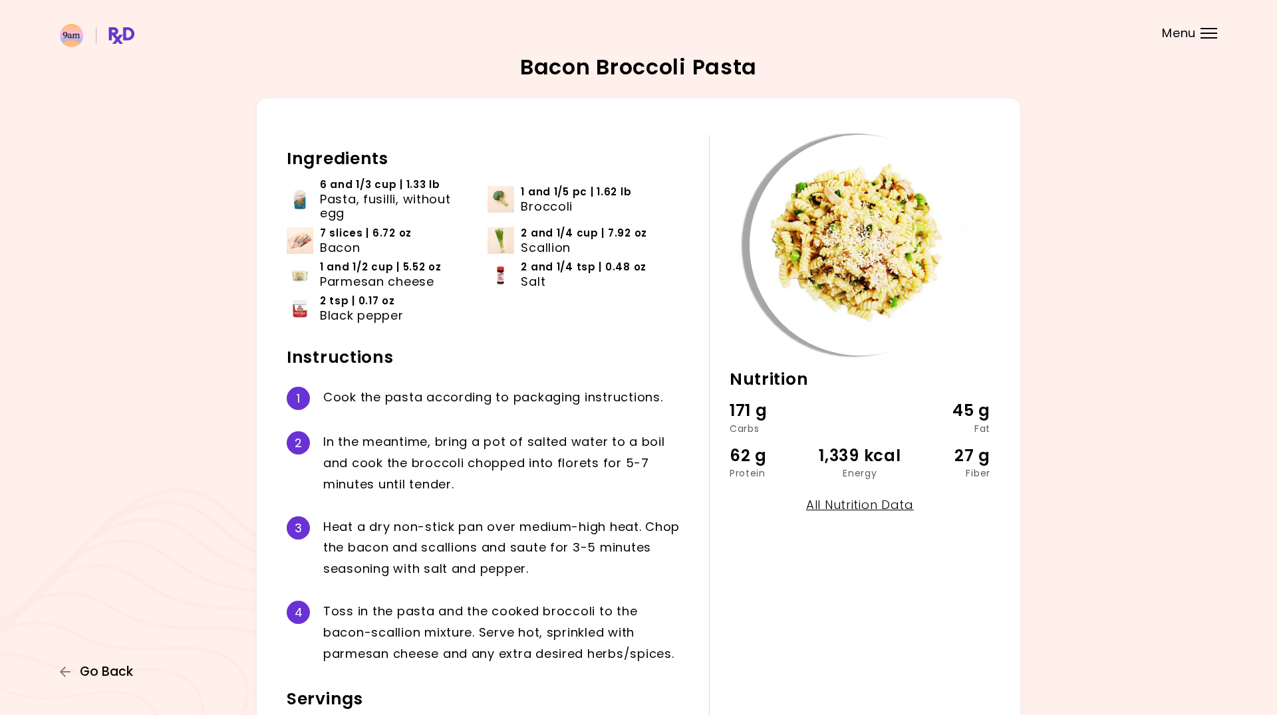
click at [106, 672] on span "Go Back" at bounding box center [106, 672] width 53 height 15
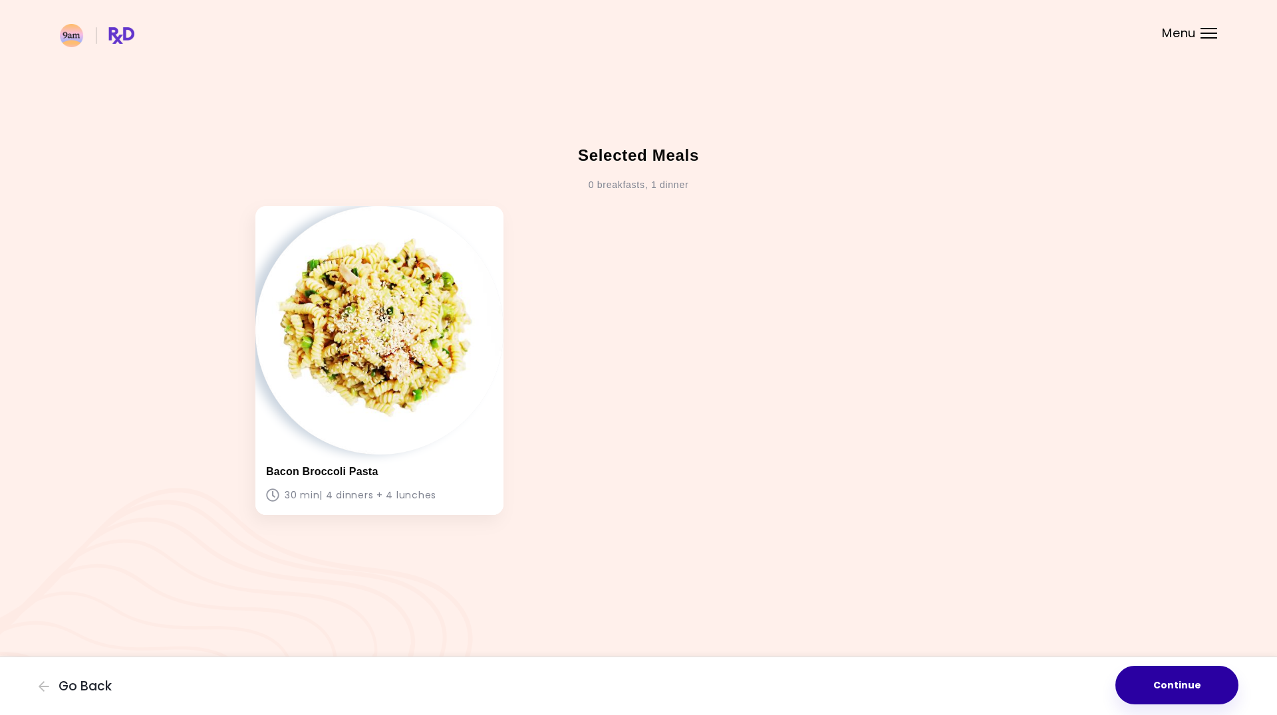
click at [1186, 681] on button "Continue" at bounding box center [1176, 685] width 123 height 39
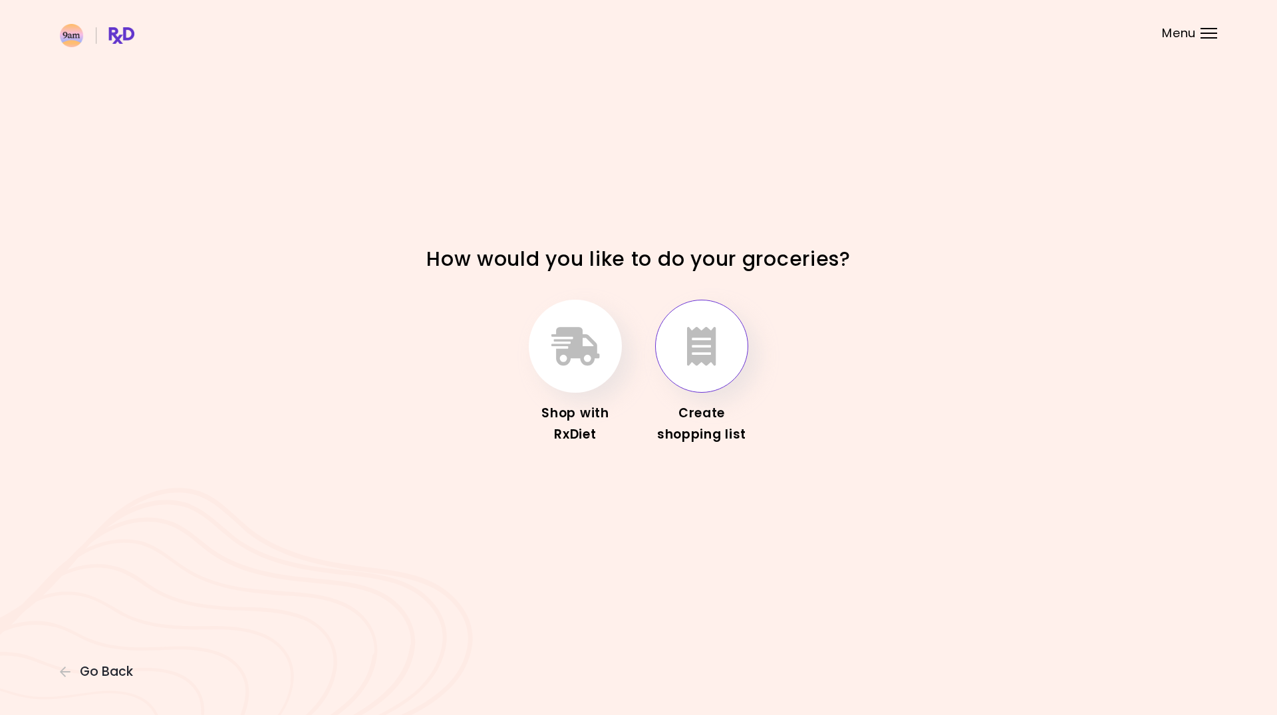
click at [682, 348] on button "button" at bounding box center [701, 346] width 93 height 93
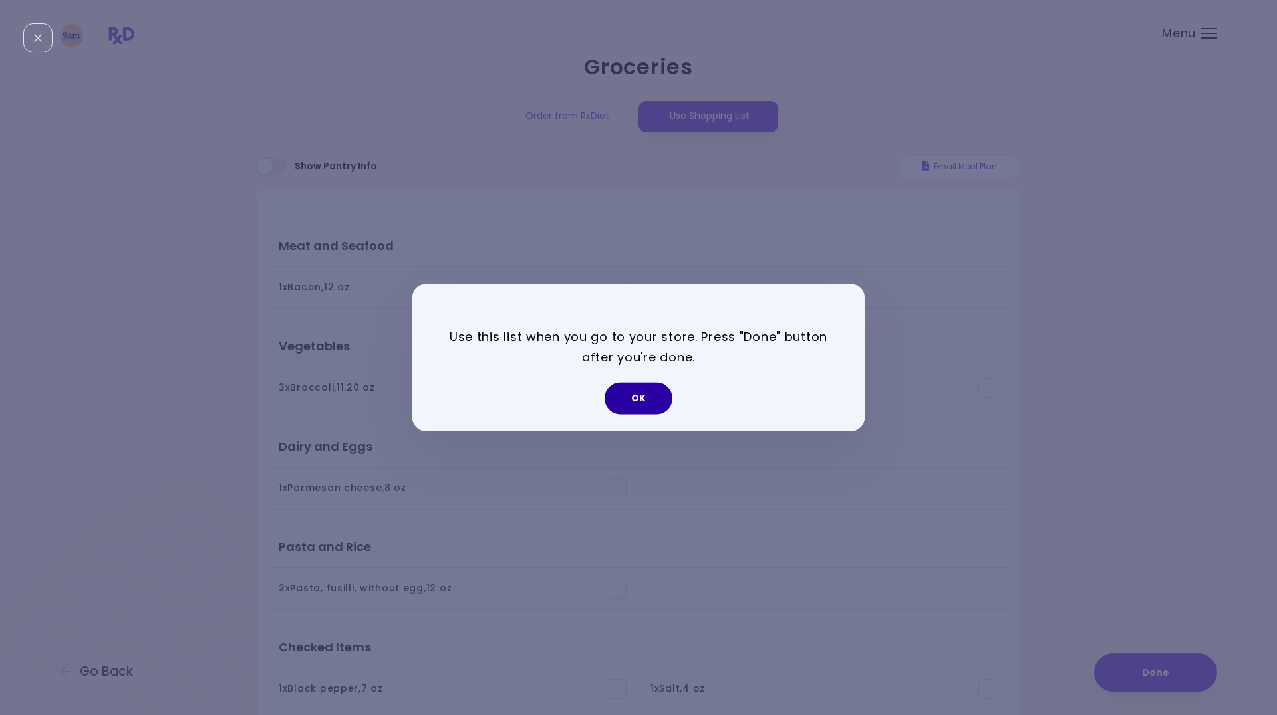
click at [613, 408] on button "OK" at bounding box center [638, 399] width 68 height 32
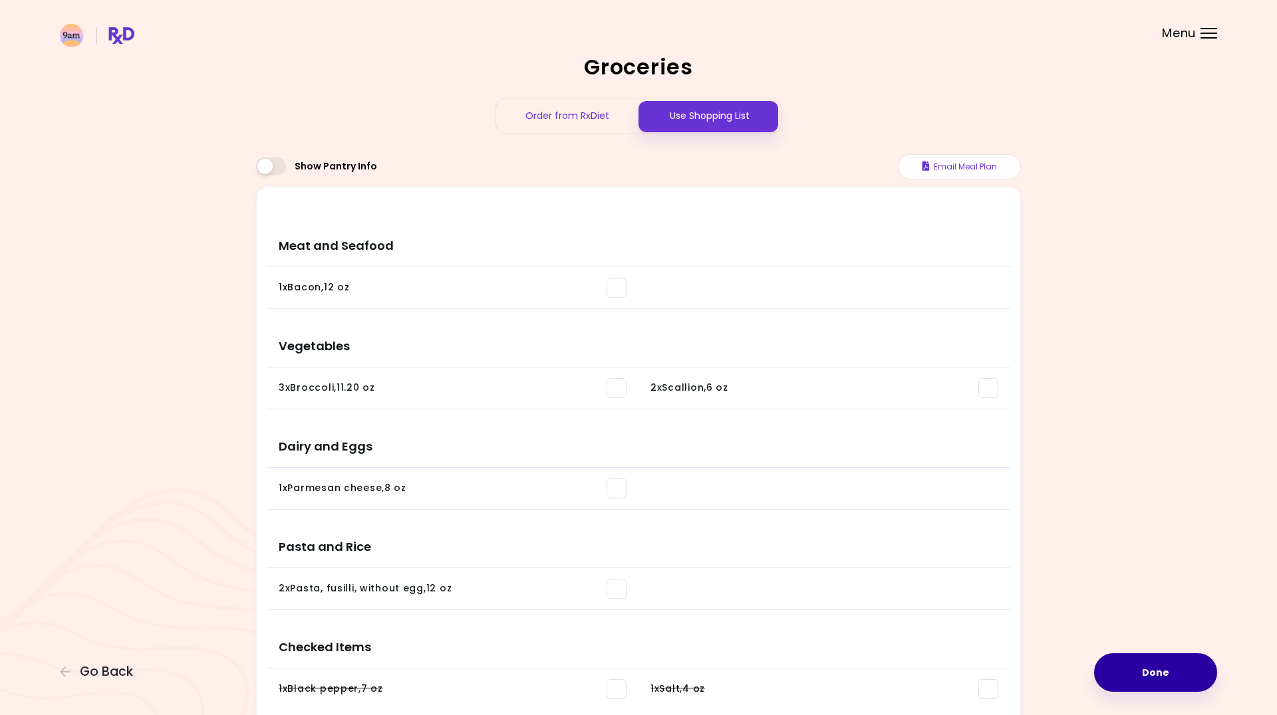
click at [1148, 673] on button "Done" at bounding box center [1155, 673] width 123 height 39
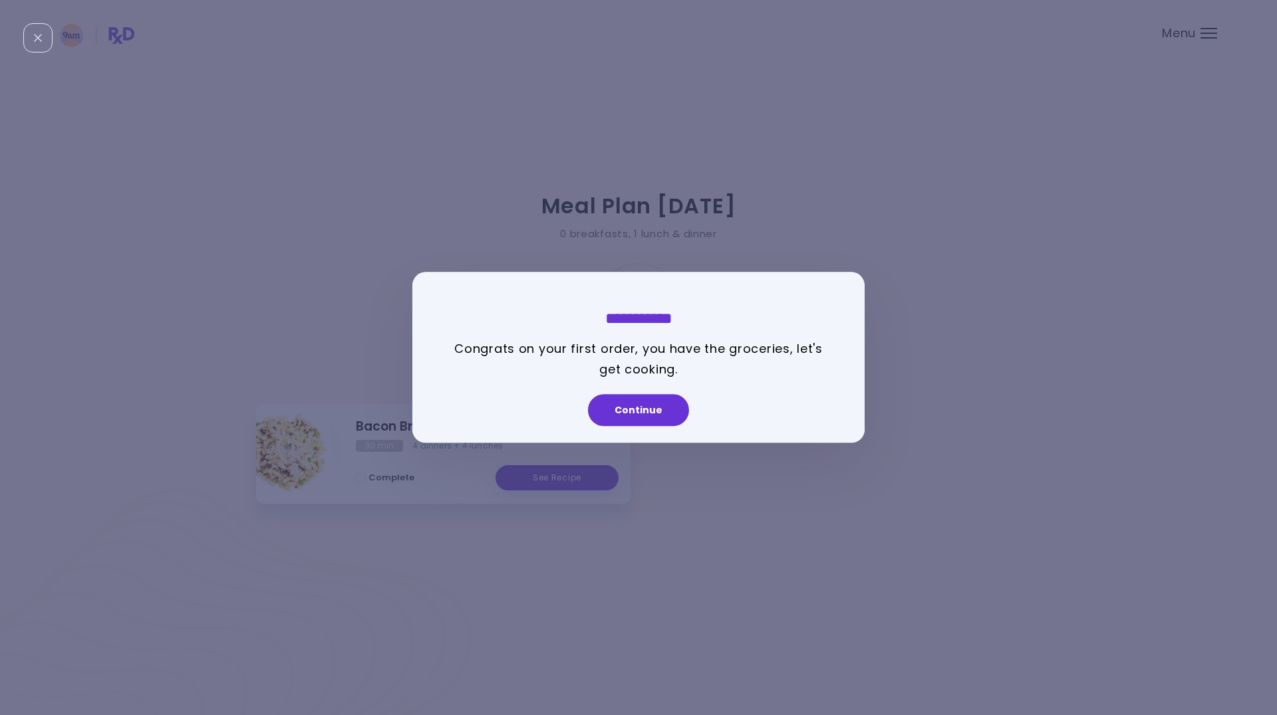
click at [648, 428] on div "Continue" at bounding box center [638, 415] width 452 height 55
click at [647, 406] on button "Continue" at bounding box center [638, 411] width 101 height 32
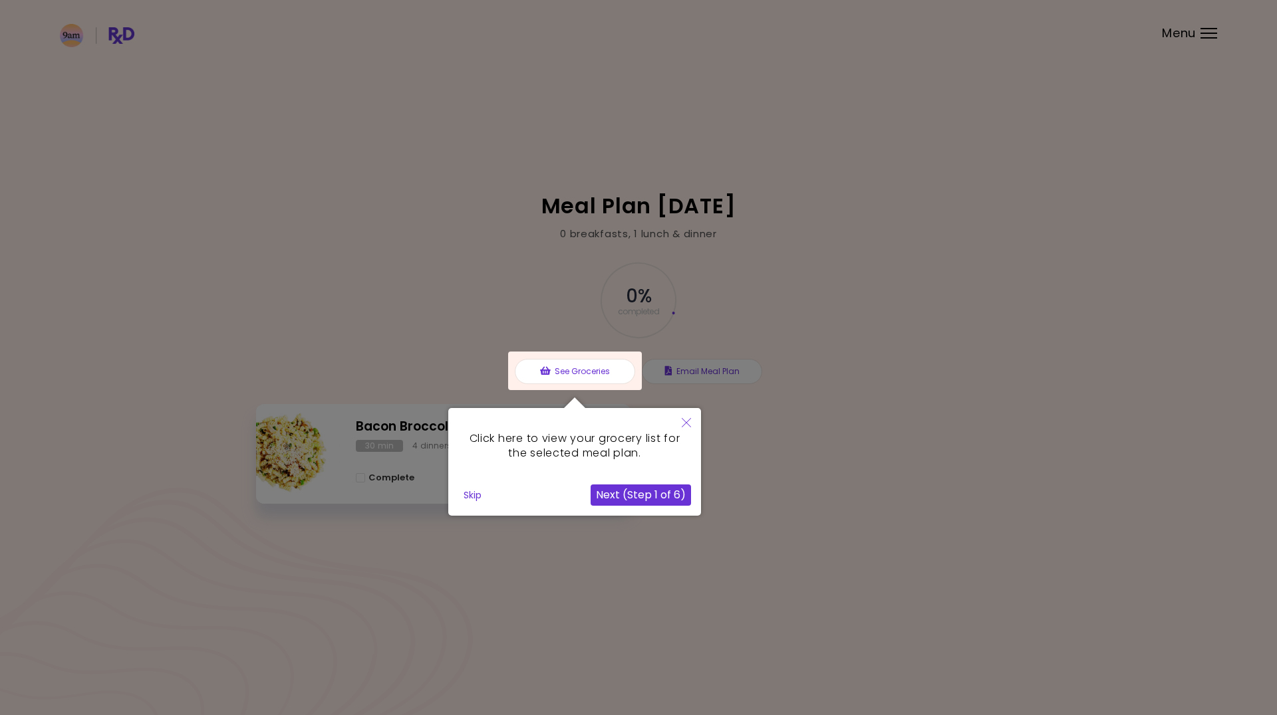
click at [651, 503] on button "Next (Step 1 of 6)" at bounding box center [640, 495] width 100 height 21
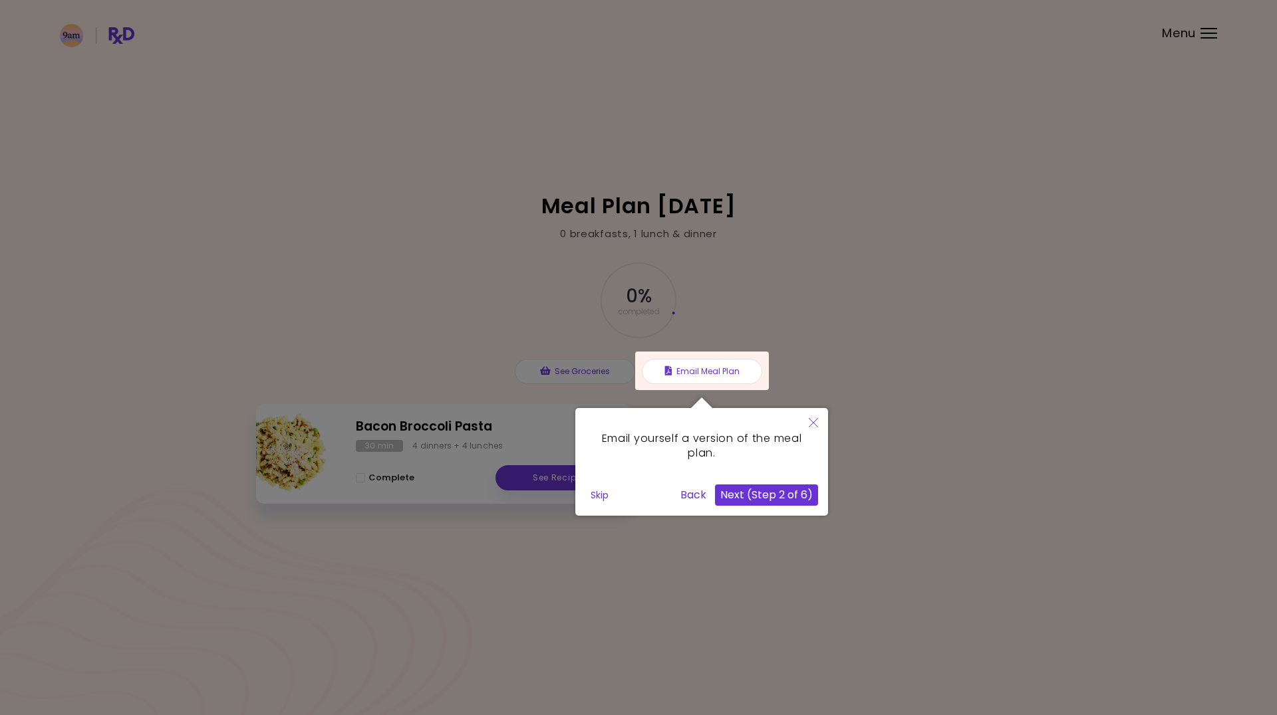
click at [814, 496] on button "Next (Step 2 of 6)" at bounding box center [766, 495] width 103 height 21
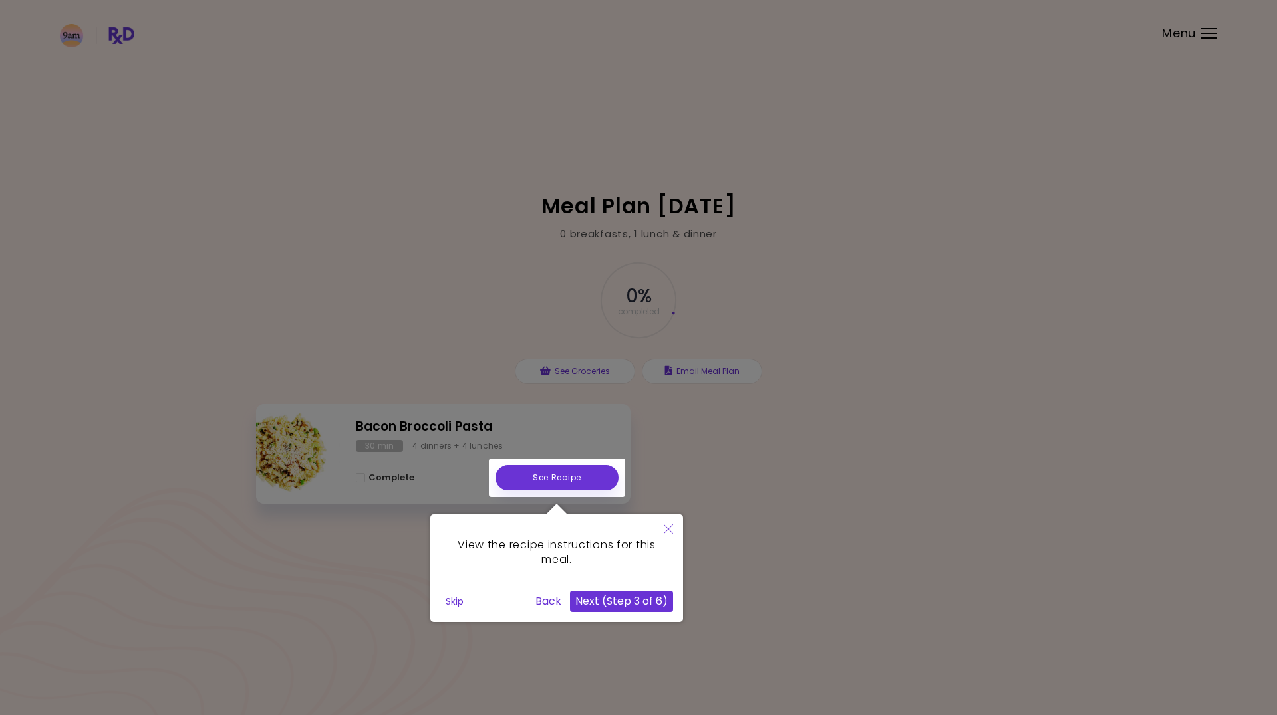
click at [608, 608] on button "Next (Step 3 of 6)" at bounding box center [621, 601] width 103 height 21
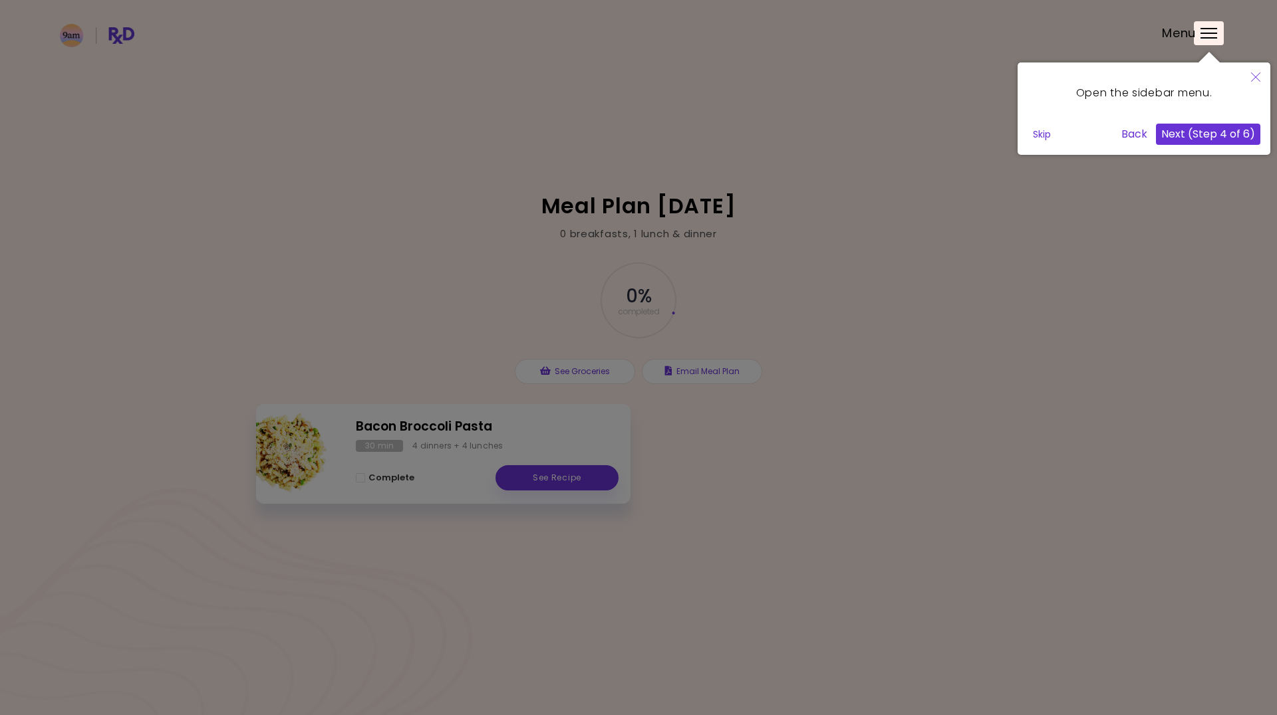
click at [1215, 128] on button "Next (Step 4 of 6)" at bounding box center [1208, 134] width 104 height 21
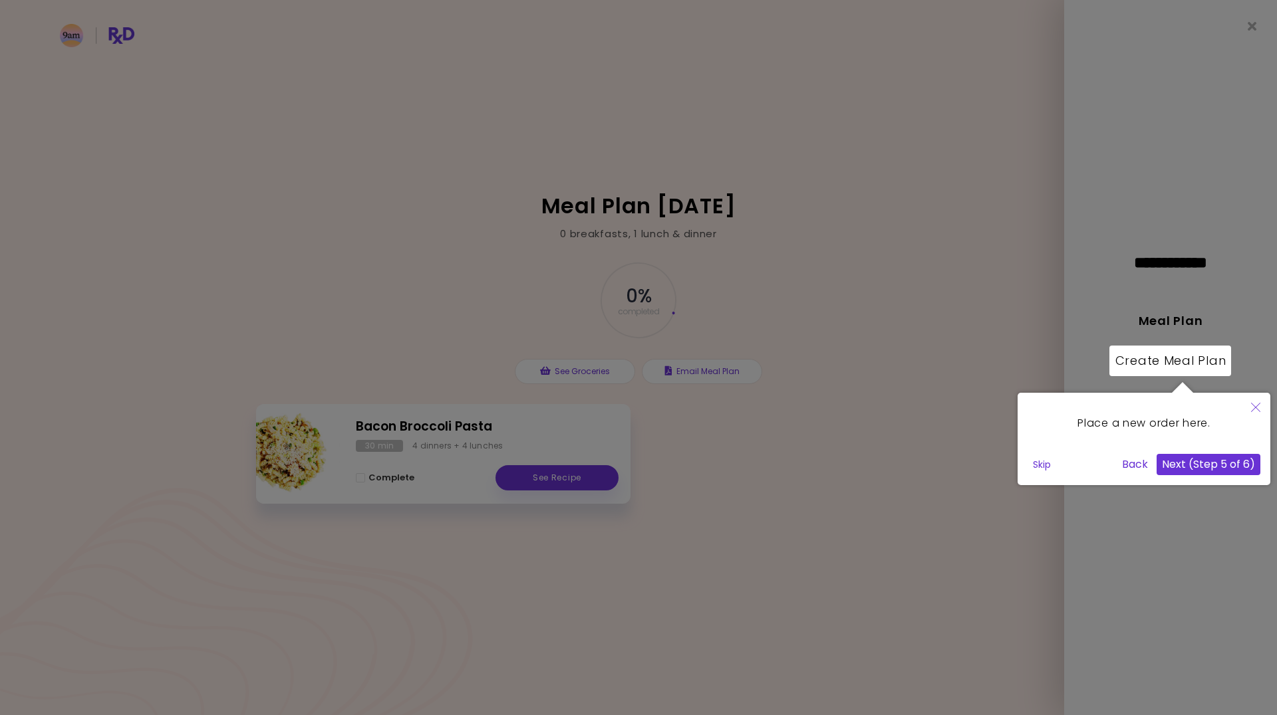
click at [1215, 454] on button "Next (Step 5 of 6)" at bounding box center [1208, 464] width 104 height 21
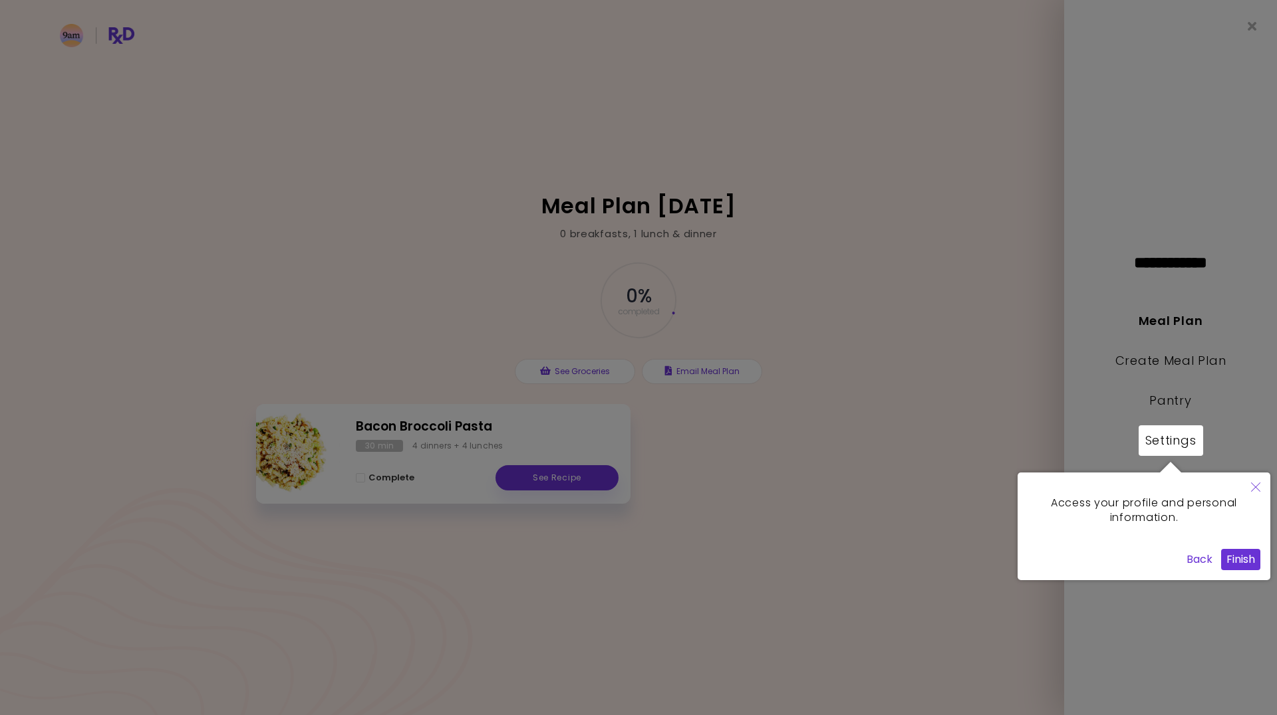
click at [1228, 560] on button "Finish" at bounding box center [1240, 559] width 39 height 21
